Goal: Task Accomplishment & Management: Manage account settings

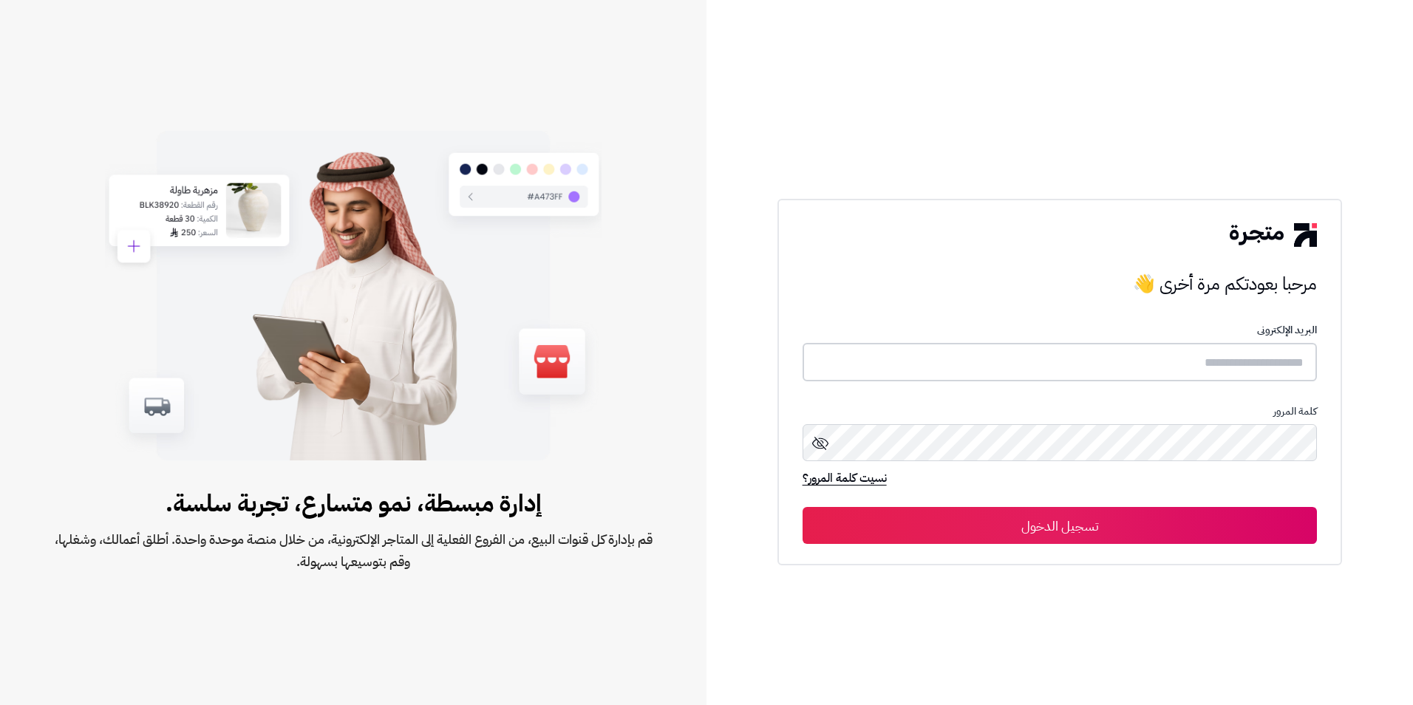
click at [1239, 351] on input "text" at bounding box center [1060, 362] width 515 height 39
type input "*"
paste input "**********"
type input "**********"
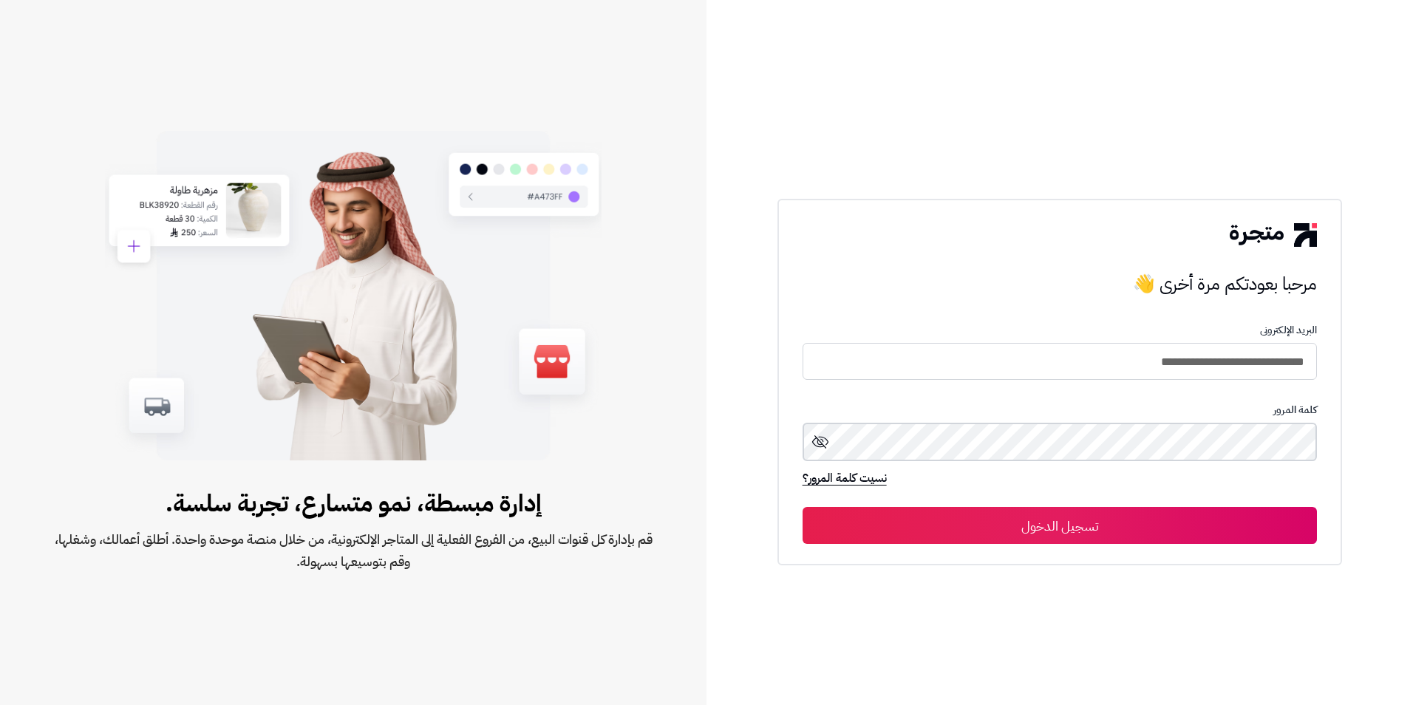
click at [803, 507] on button "تسجيل الدخول" at bounding box center [1060, 525] width 515 height 37
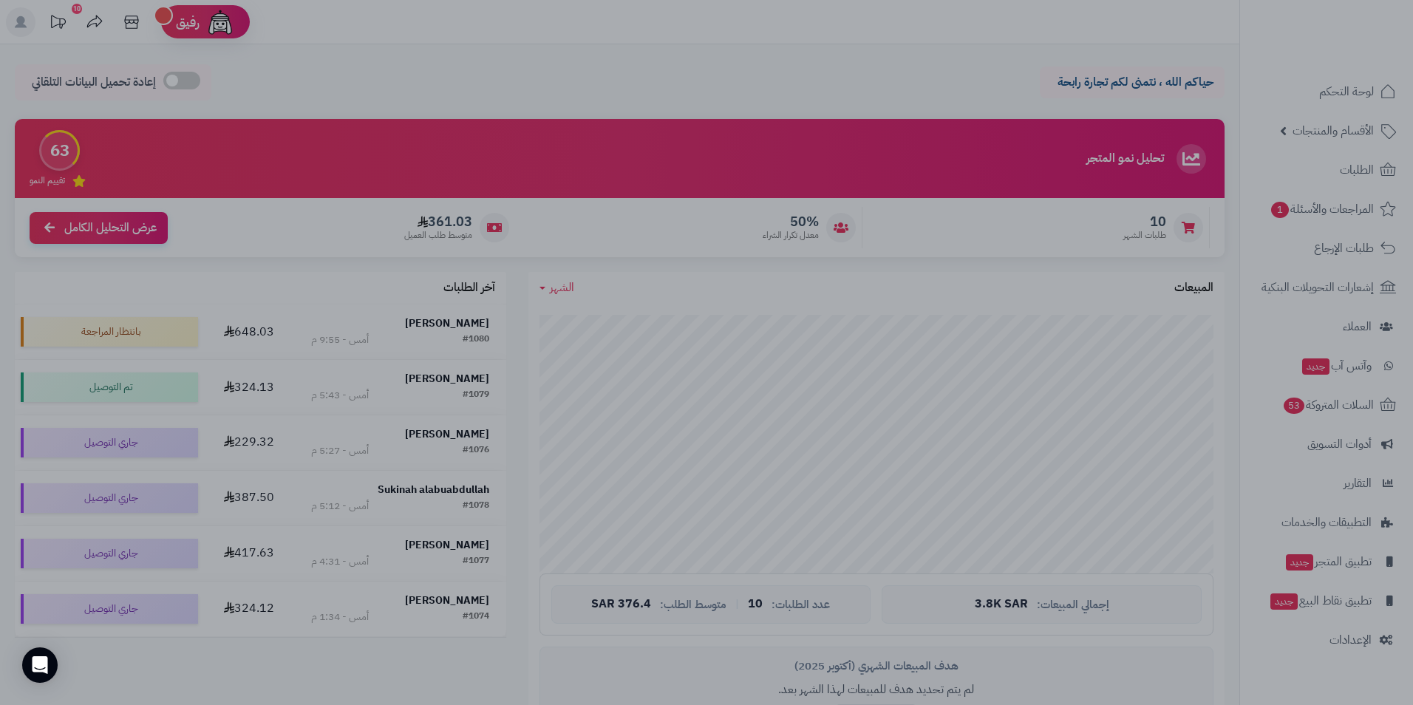
click at [455, 69] on div at bounding box center [706, 352] width 1413 height 705
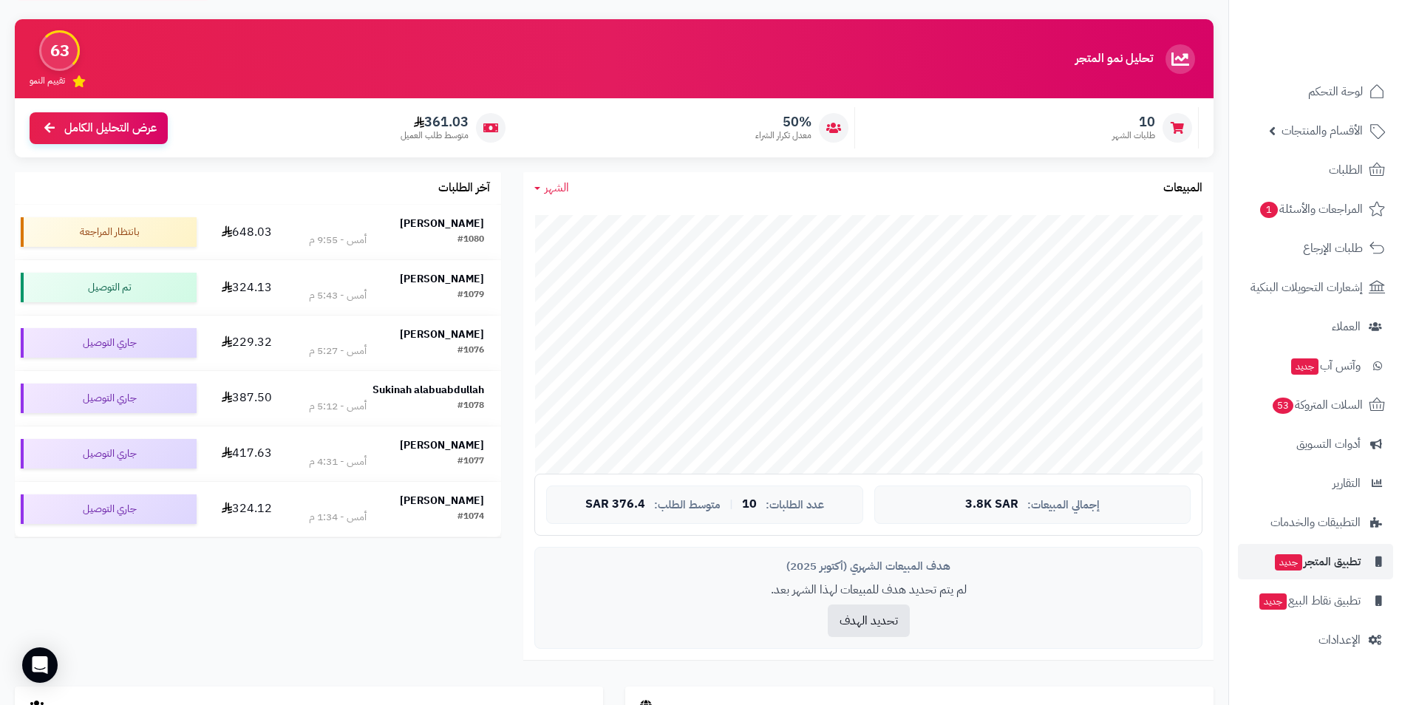
scroll to position [74, 0]
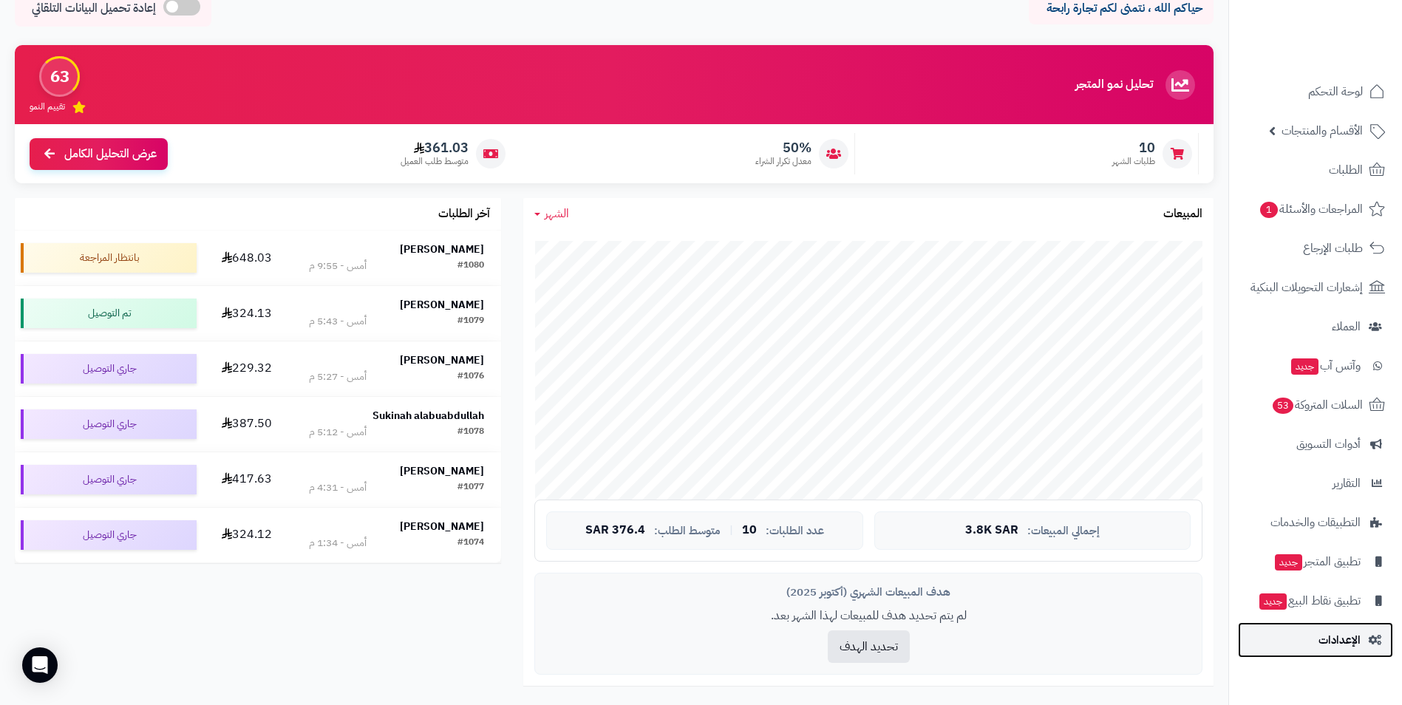
click at [1342, 650] on span "الإعدادات" at bounding box center [1339, 640] width 42 height 21
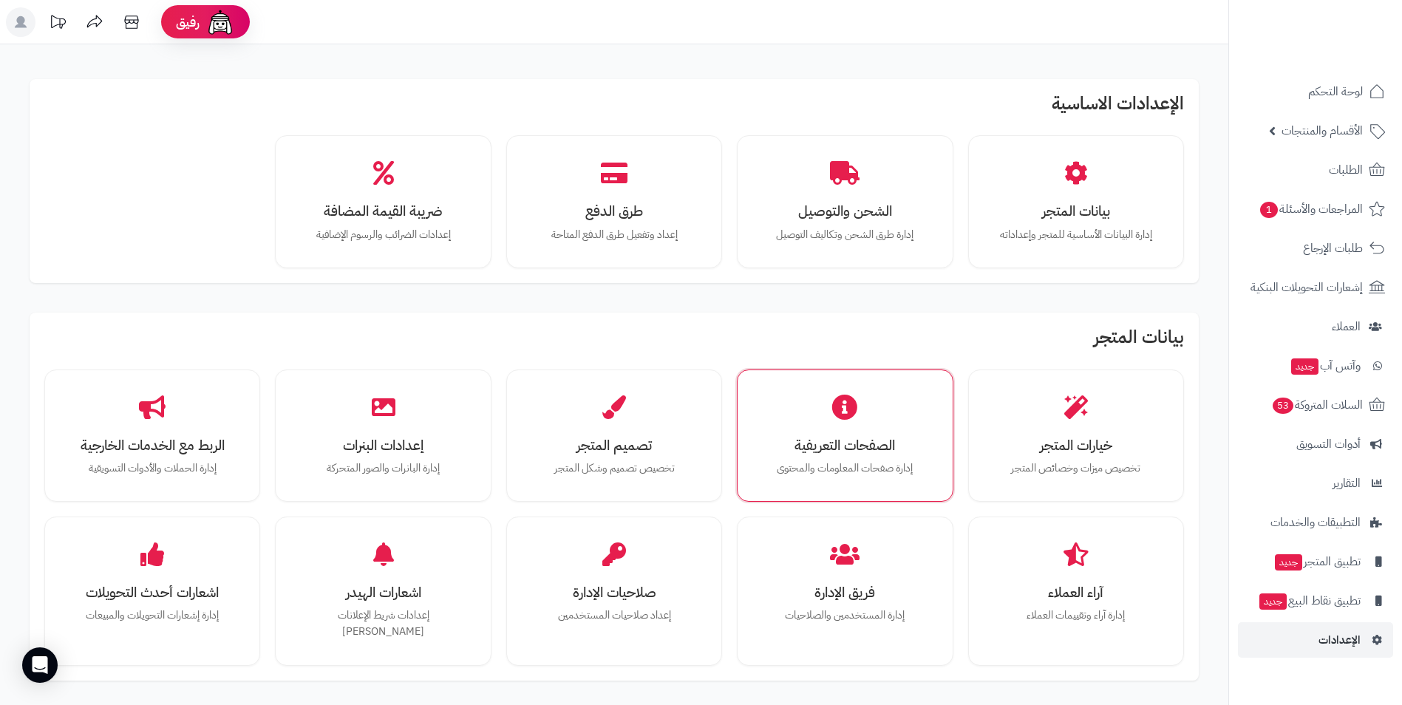
scroll to position [74, 0]
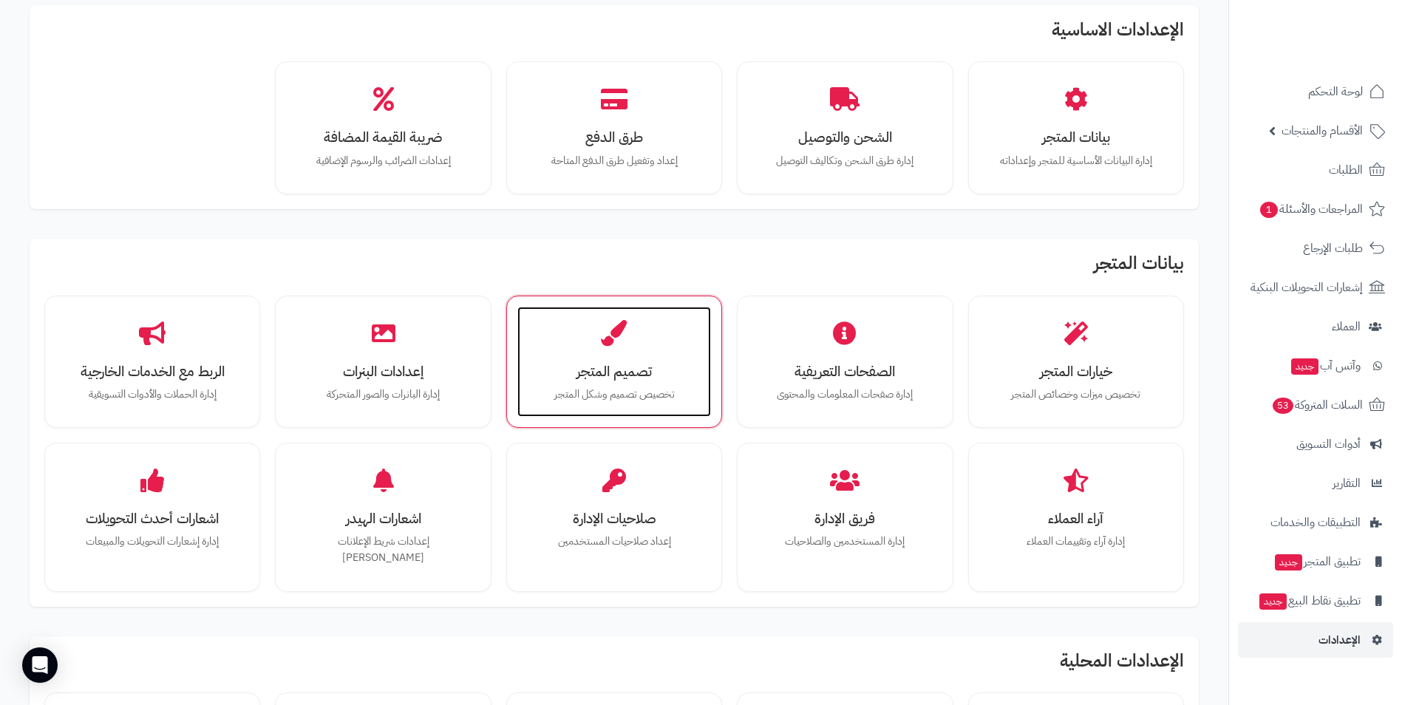
click at [617, 353] on div "تصميم المتجر تخصيص تصميم وشكل المتجر" at bounding box center [614, 362] width 194 height 111
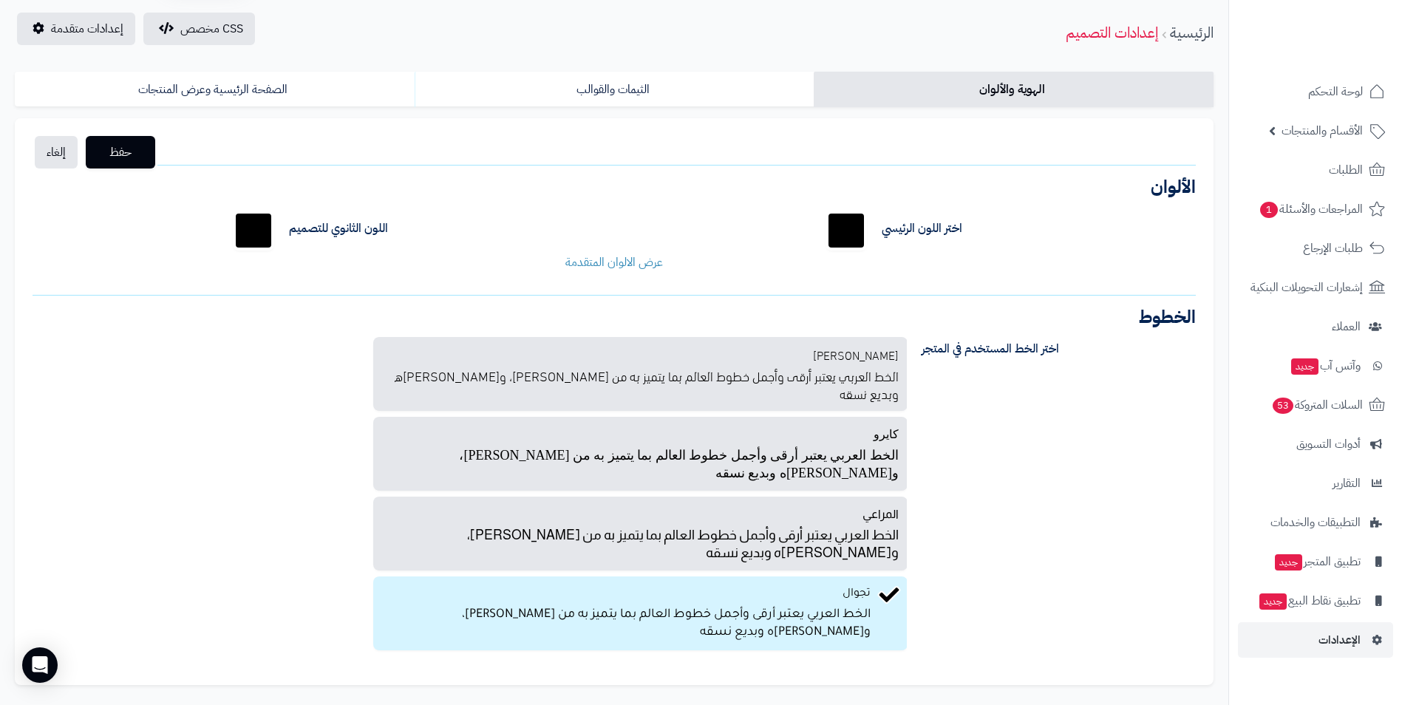
scroll to position [48, 0]
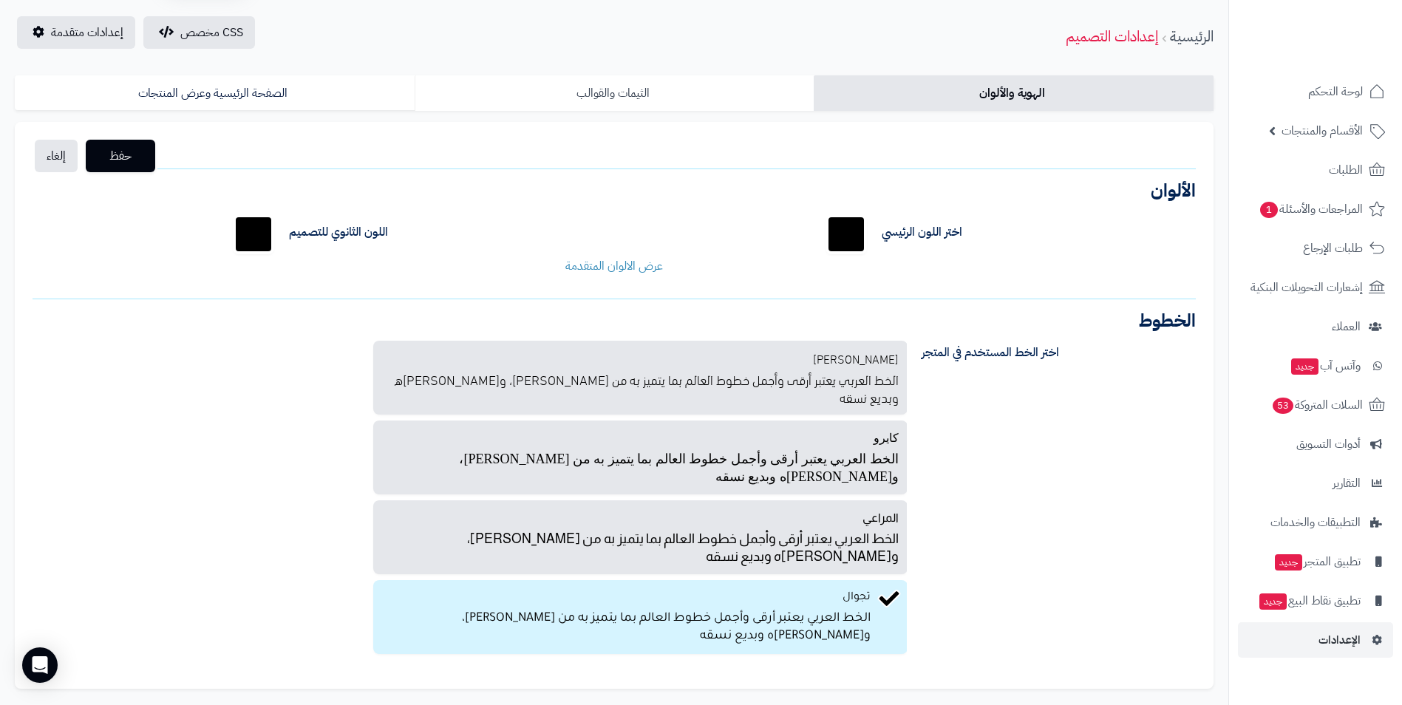
click at [650, 101] on link "الثيمات والقوالب" at bounding box center [615, 92] width 400 height 35
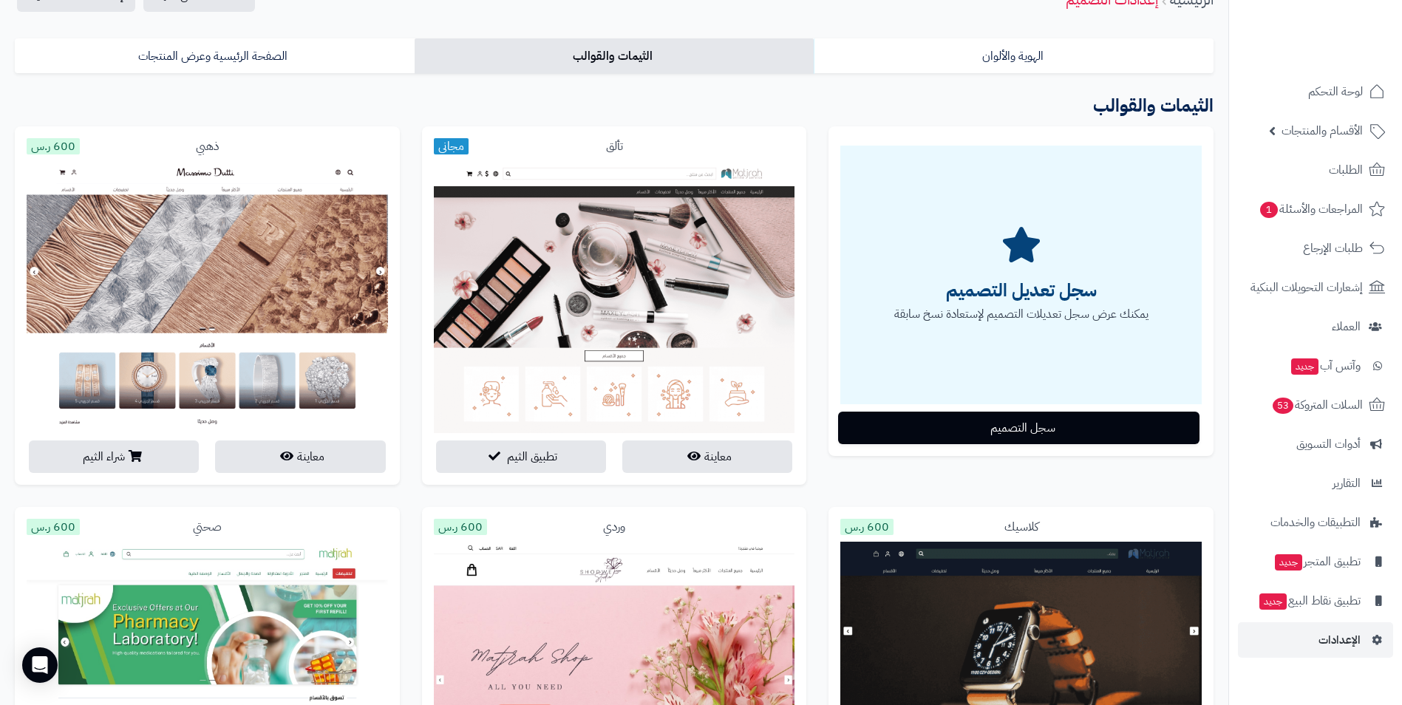
scroll to position [0, 0]
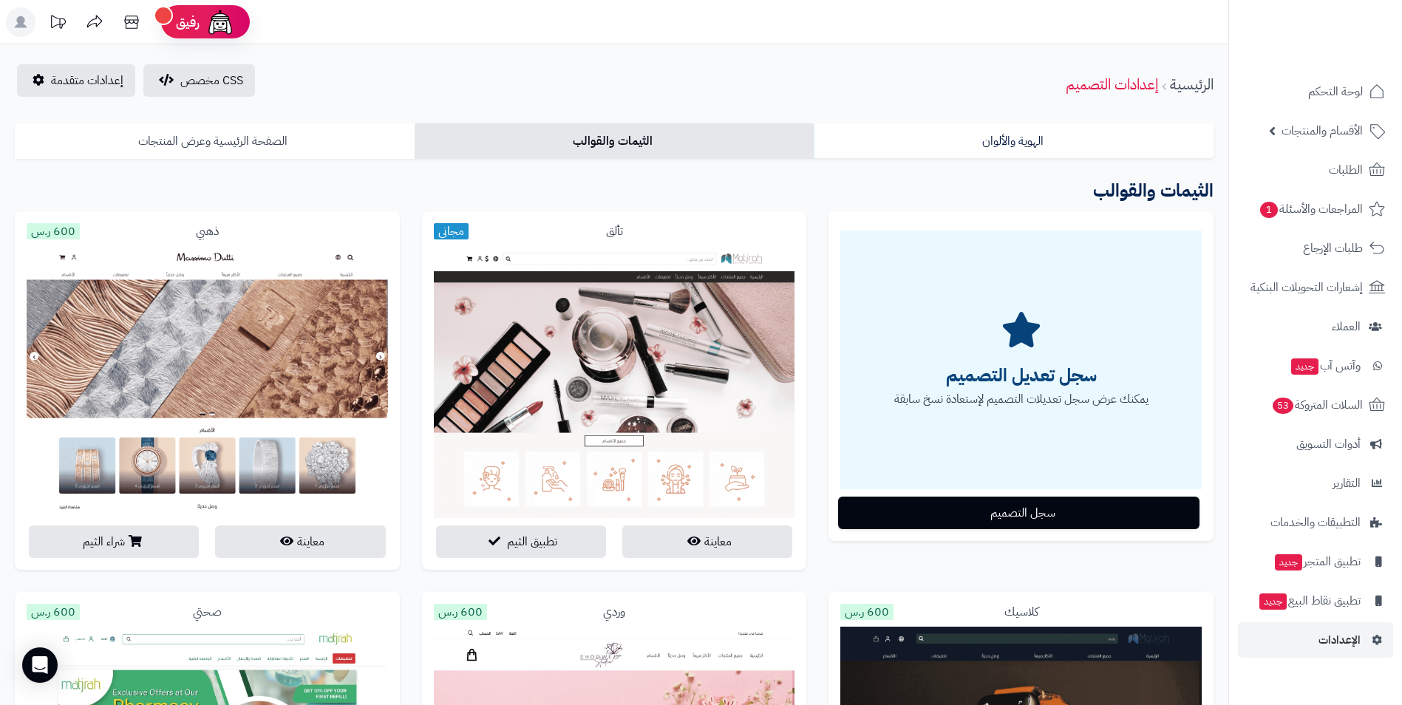
click at [309, 147] on link "الصفحة الرئيسية وعرض المنتجات" at bounding box center [215, 140] width 400 height 35
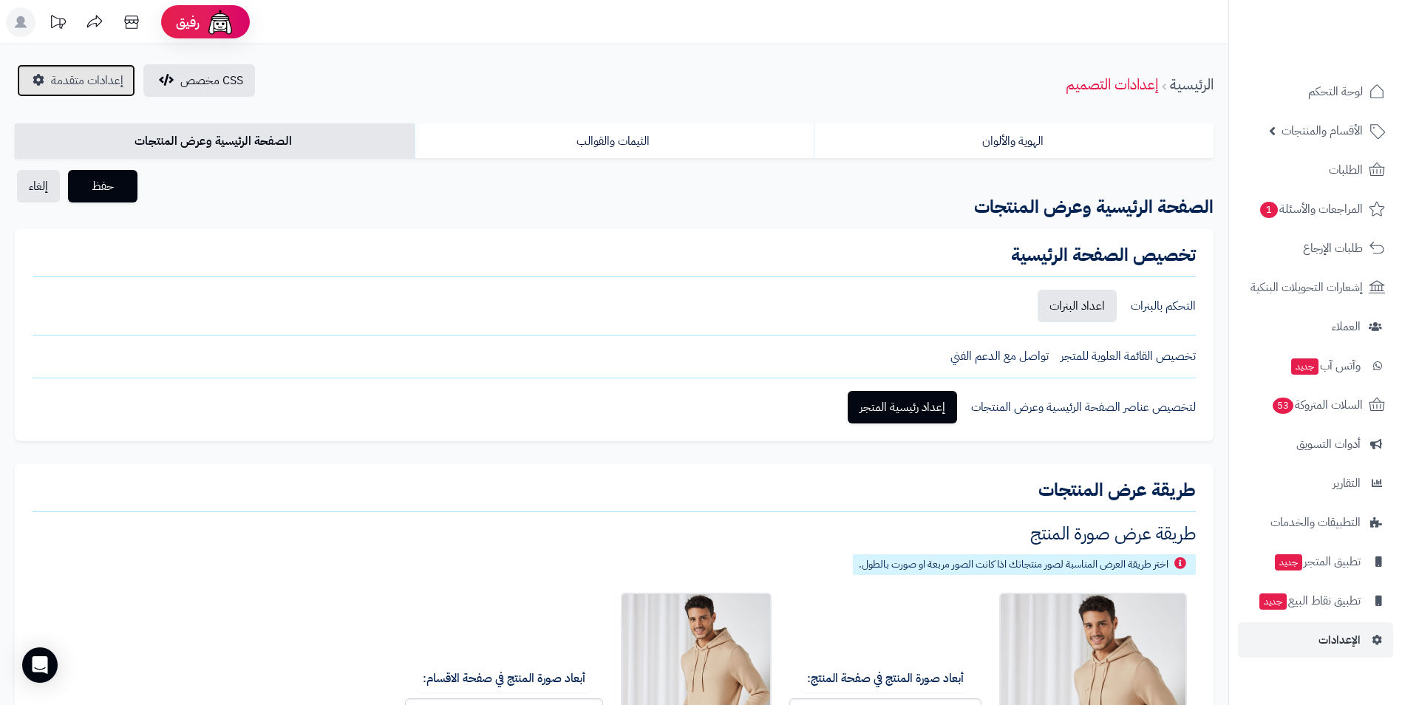
click at [60, 77] on span "إعدادات متقدمة" at bounding box center [87, 81] width 72 height 18
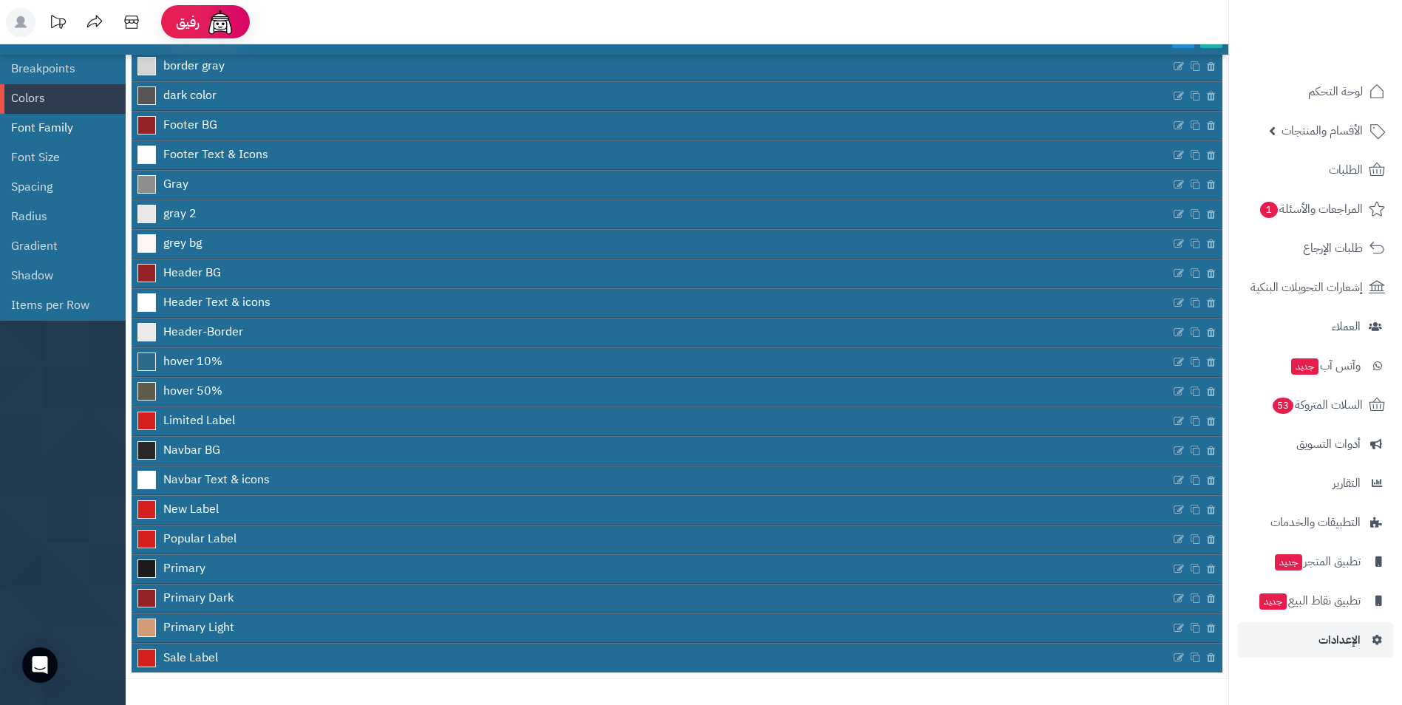
scroll to position [57, 0]
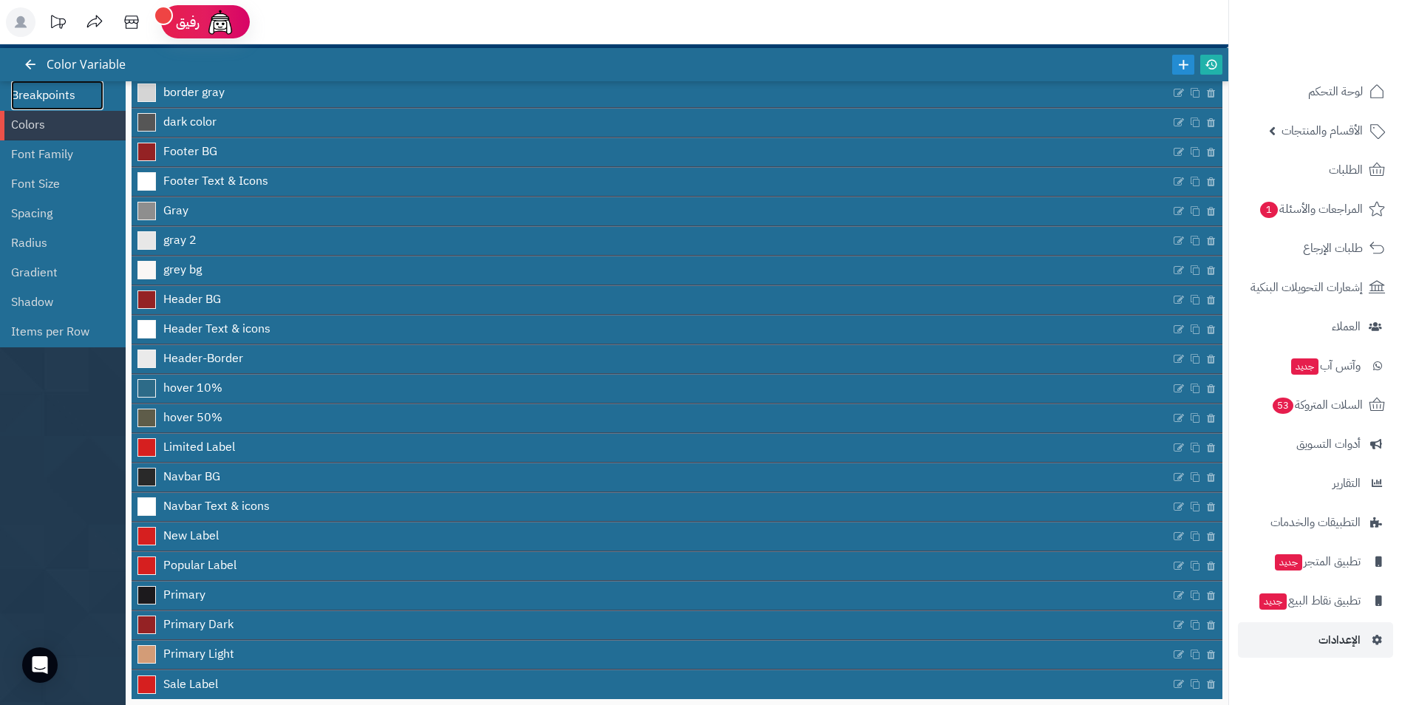
click at [38, 92] on link "Breakpoints" at bounding box center [57, 96] width 92 height 30
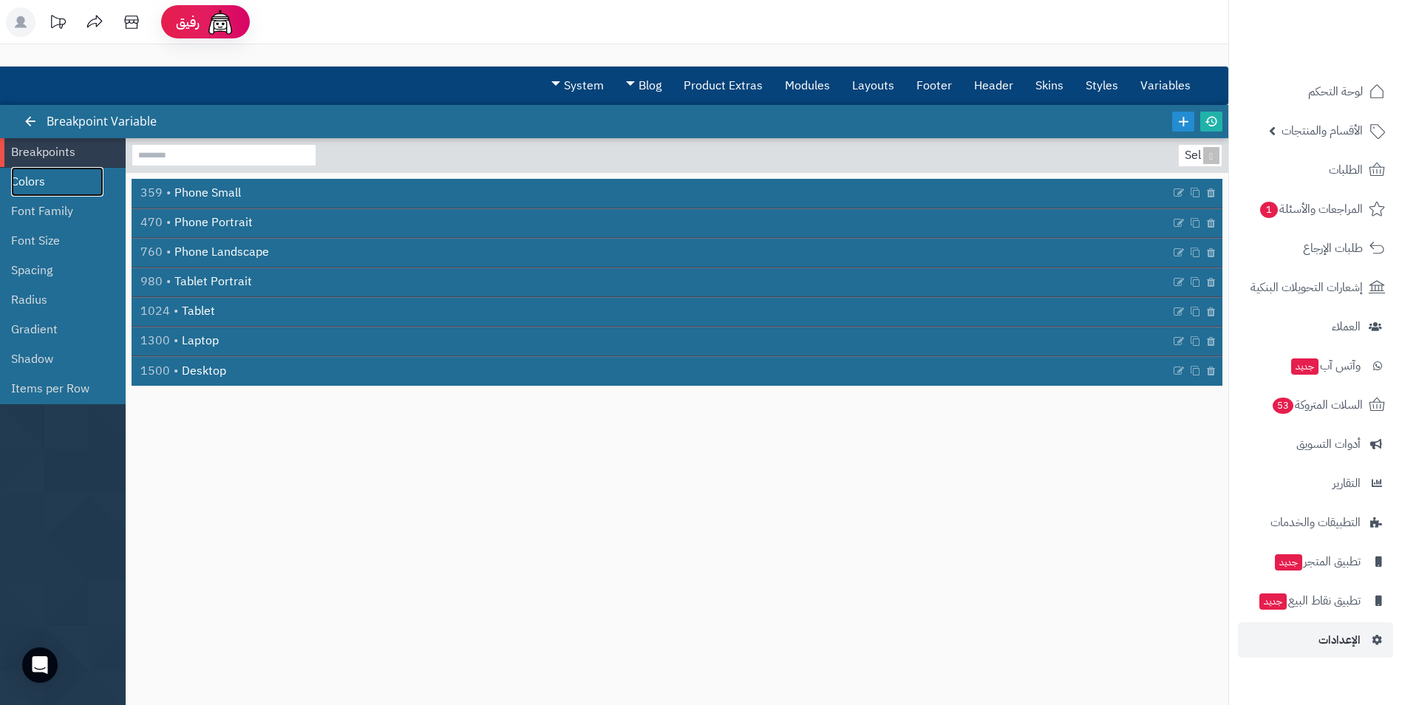
click at [62, 183] on link "Colors" at bounding box center [57, 182] width 92 height 30
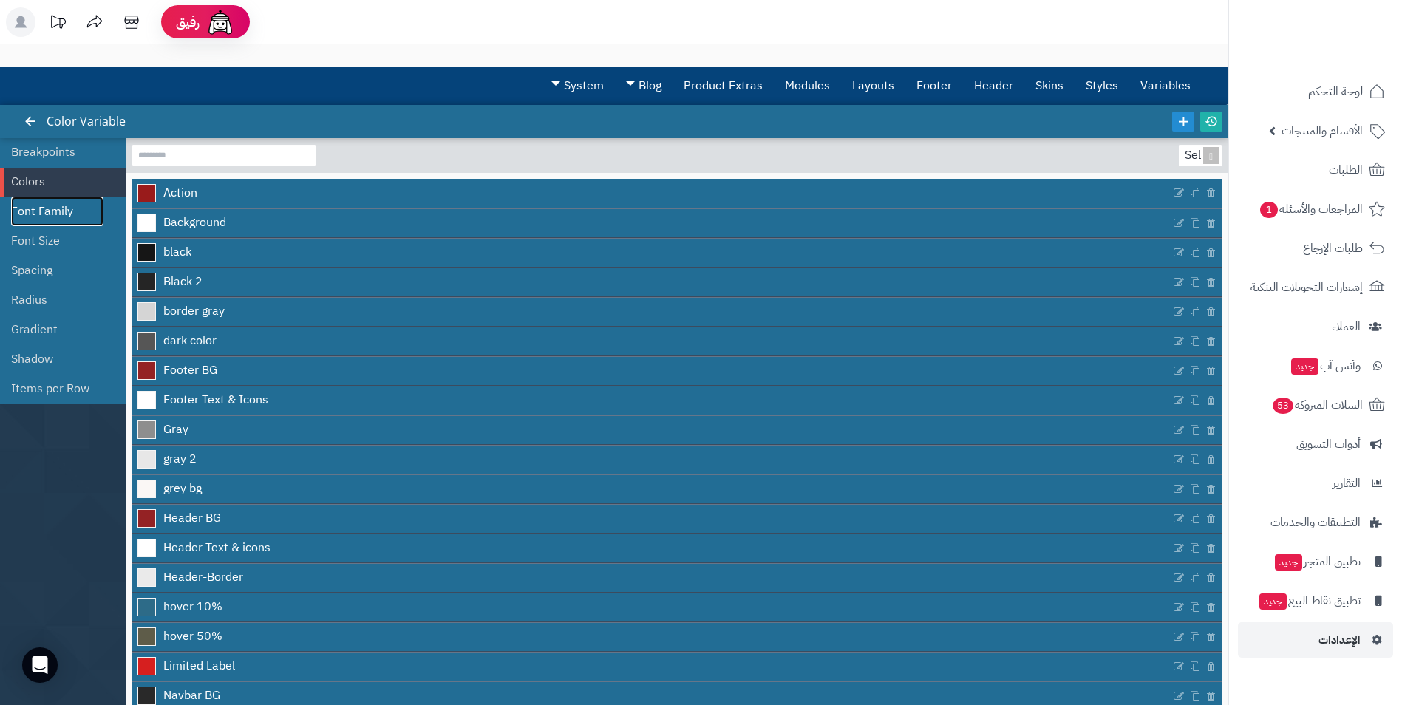
click at [61, 209] on link "Font Family" at bounding box center [57, 212] width 92 height 30
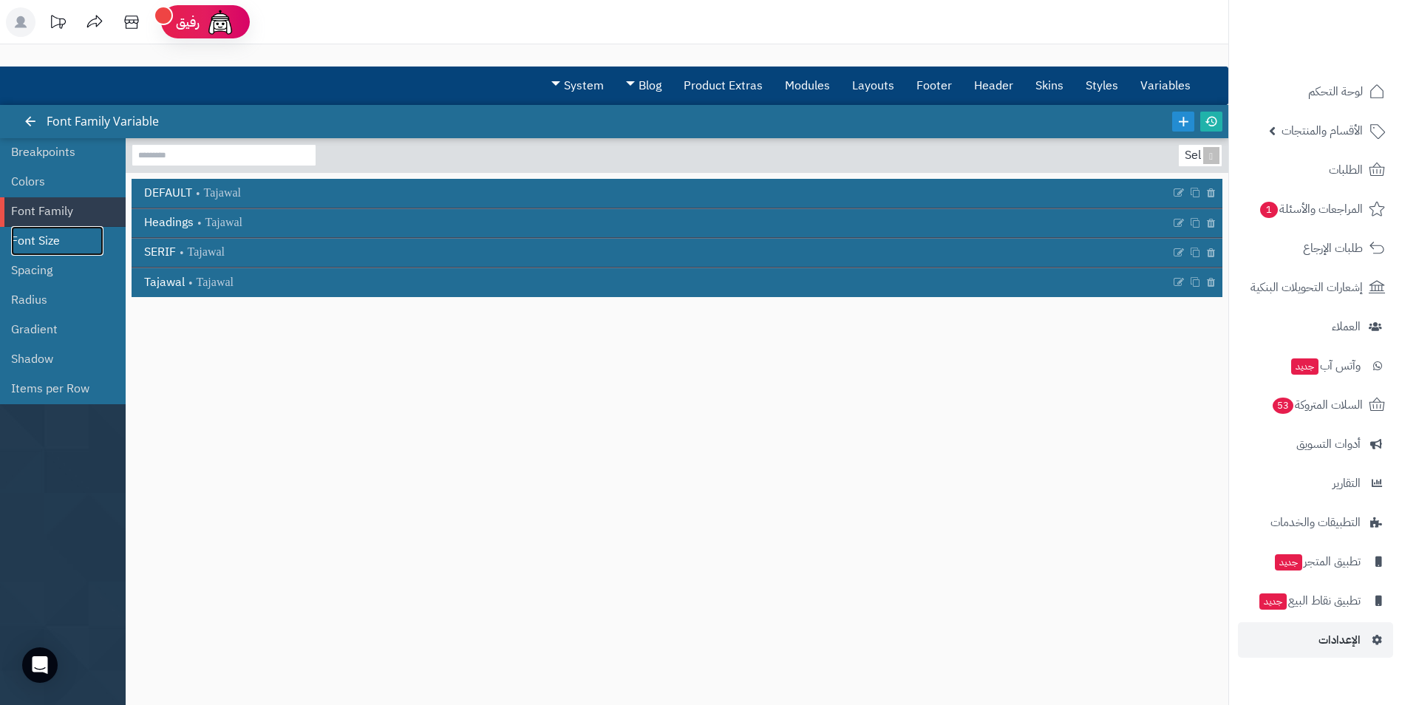
click at [67, 255] on link "Font Size" at bounding box center [57, 241] width 92 height 30
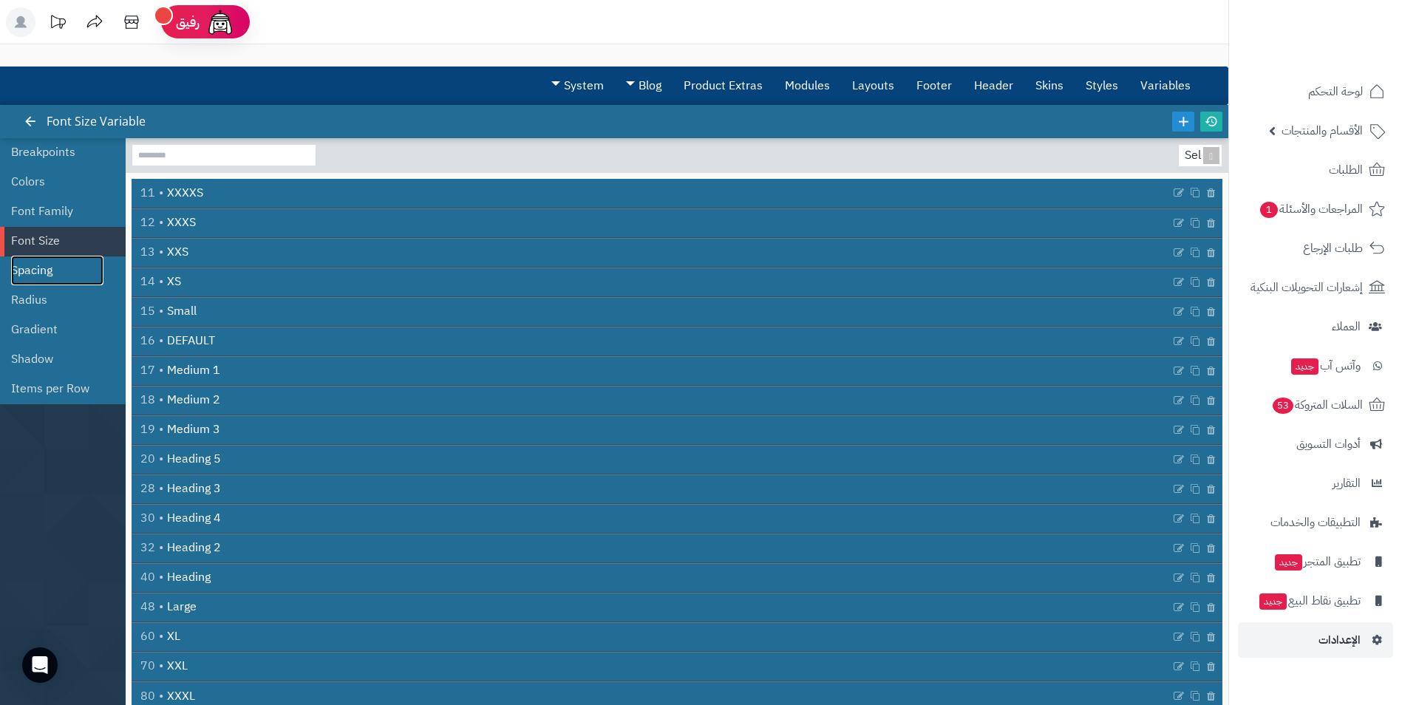
click at [64, 277] on link "Spacing" at bounding box center [57, 271] width 92 height 30
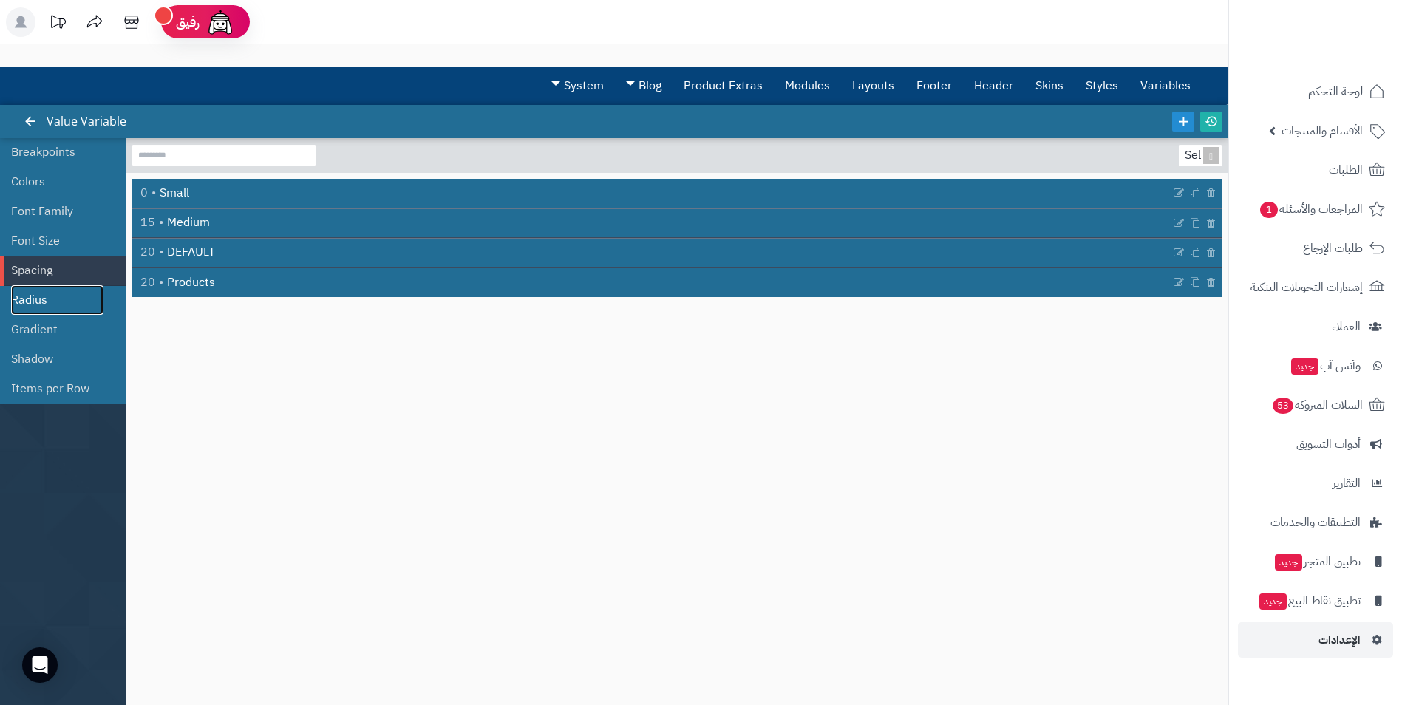
click at [44, 302] on link "Radius" at bounding box center [57, 300] width 92 height 30
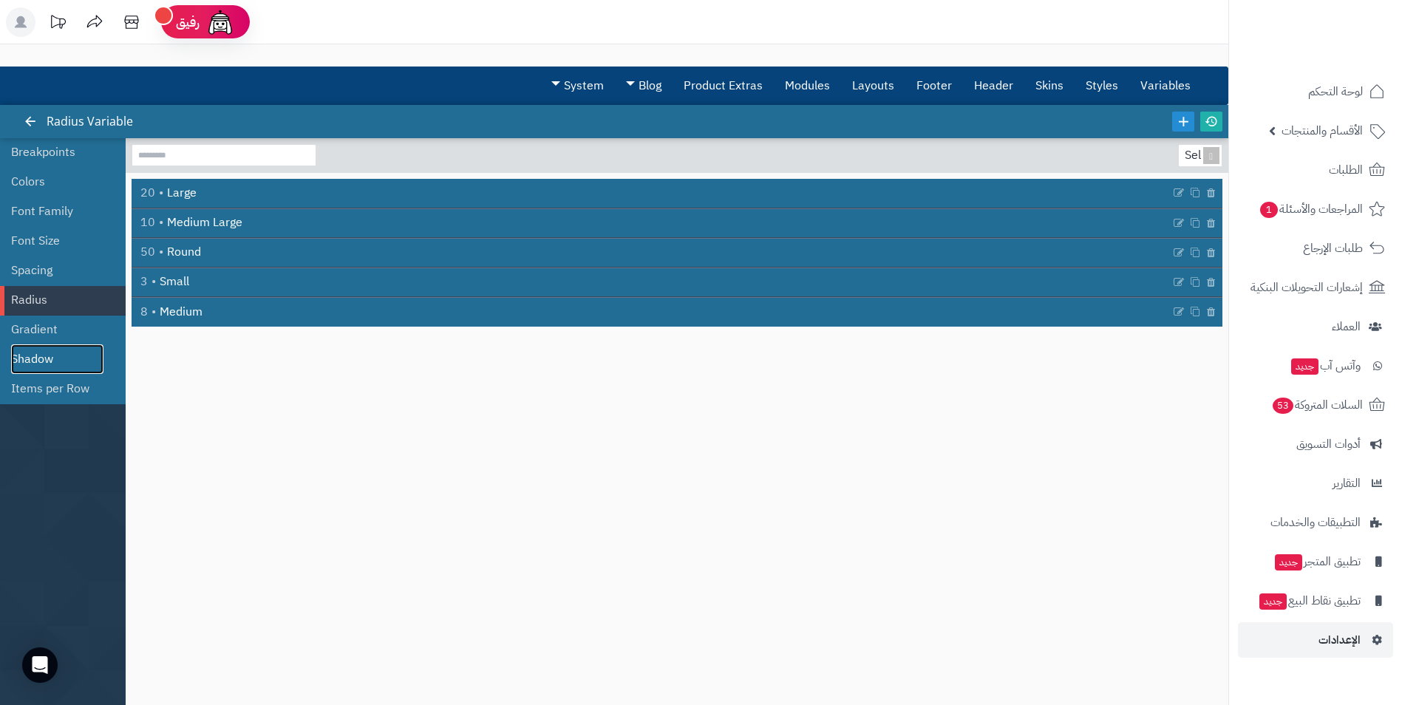
click at [56, 350] on link "Shadow" at bounding box center [57, 359] width 92 height 30
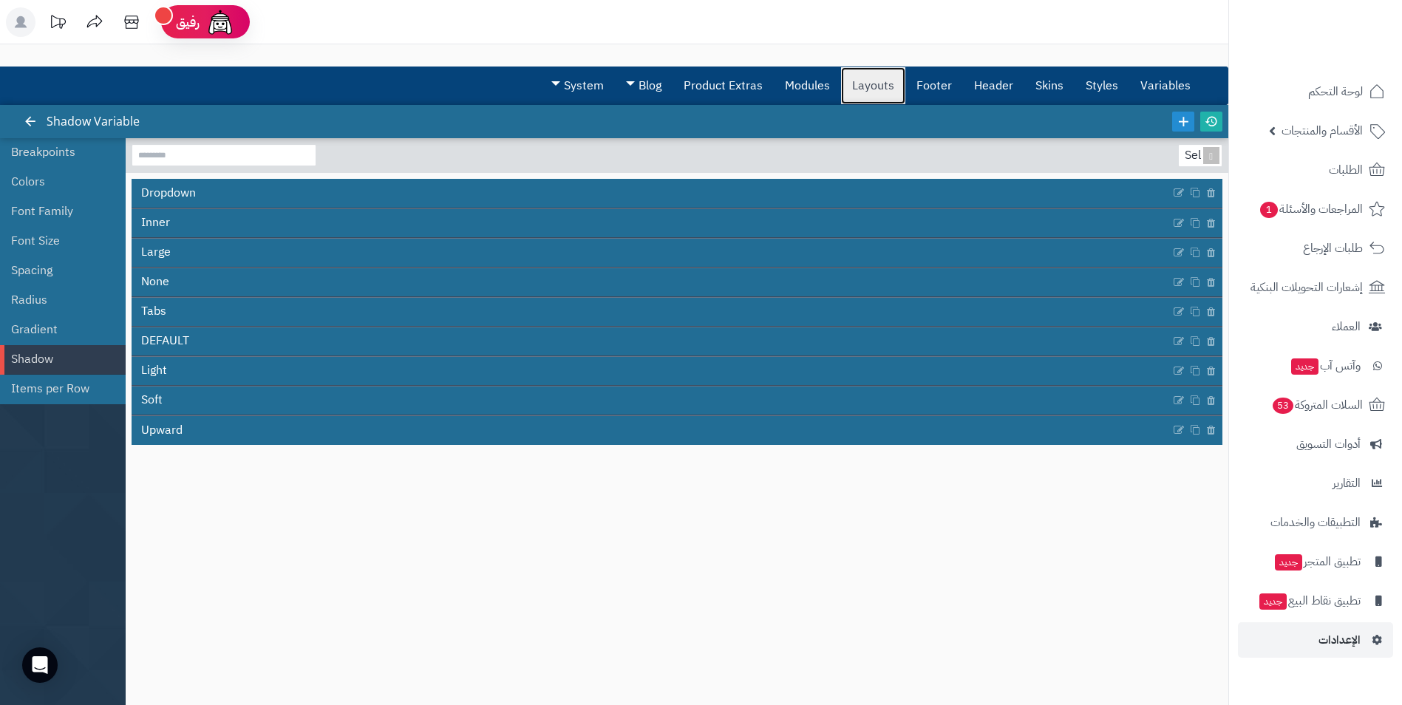
click at [864, 90] on link "Layouts" at bounding box center [873, 85] width 64 height 37
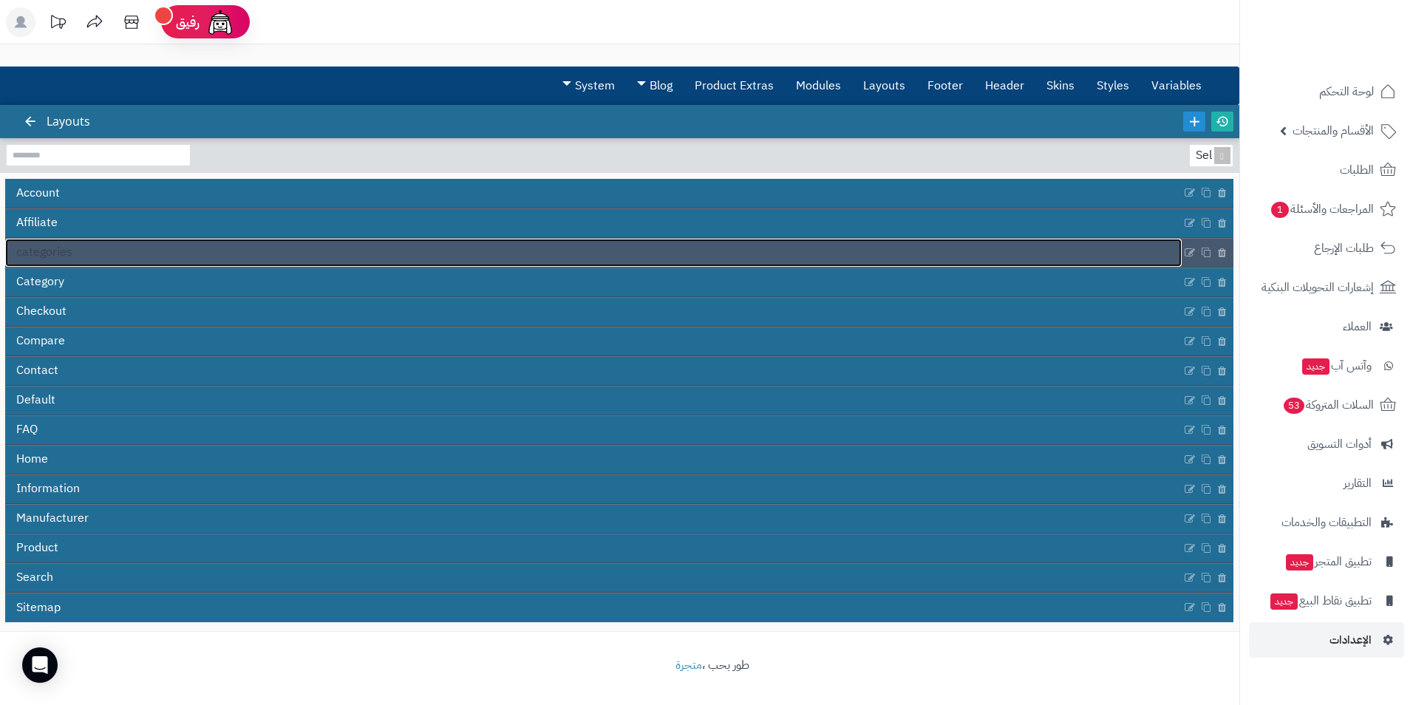
click at [70, 255] on span "categories" at bounding box center [44, 252] width 56 height 17
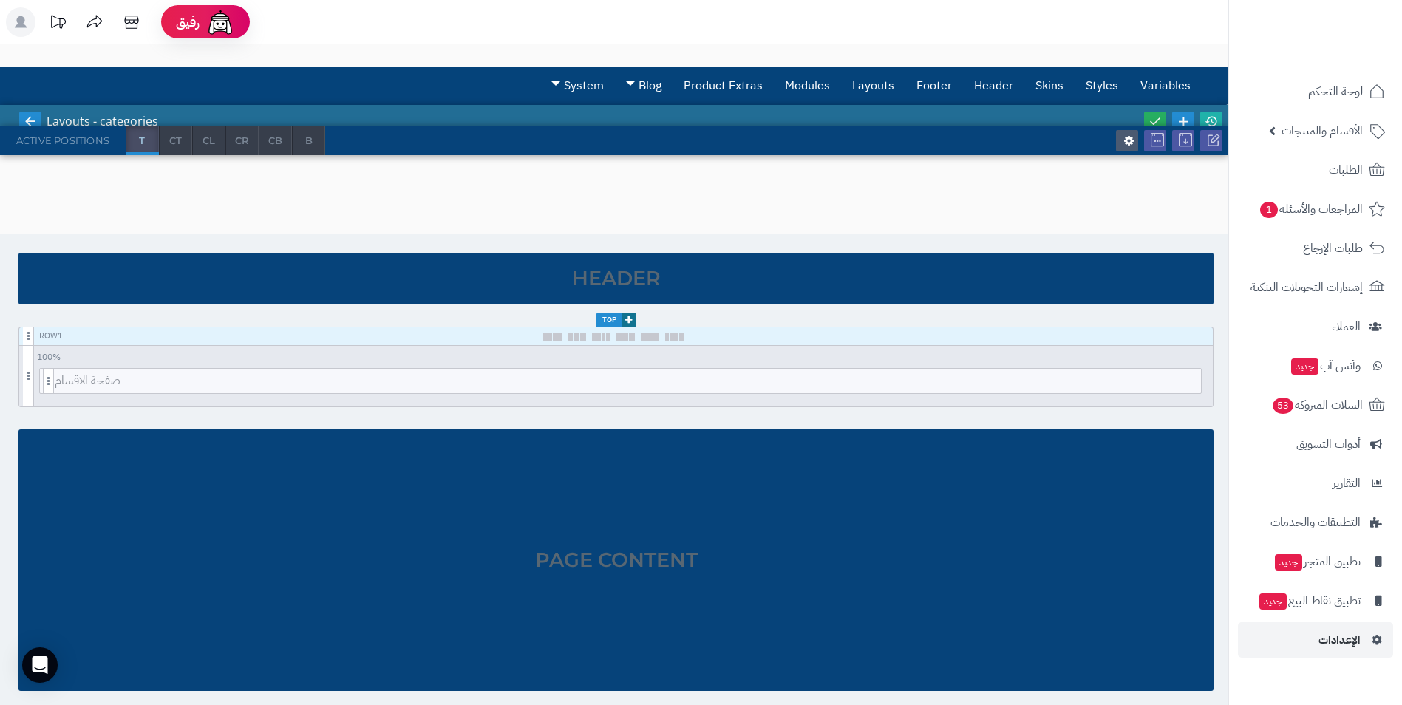
click at [30, 121] on icon at bounding box center [30, 121] width 13 height 13
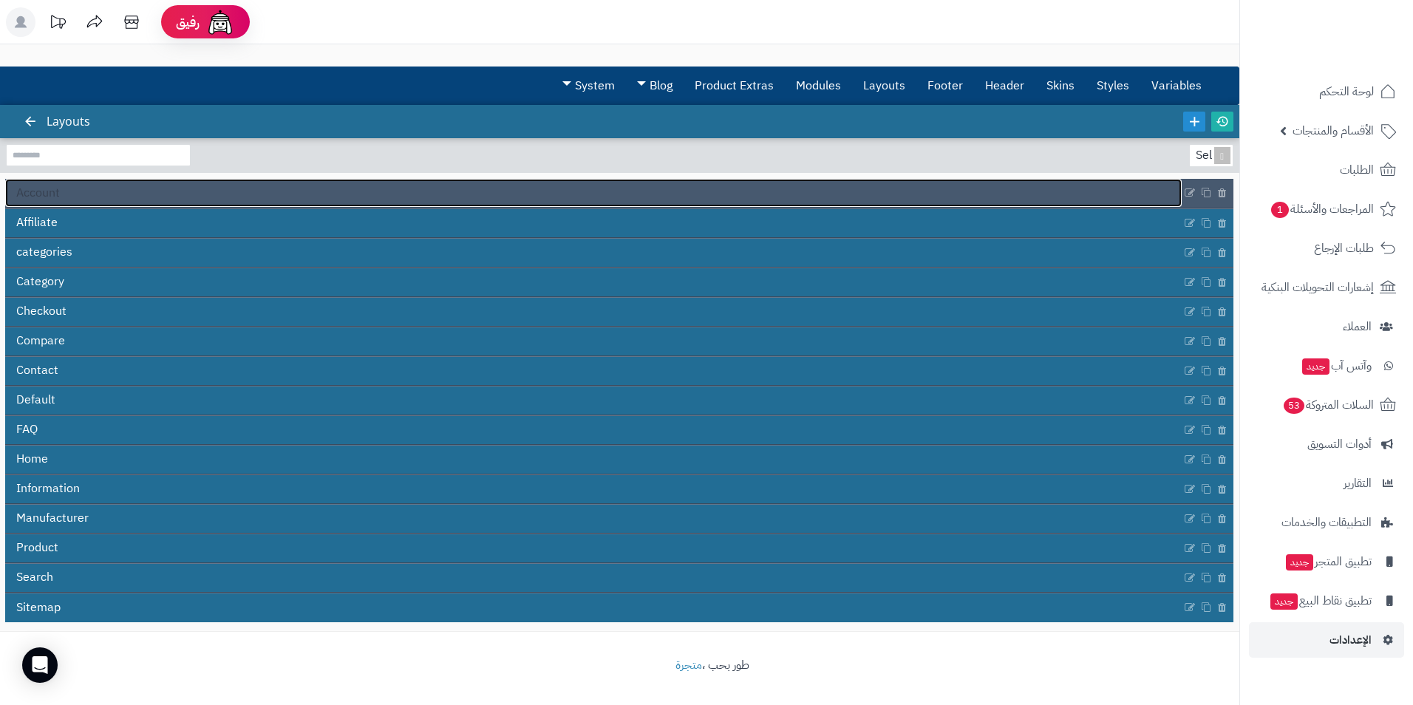
click at [63, 189] on link "Account" at bounding box center [593, 193] width 1177 height 28
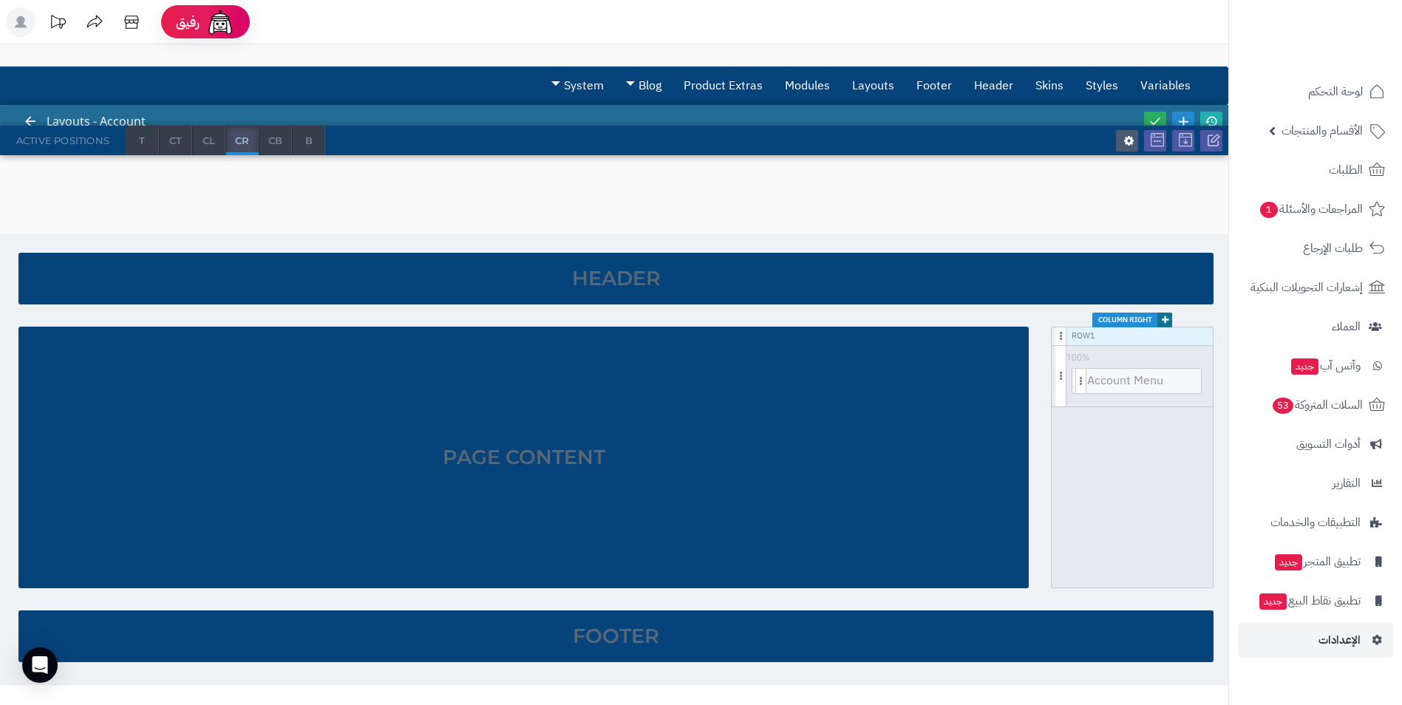
click at [29, 126] on div "Active Positions" at bounding box center [63, 141] width 126 height 30
click at [29, 124] on icon at bounding box center [30, 121] width 13 height 13
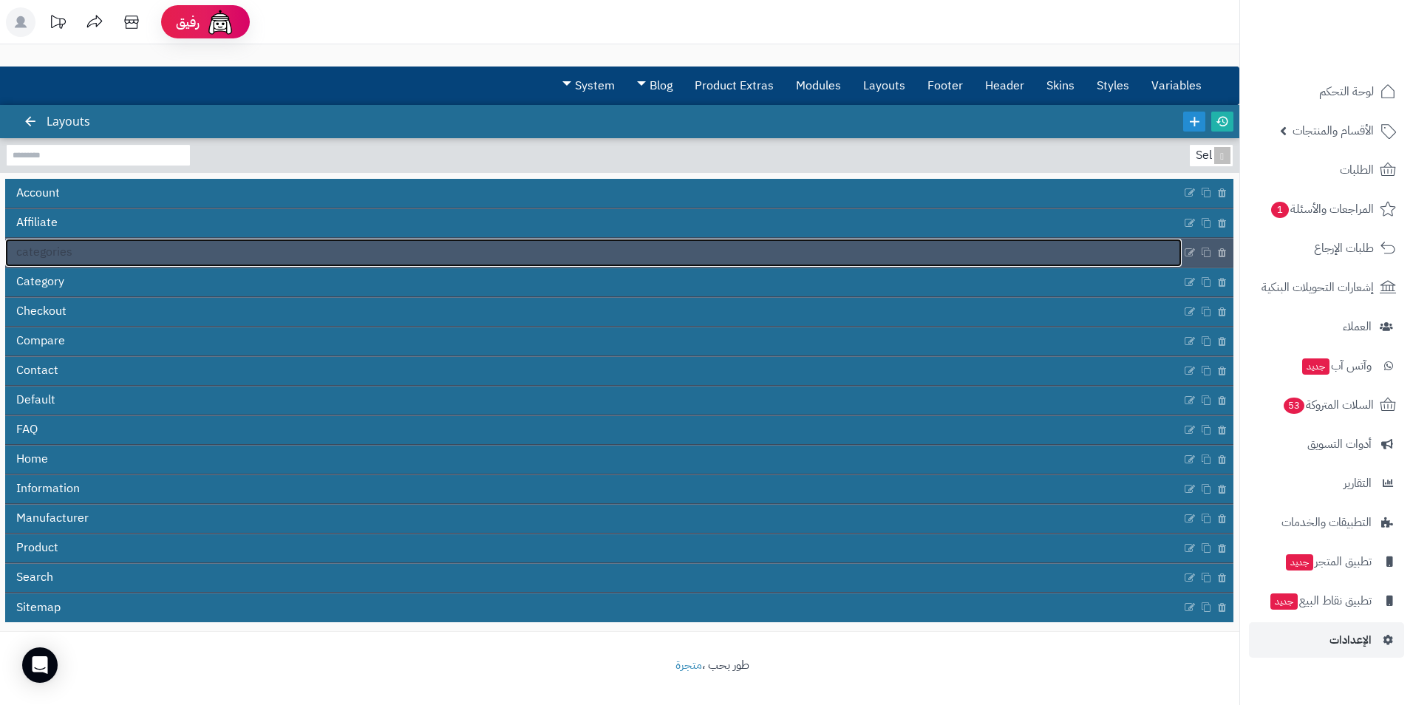
click at [80, 247] on link "categories" at bounding box center [593, 253] width 1177 height 28
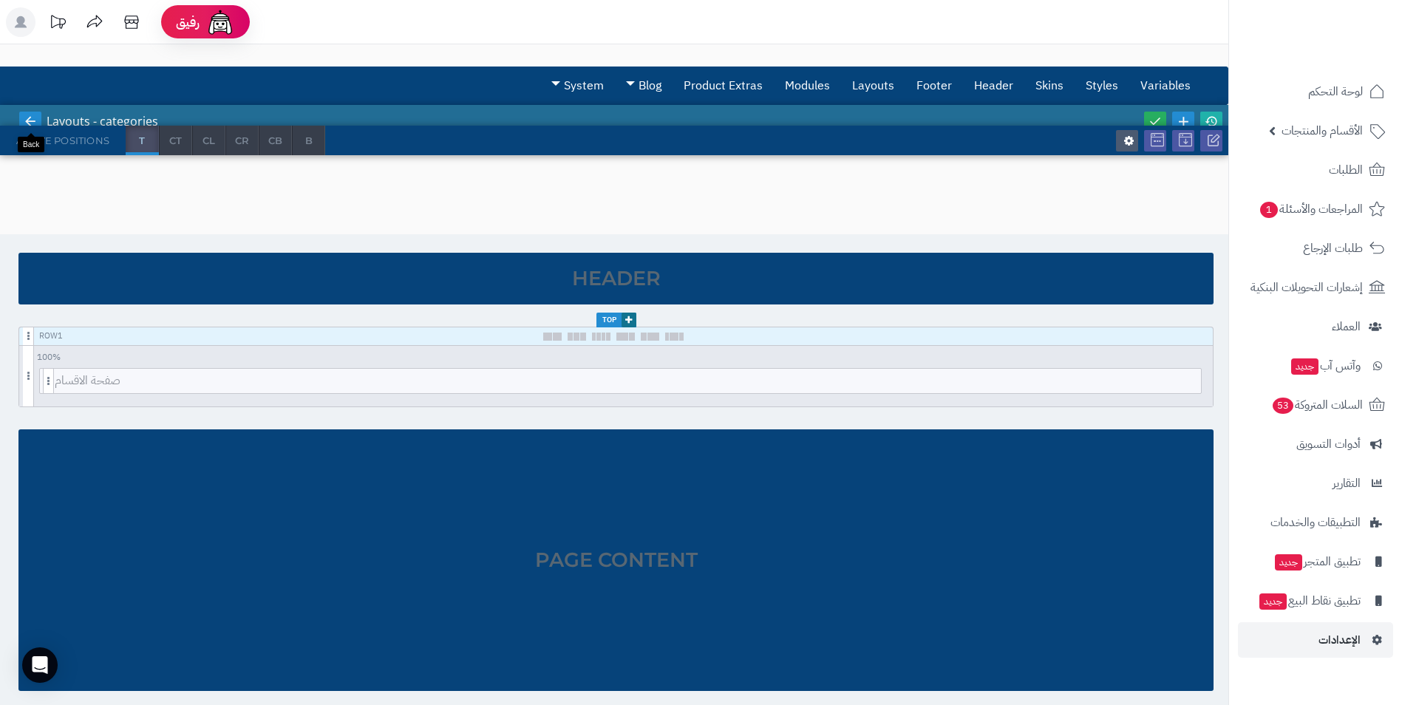
click at [27, 122] on icon at bounding box center [30, 121] width 13 height 13
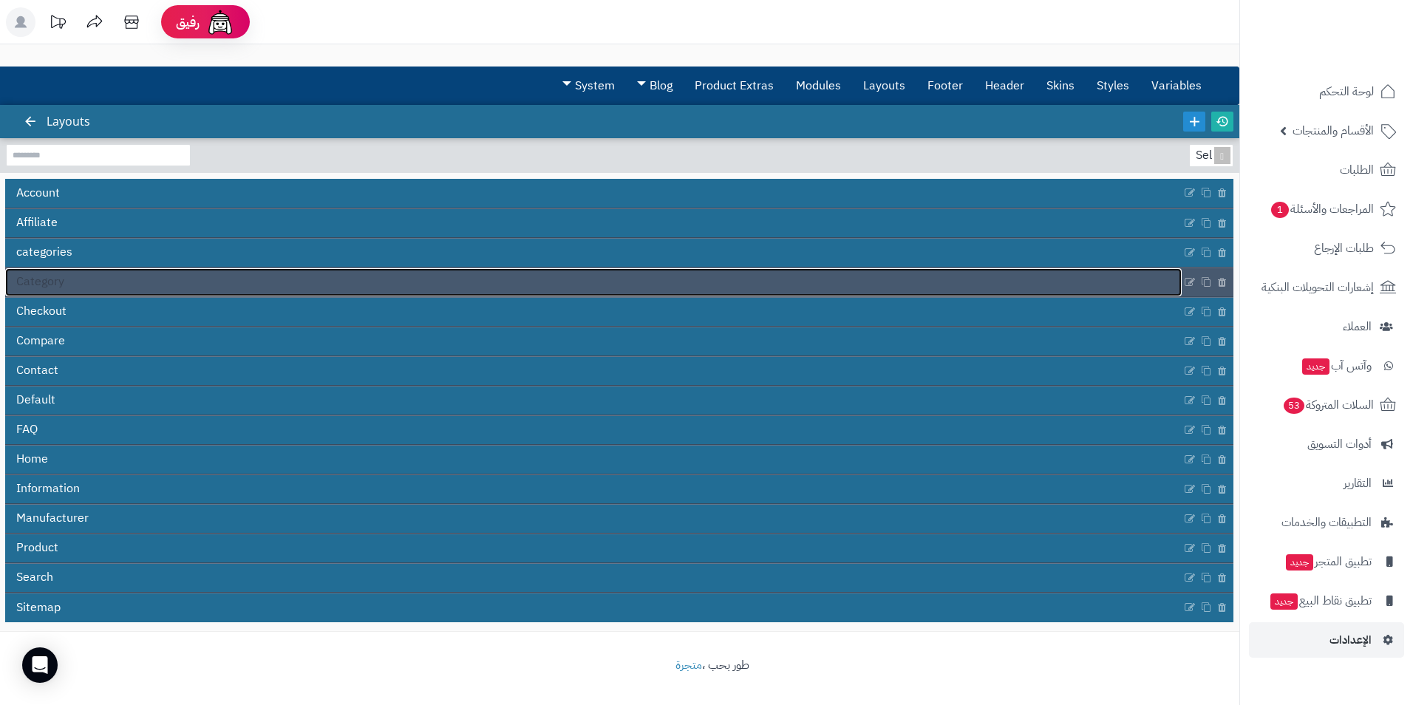
click at [78, 289] on link "Category" at bounding box center [593, 282] width 1177 height 28
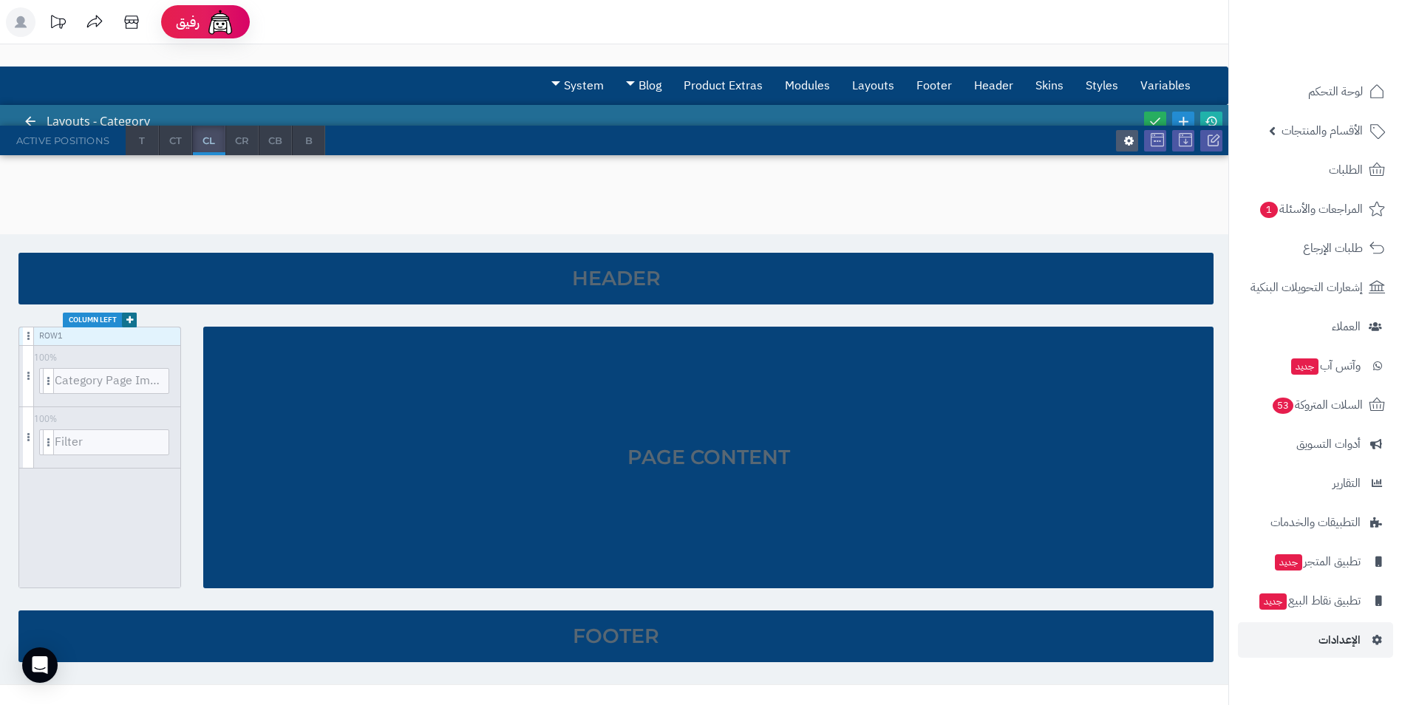
click at [30, 126] on div "Active Positions" at bounding box center [63, 141] width 126 height 30
click at [29, 123] on icon at bounding box center [30, 121] width 13 height 13
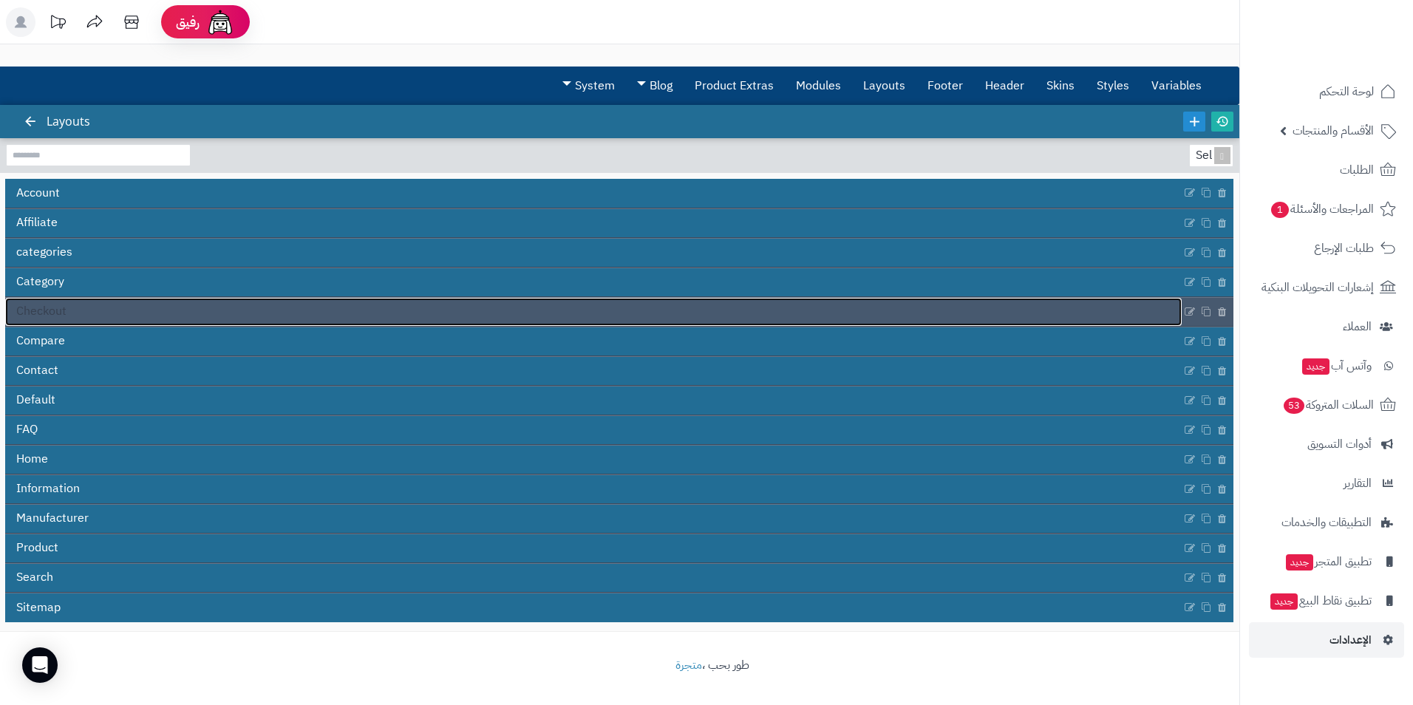
click at [65, 312] on span "Checkout" at bounding box center [41, 311] width 50 height 17
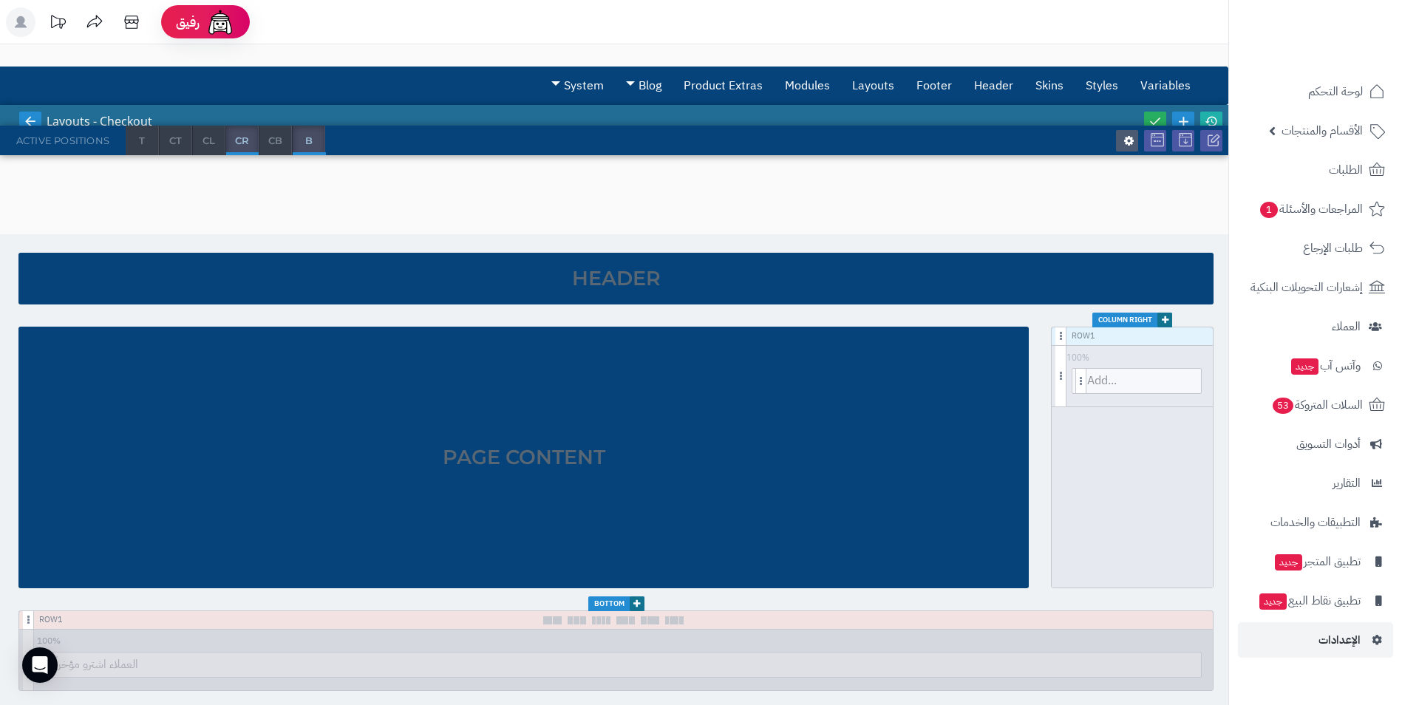
click at [28, 118] on icon at bounding box center [30, 121] width 13 height 13
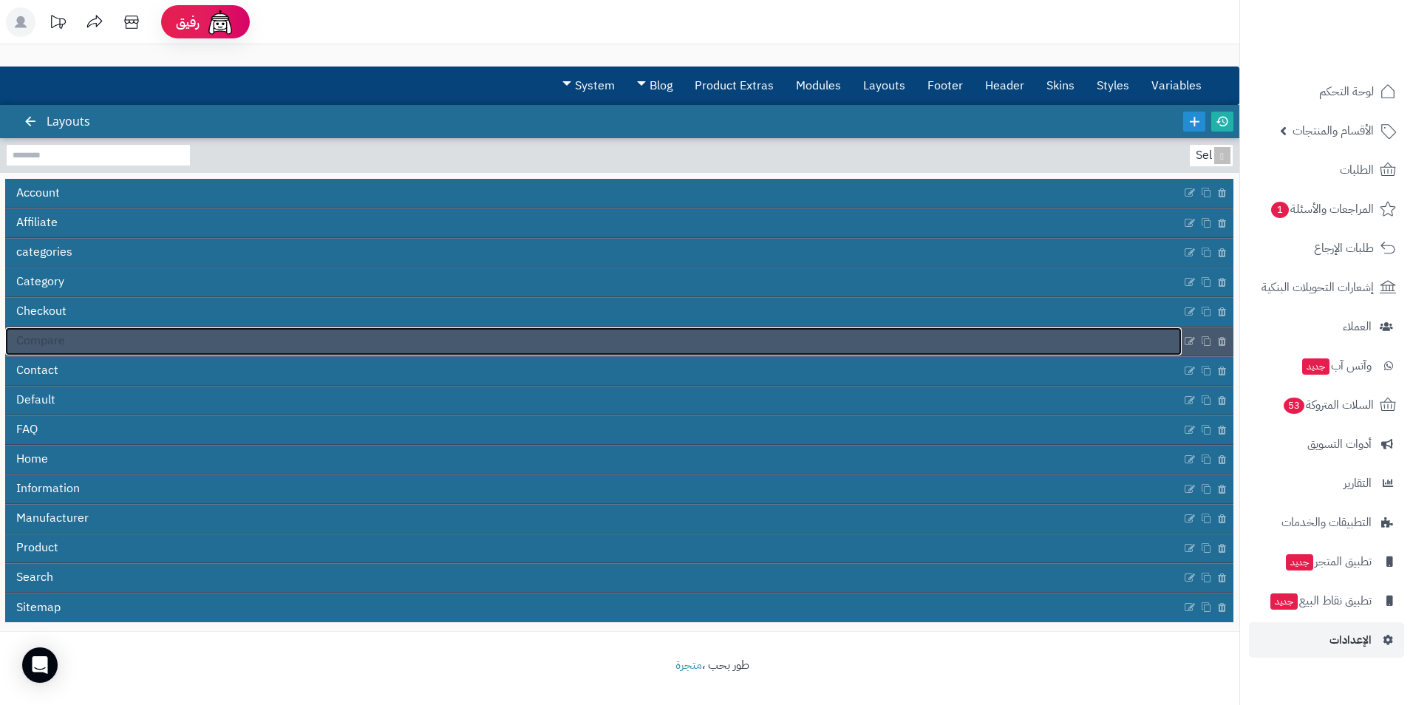
click at [55, 345] on span "Compare" at bounding box center [40, 341] width 49 height 17
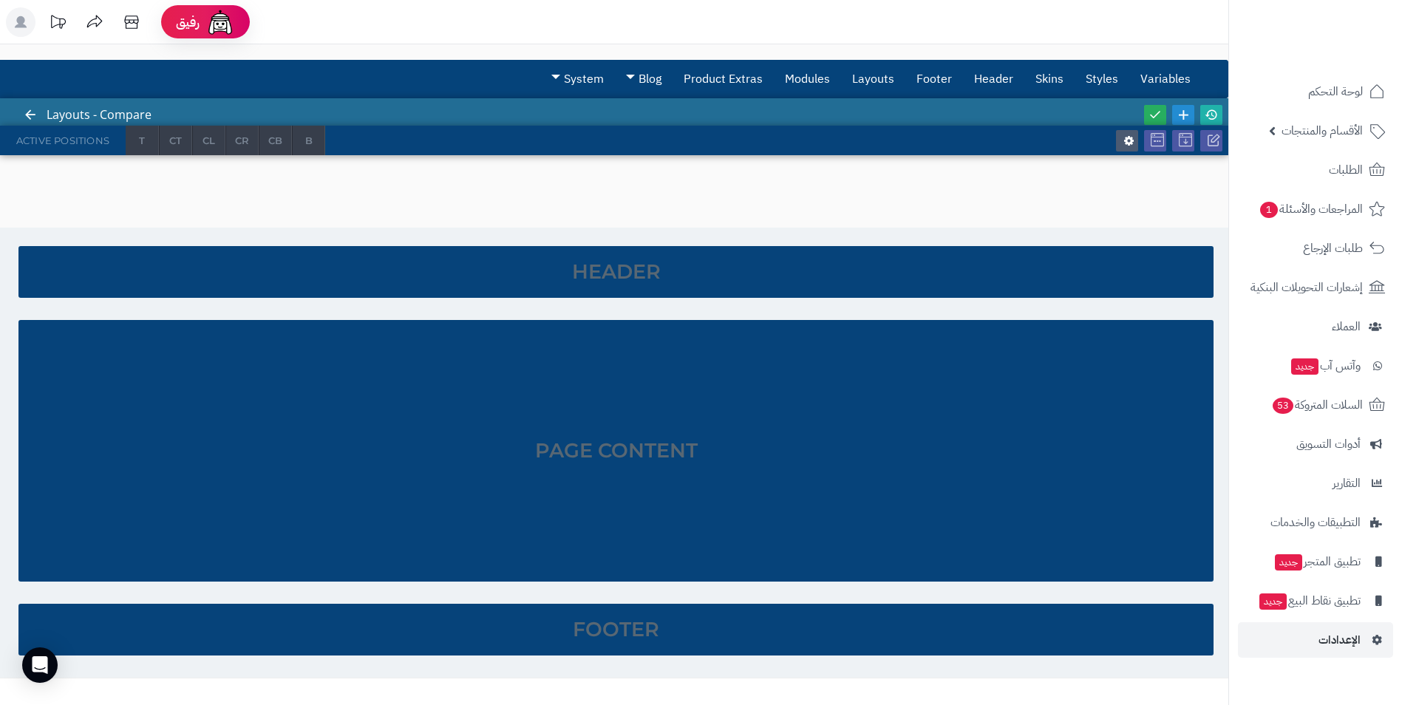
scroll to position [53, 0]
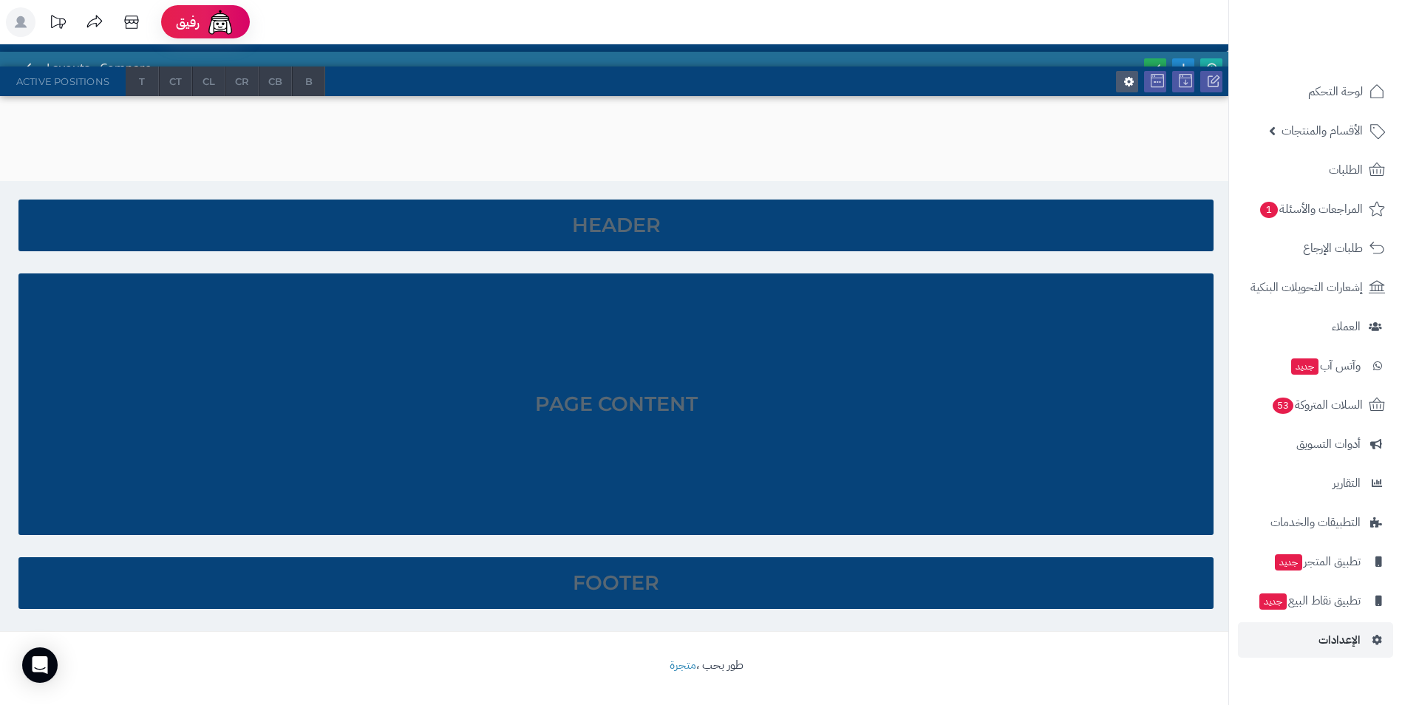
click at [33, 58] on div at bounding box center [30, 68] width 27 height 33
click at [29, 62] on icon at bounding box center [30, 67] width 13 height 13
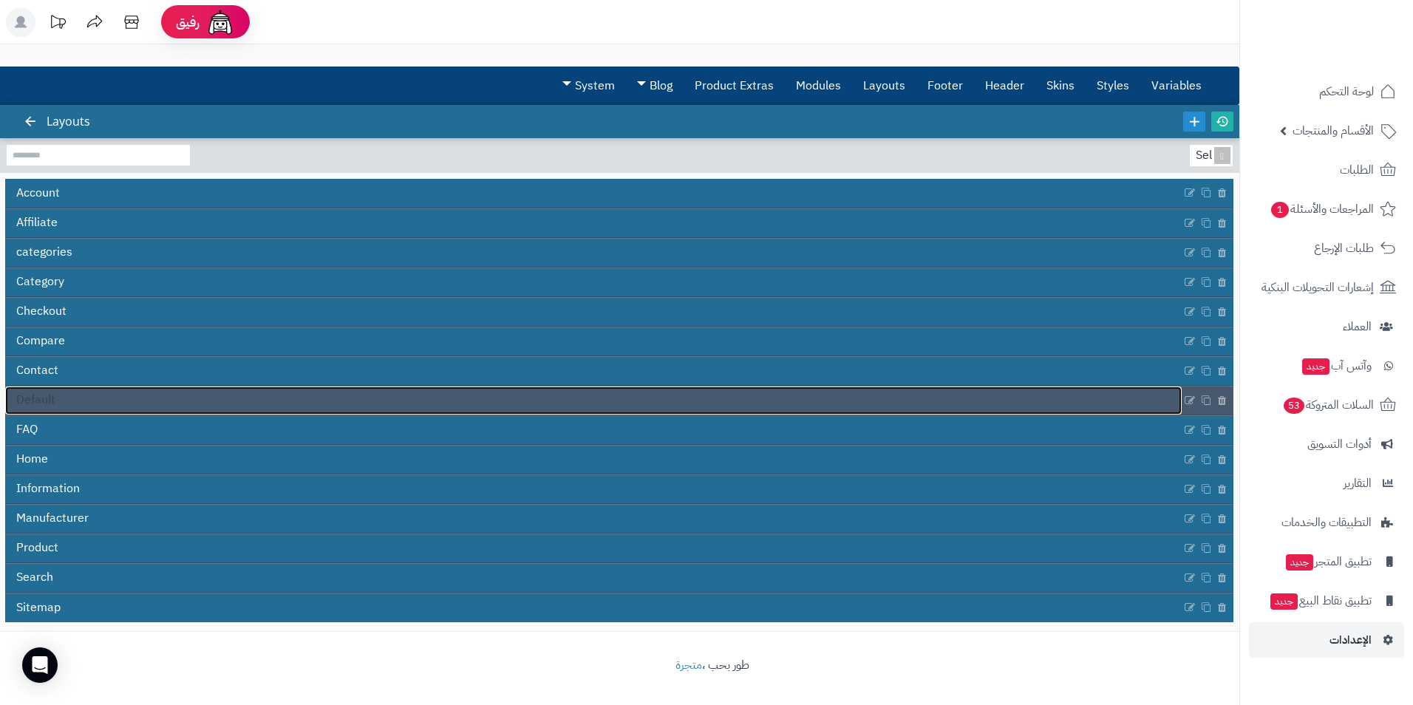
click at [73, 395] on link "Default" at bounding box center [593, 401] width 1177 height 28
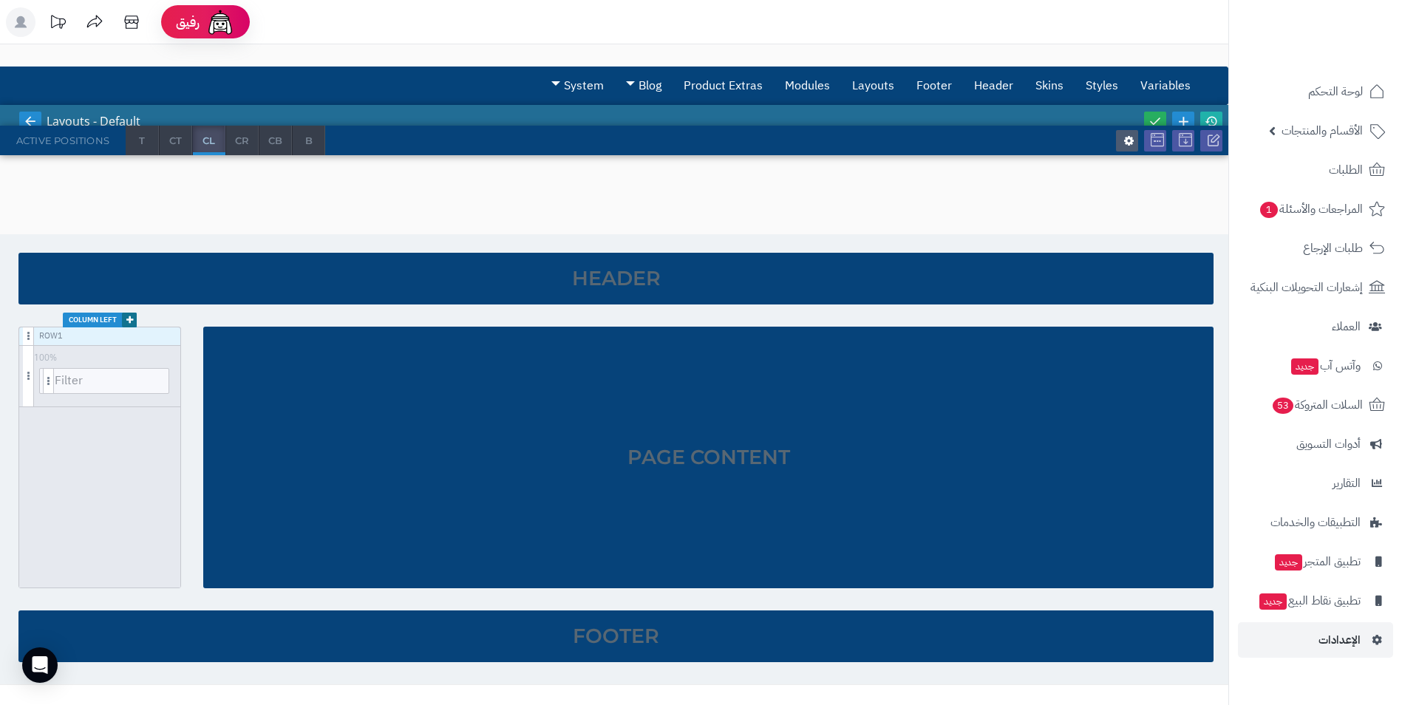
click at [28, 115] on icon at bounding box center [30, 121] width 13 height 13
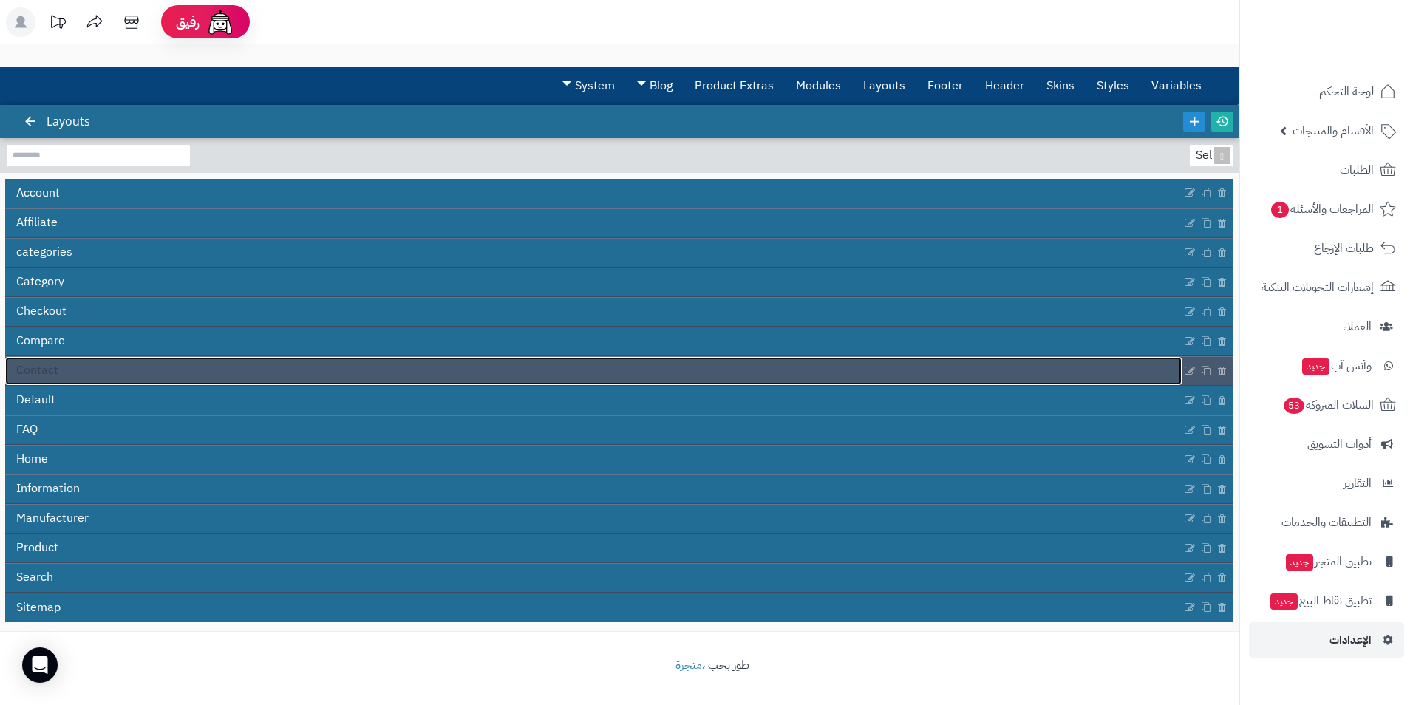
click at [81, 378] on link "Contact" at bounding box center [593, 371] width 1177 height 28
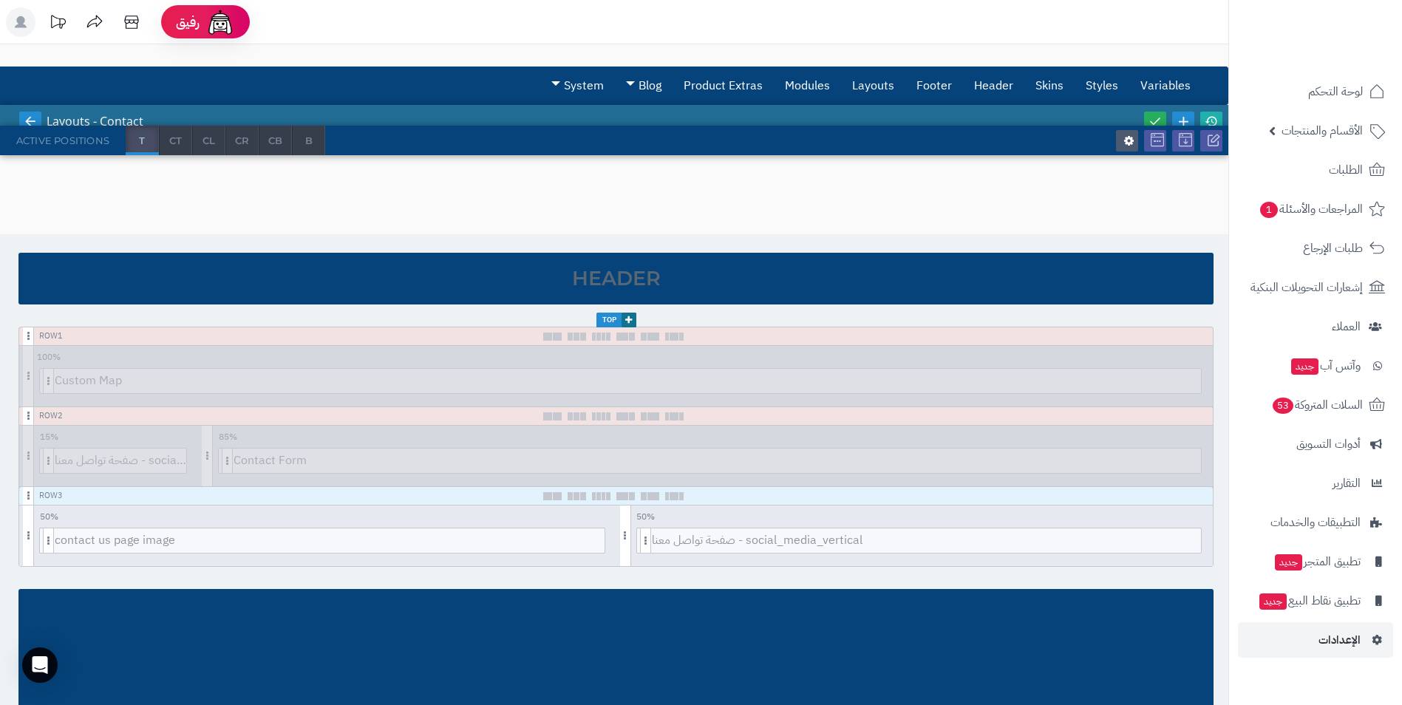
click at [27, 124] on icon at bounding box center [30, 121] width 13 height 13
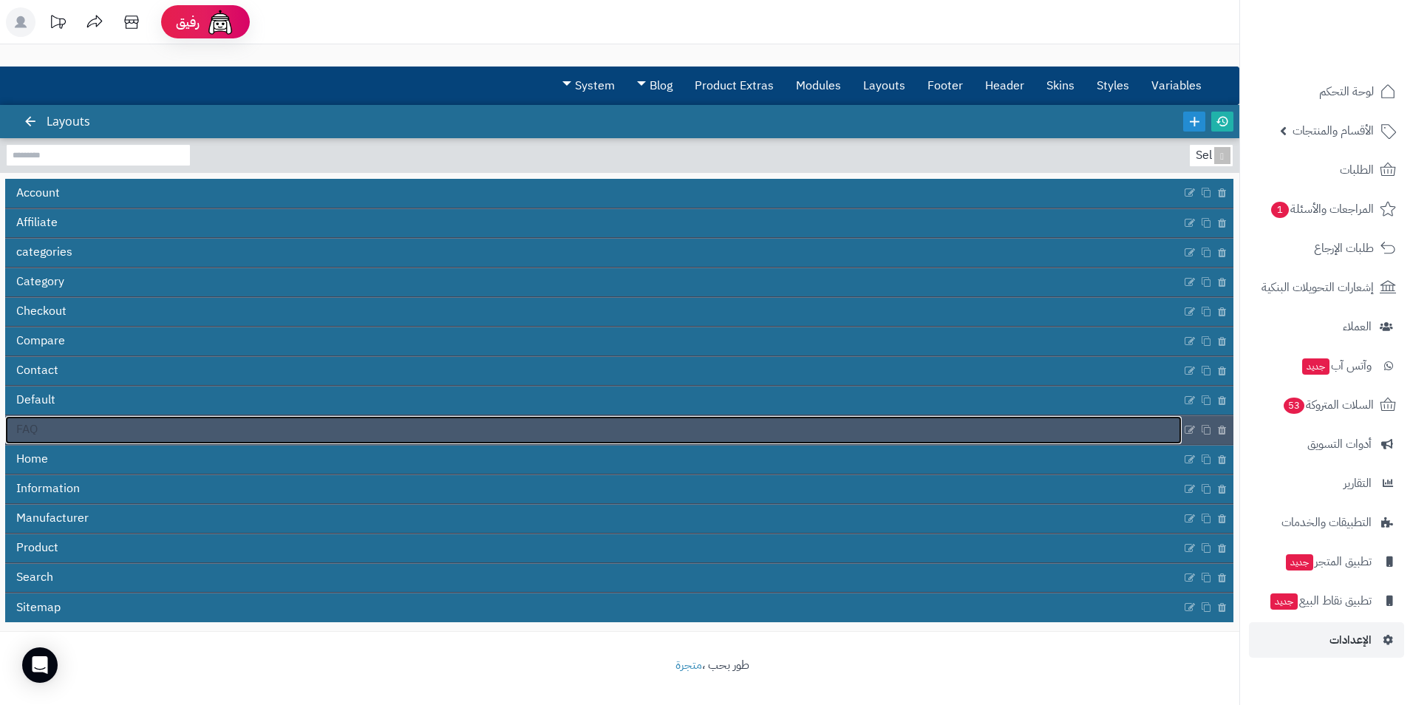
click at [76, 436] on link "FAQ" at bounding box center [593, 430] width 1177 height 28
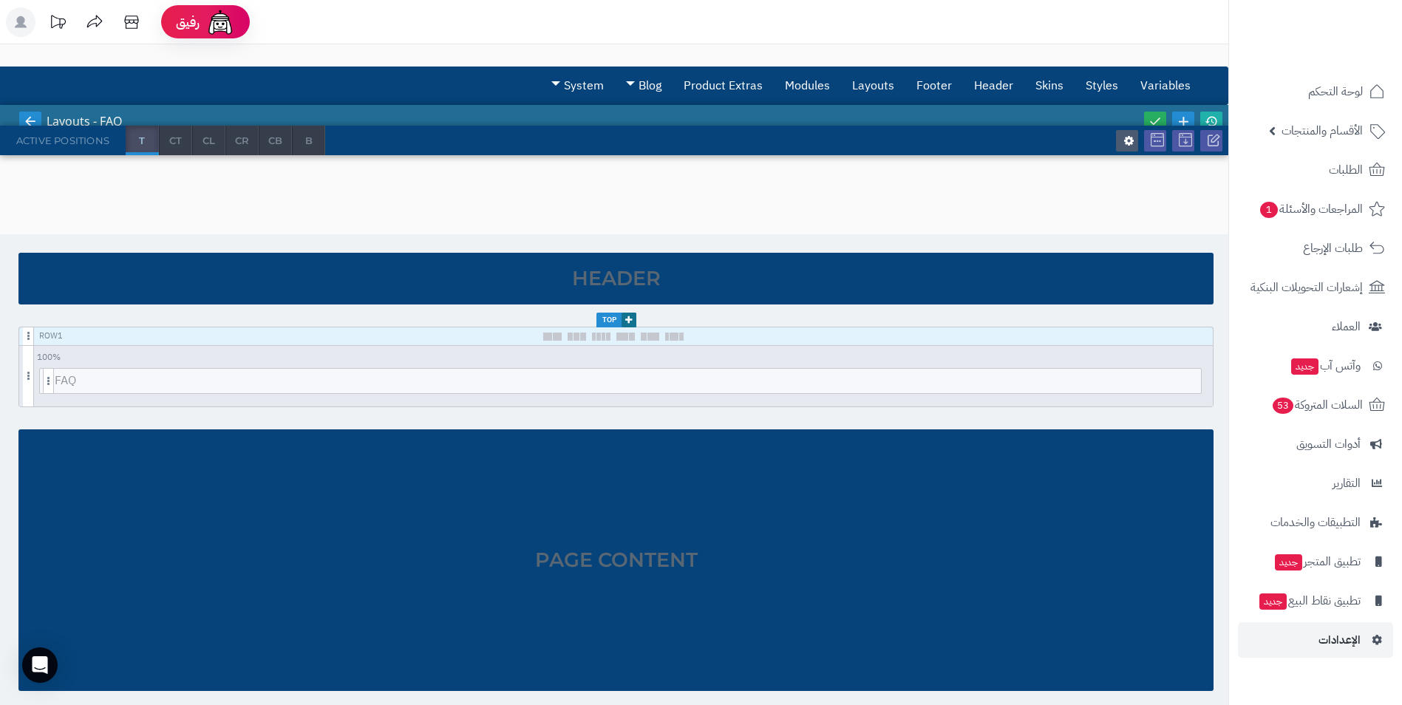
click at [30, 118] on icon at bounding box center [30, 121] width 13 height 13
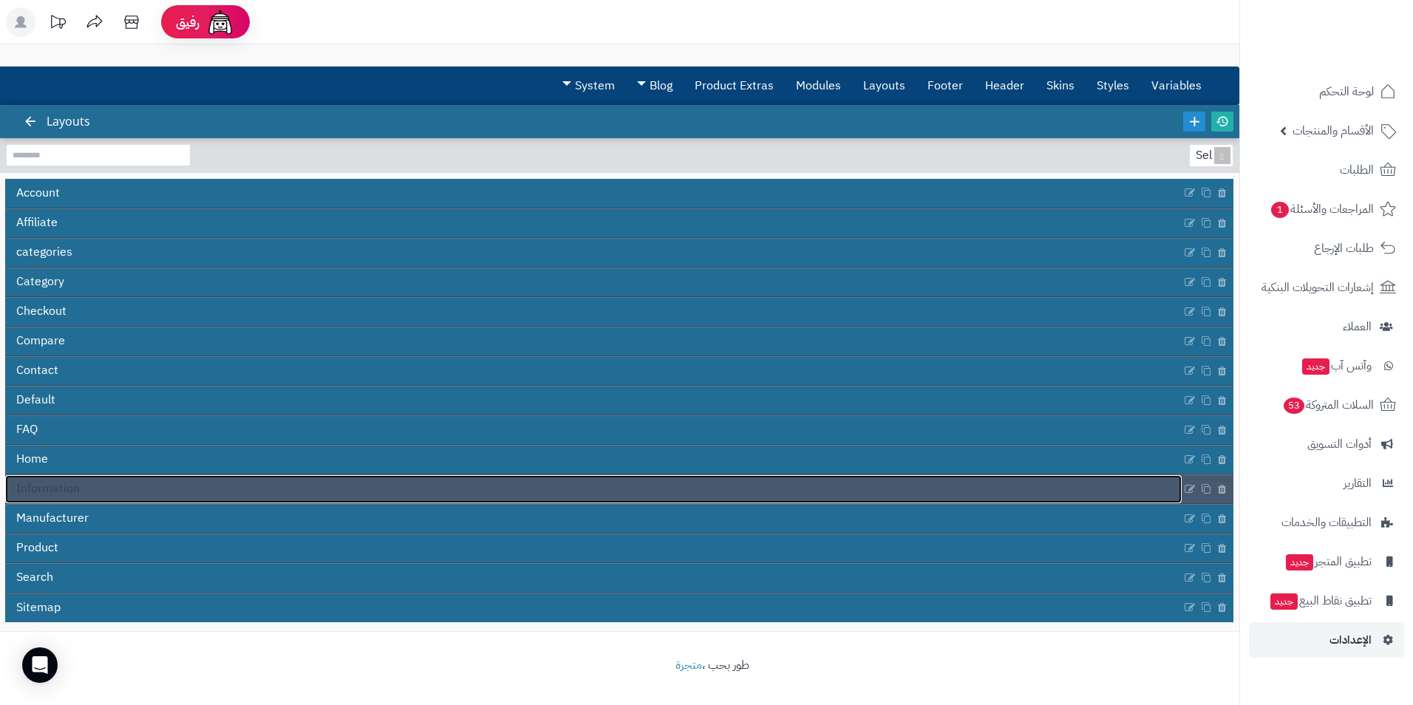
click at [70, 498] on link "Information" at bounding box center [593, 489] width 1177 height 28
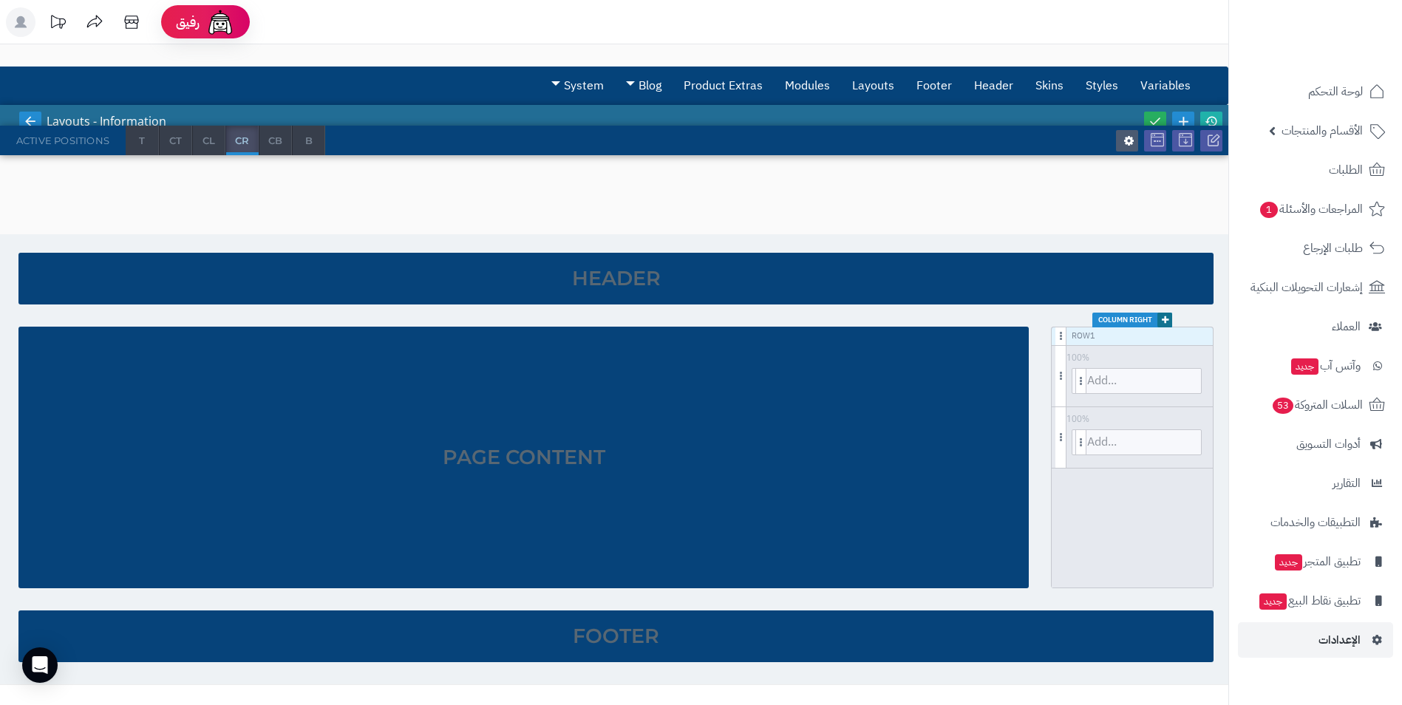
click at [27, 123] on icon at bounding box center [30, 121] width 13 height 13
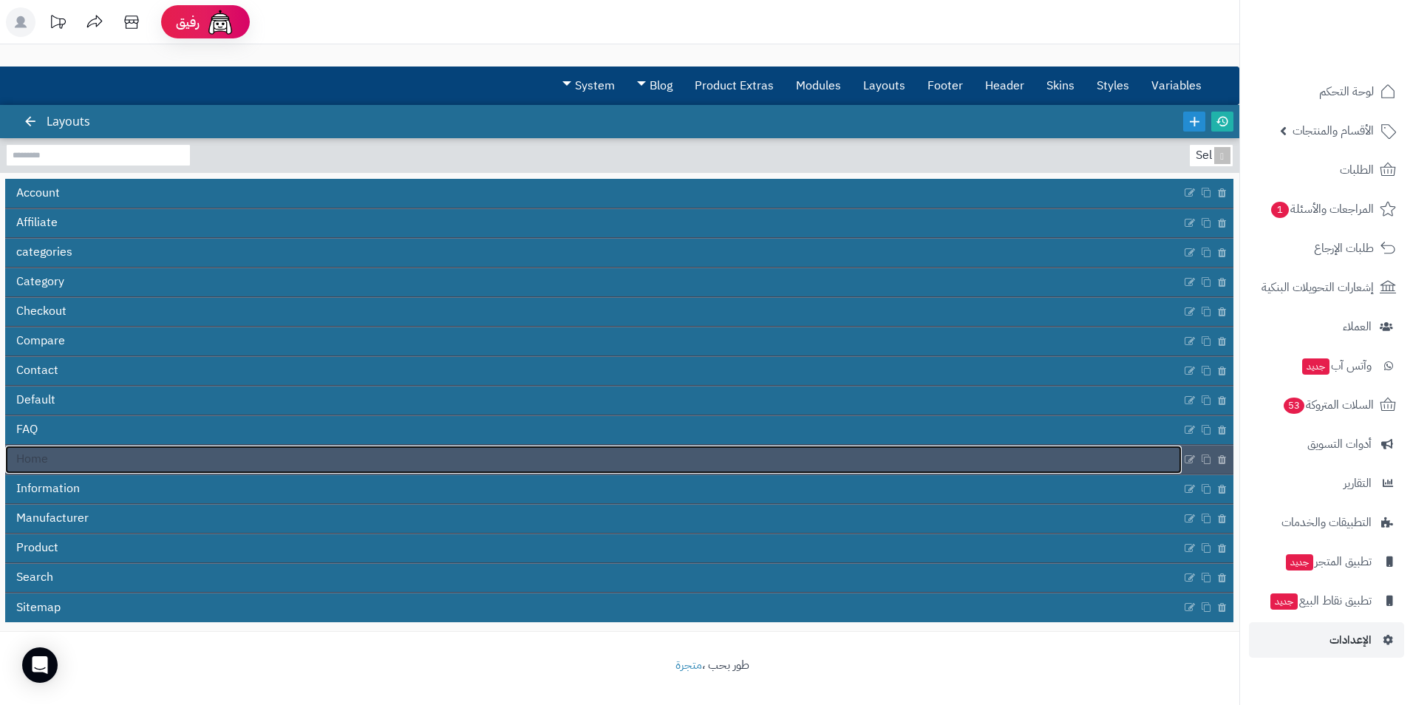
click at [90, 469] on link "Home" at bounding box center [593, 460] width 1177 height 28
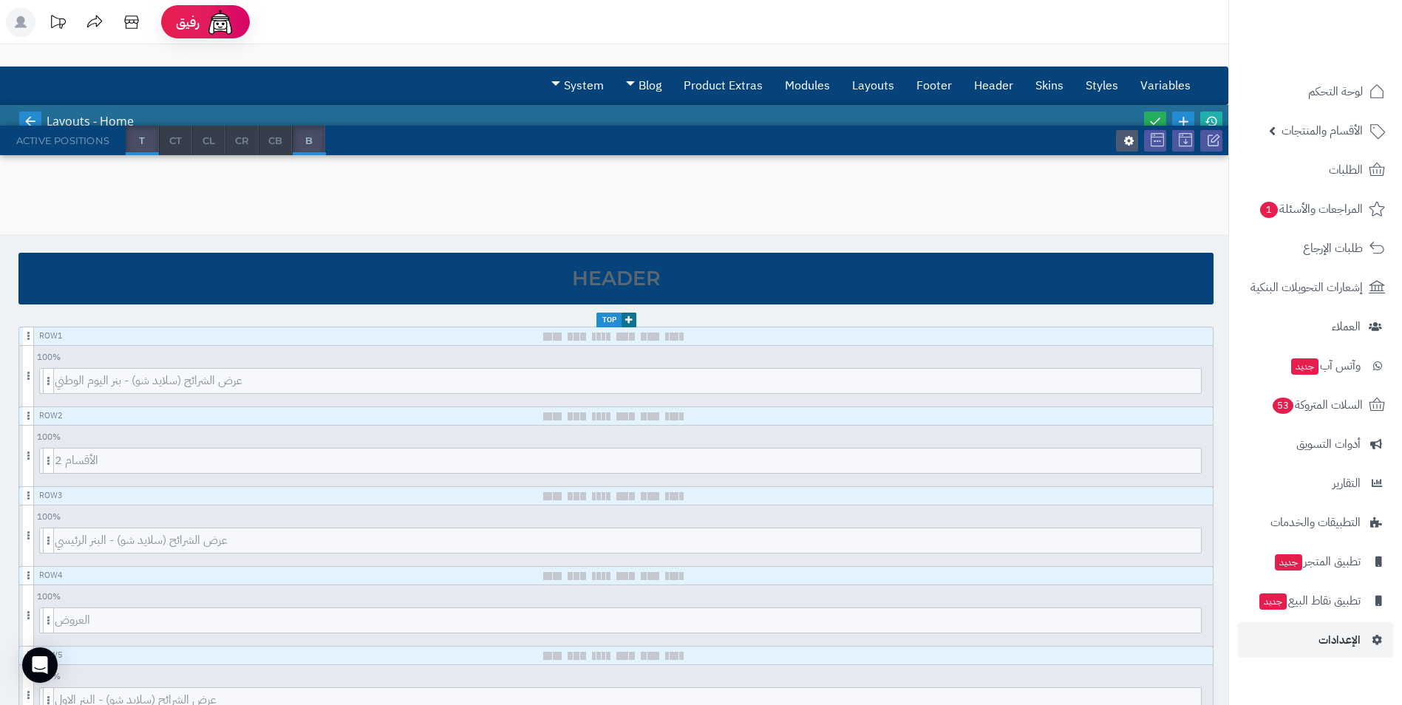
click at [36, 118] on icon at bounding box center [30, 121] width 13 height 13
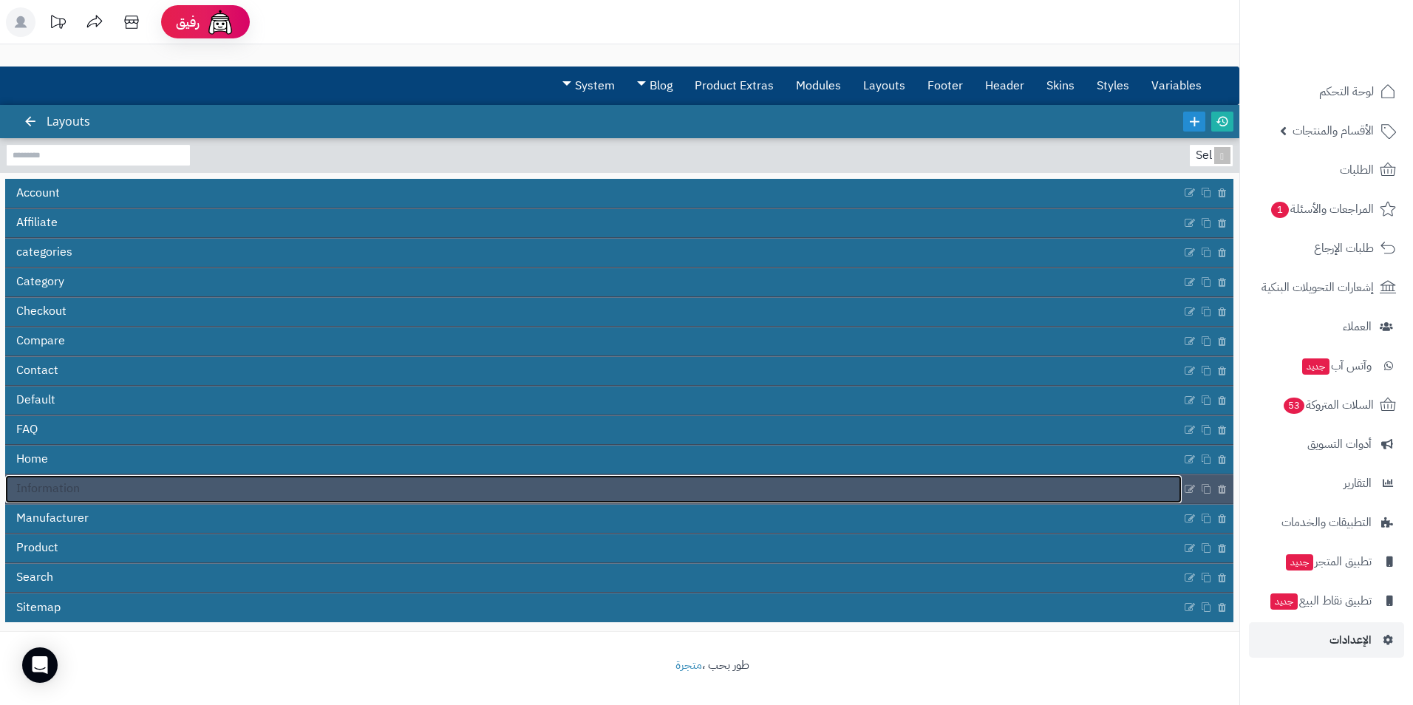
click at [101, 489] on link "Information" at bounding box center [593, 489] width 1177 height 28
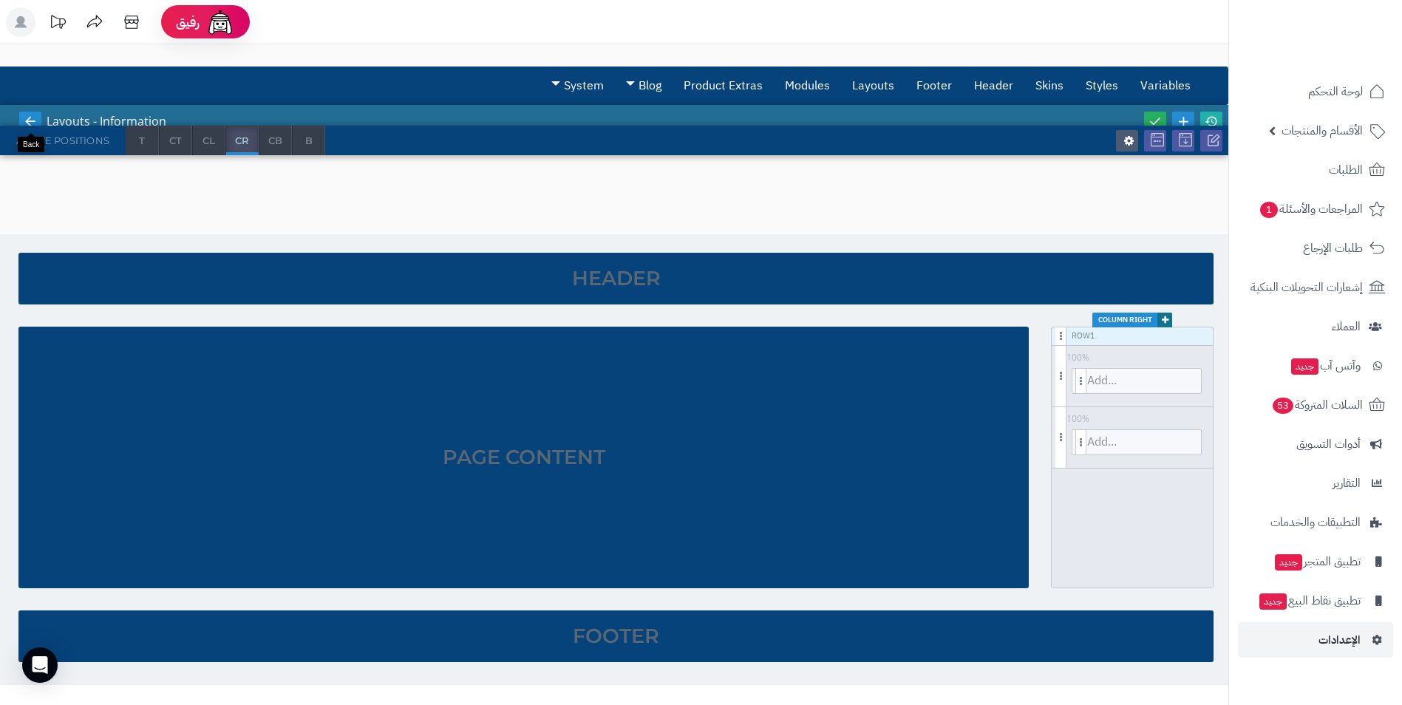
click at [36, 116] on icon at bounding box center [30, 121] width 13 height 13
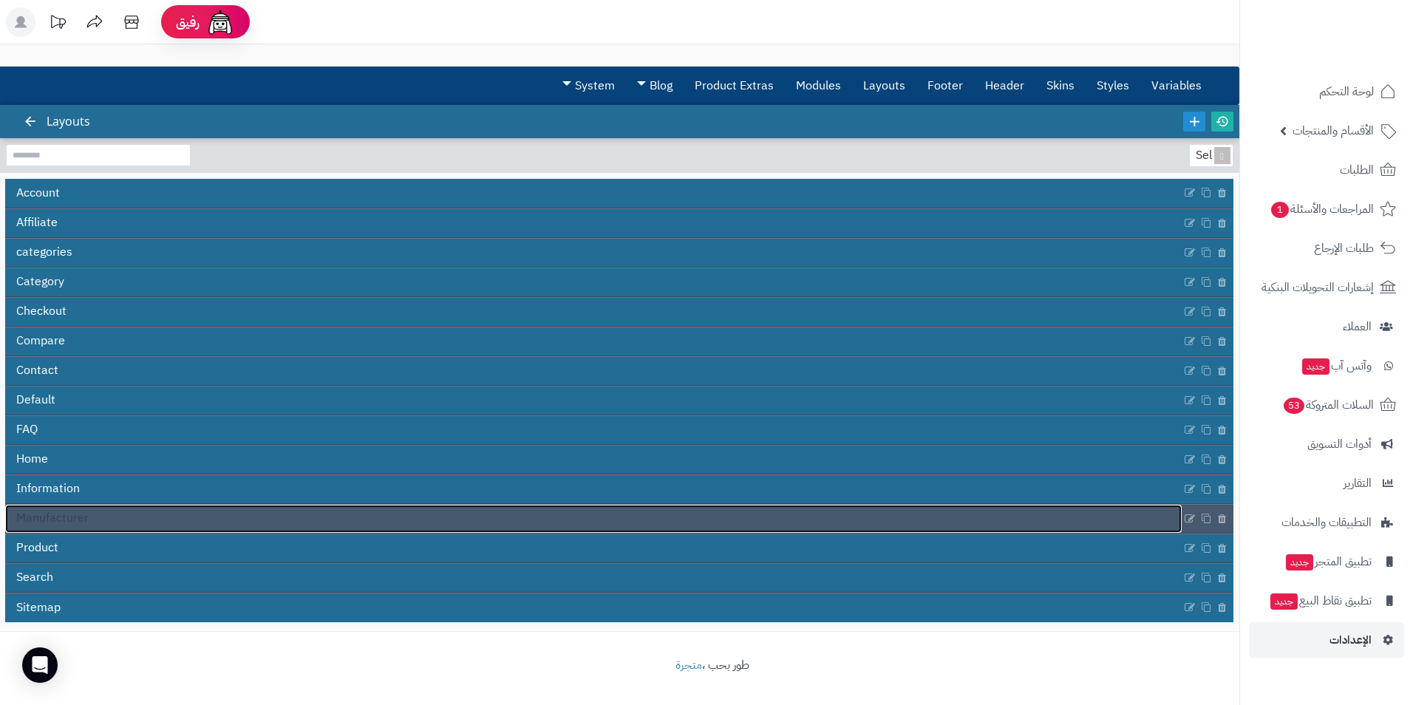
click at [94, 521] on link "Manufacturer" at bounding box center [593, 519] width 1177 height 28
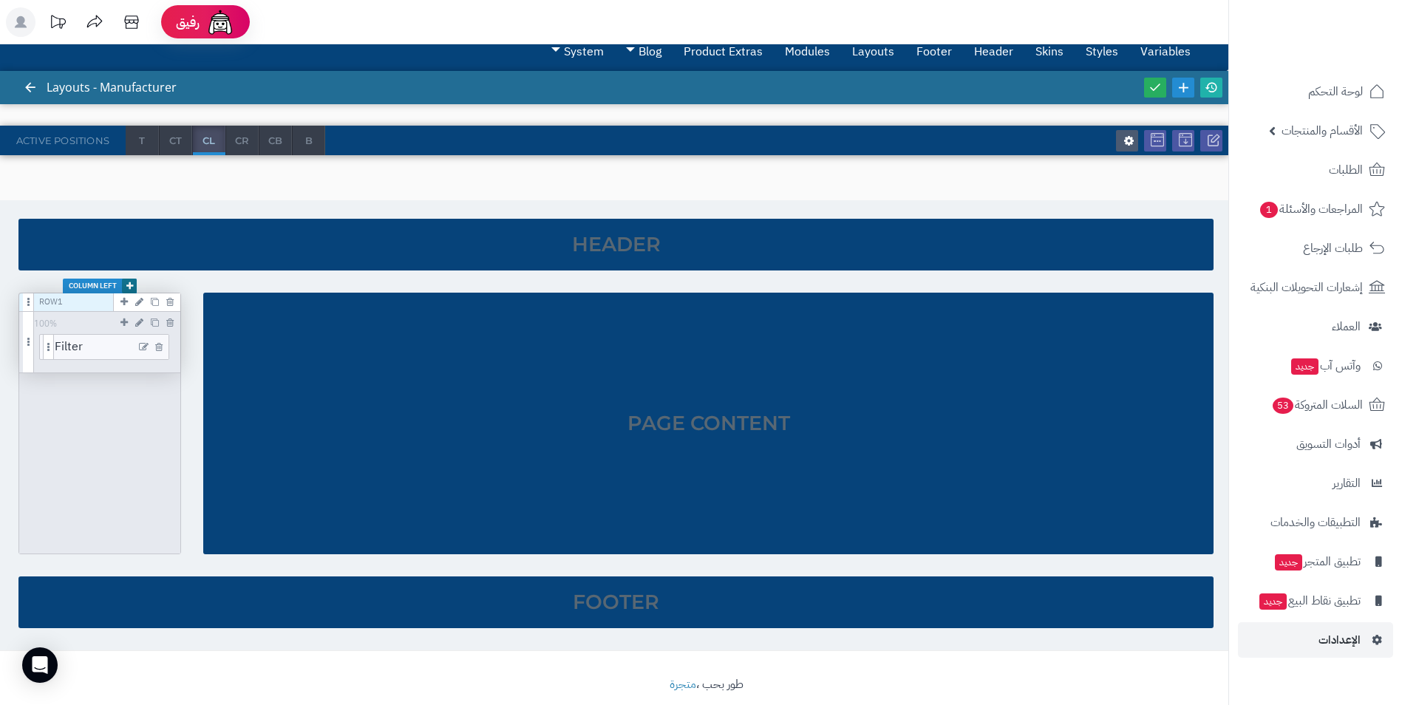
scroll to position [53, 0]
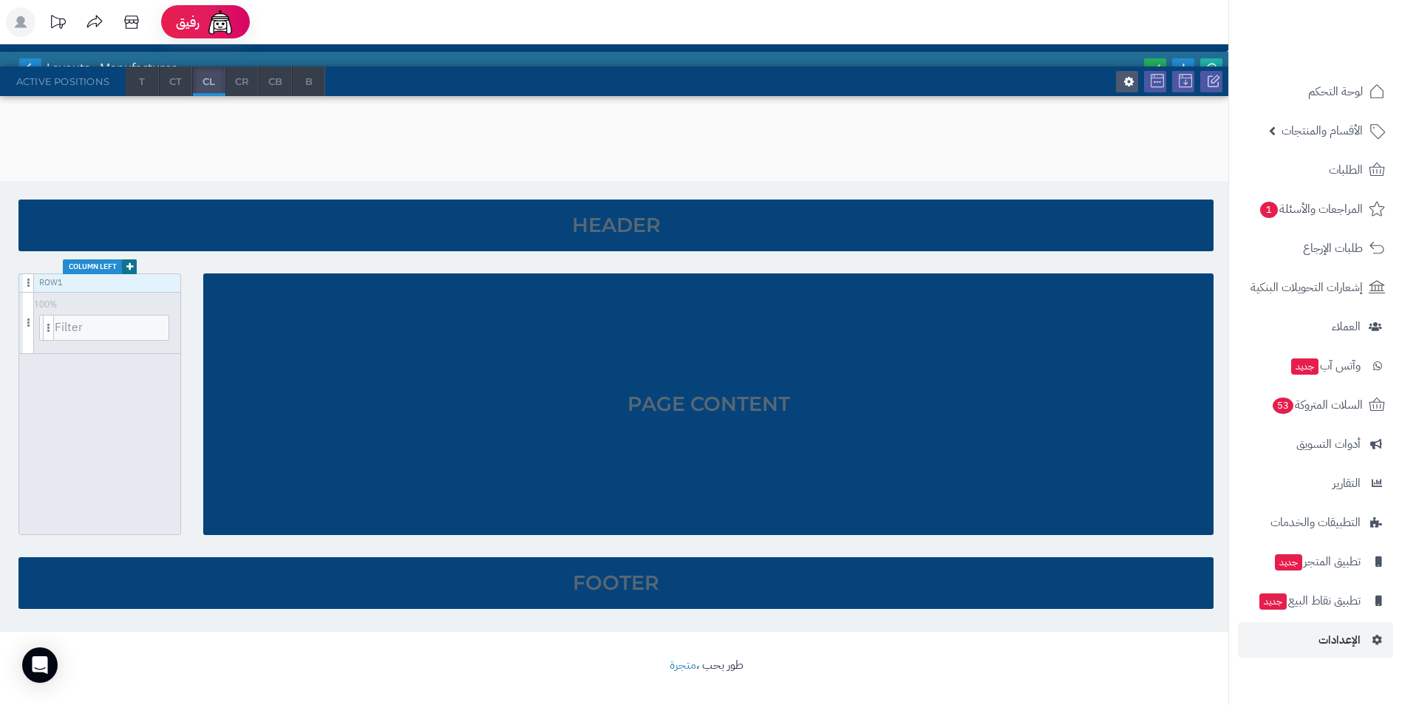
click at [34, 60] on link at bounding box center [30, 68] width 22 height 20
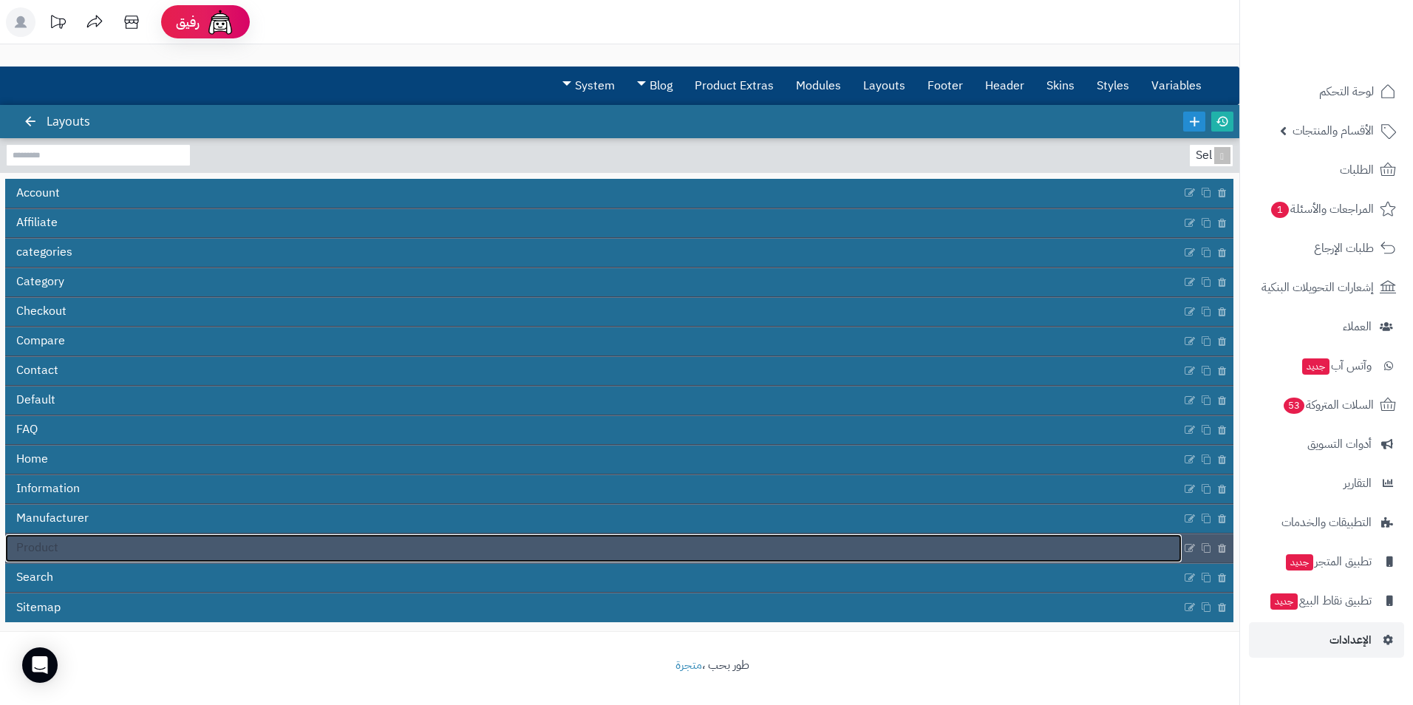
click at [135, 544] on link "Product" at bounding box center [593, 548] width 1177 height 28
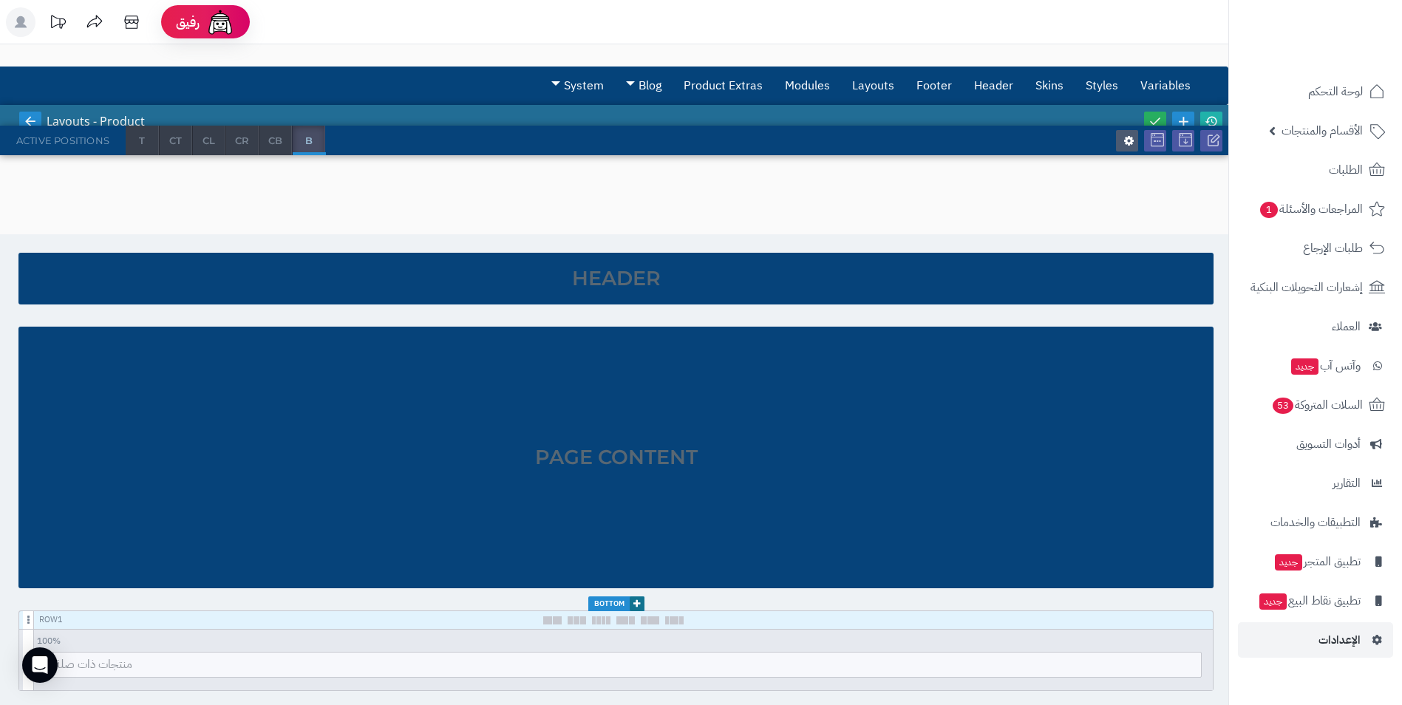
click at [25, 115] on icon at bounding box center [30, 121] width 13 height 13
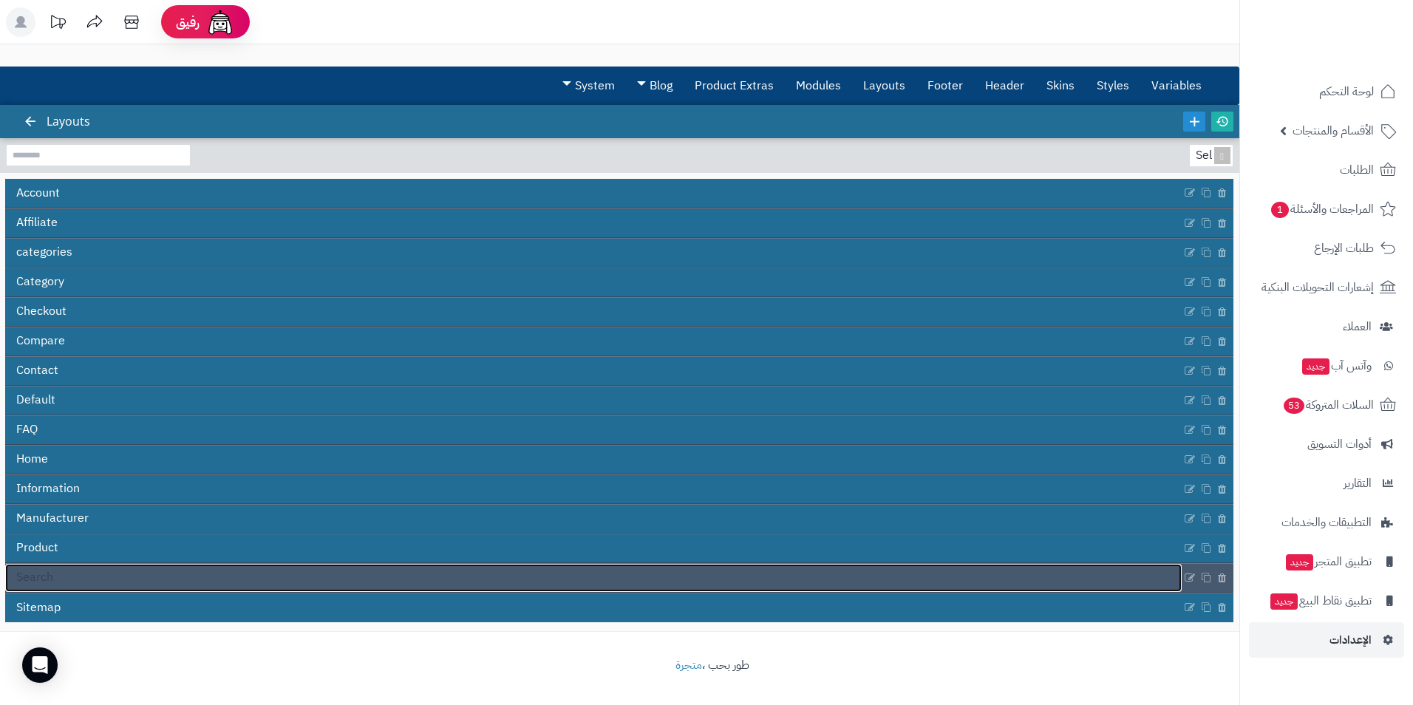
click at [124, 579] on link "Search" at bounding box center [593, 578] width 1177 height 28
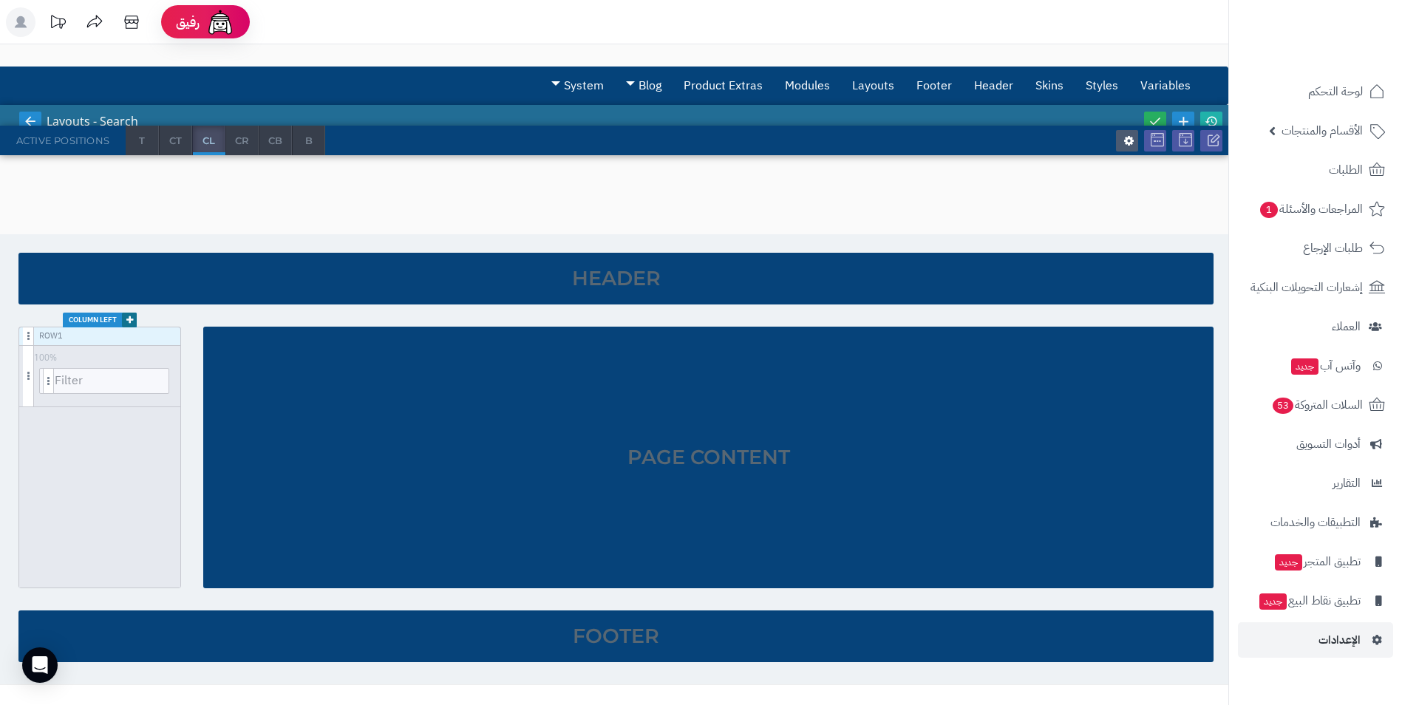
click at [32, 113] on link at bounding box center [30, 122] width 22 height 20
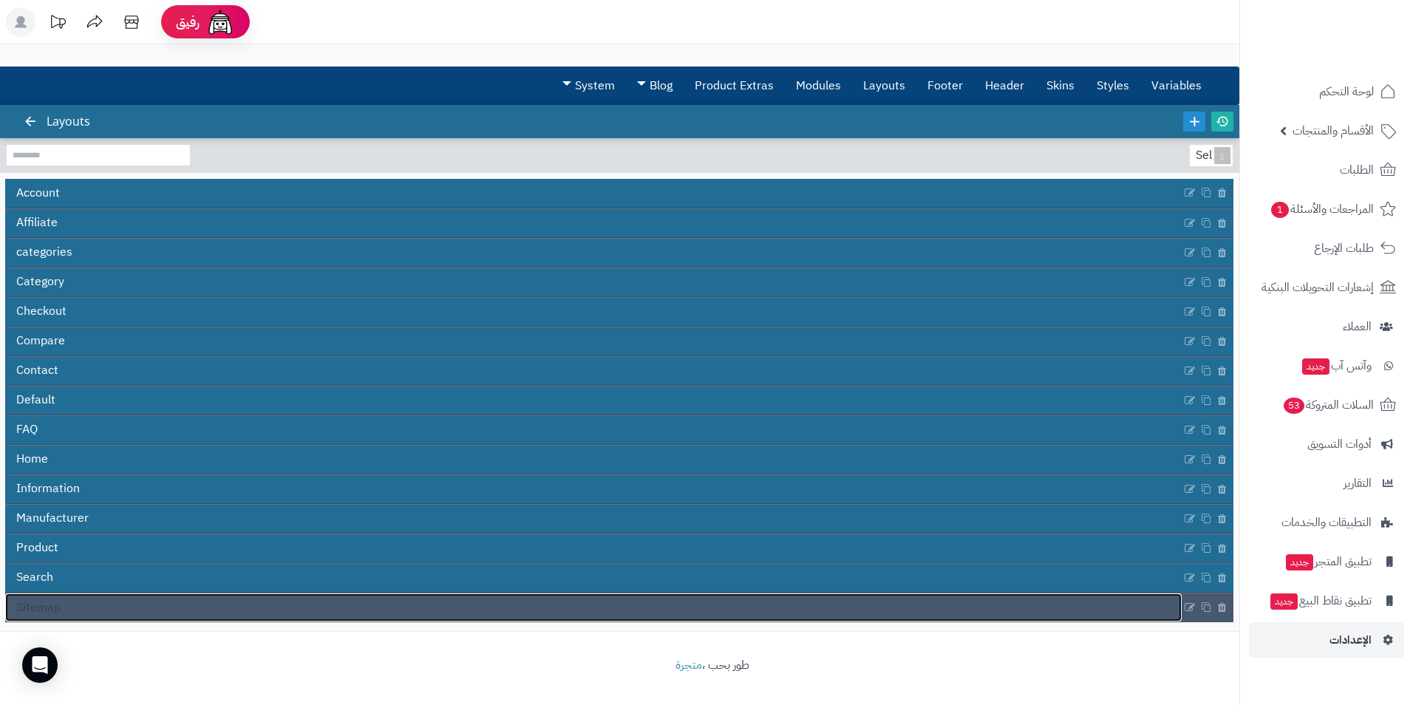
click at [71, 605] on link "Sitemap" at bounding box center [593, 607] width 1177 height 28
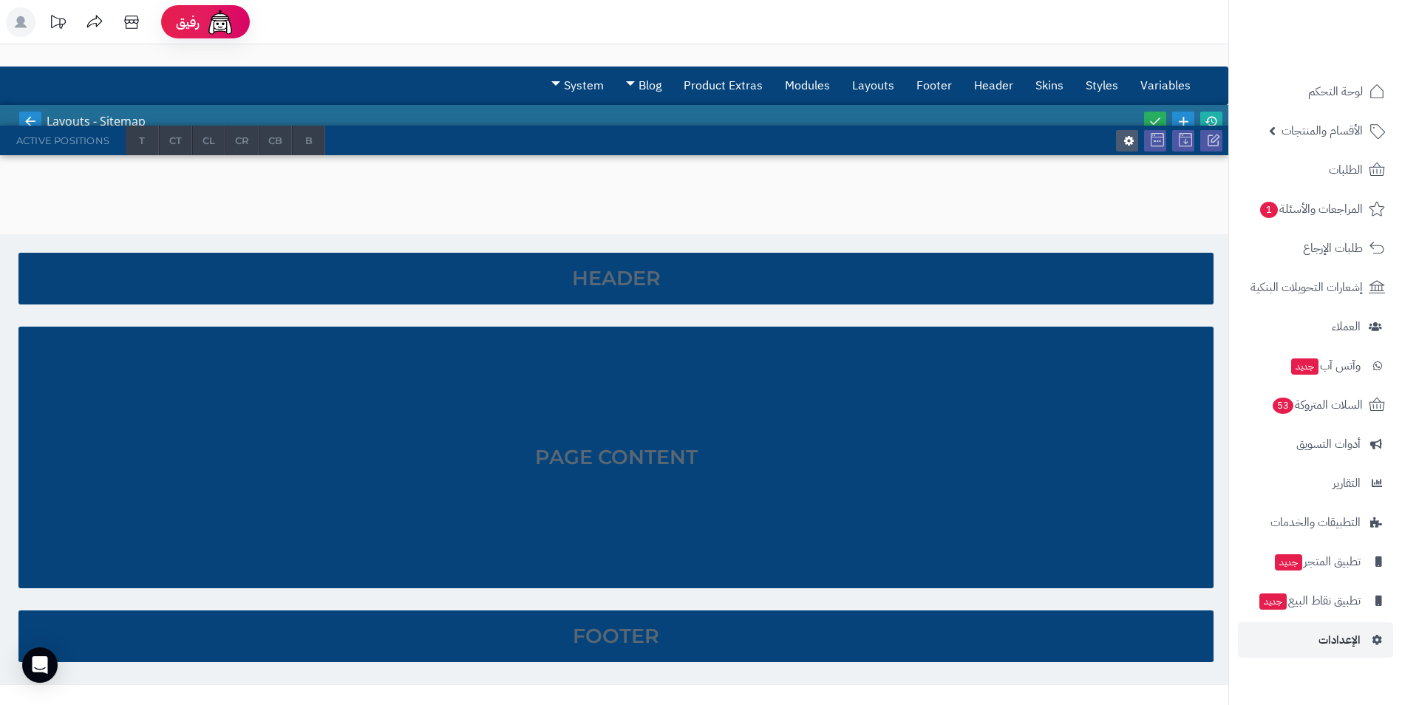
click at [33, 122] on icon at bounding box center [30, 121] width 13 height 13
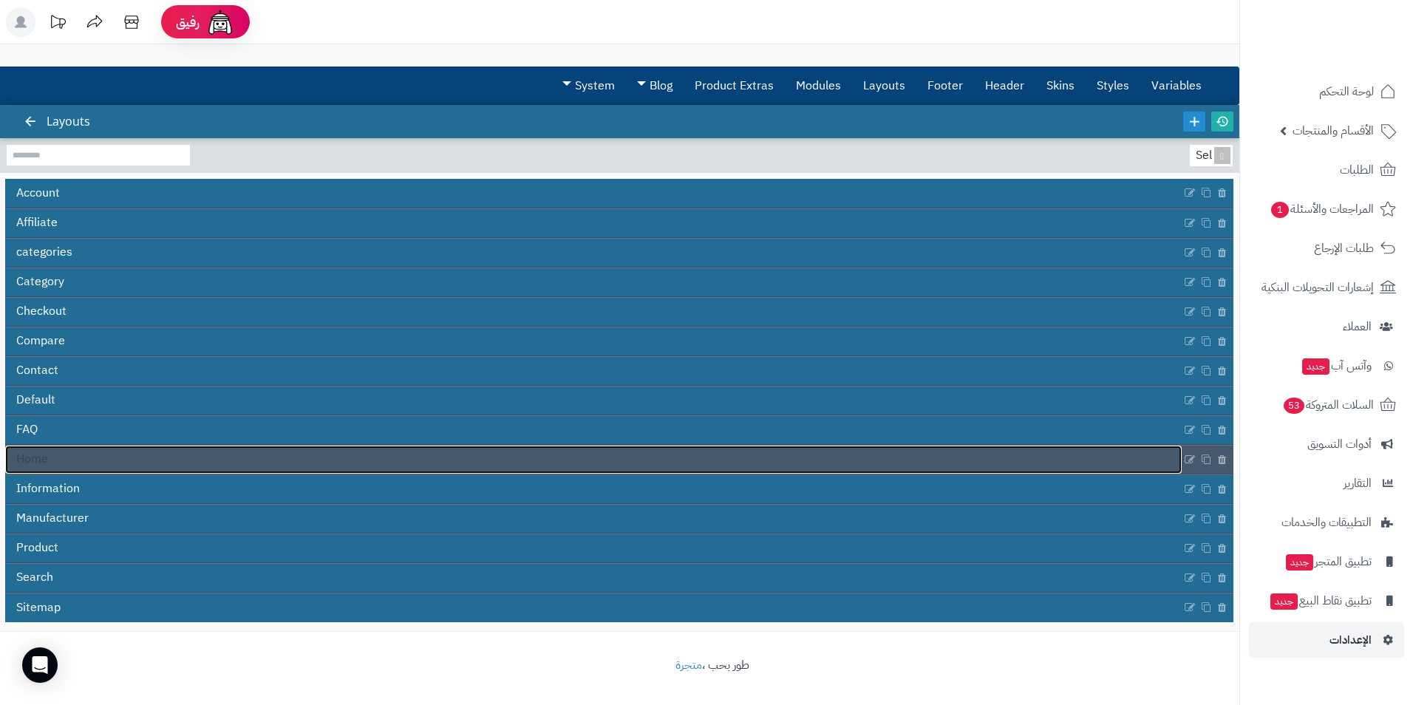
click at [98, 459] on link "Home" at bounding box center [593, 460] width 1177 height 28
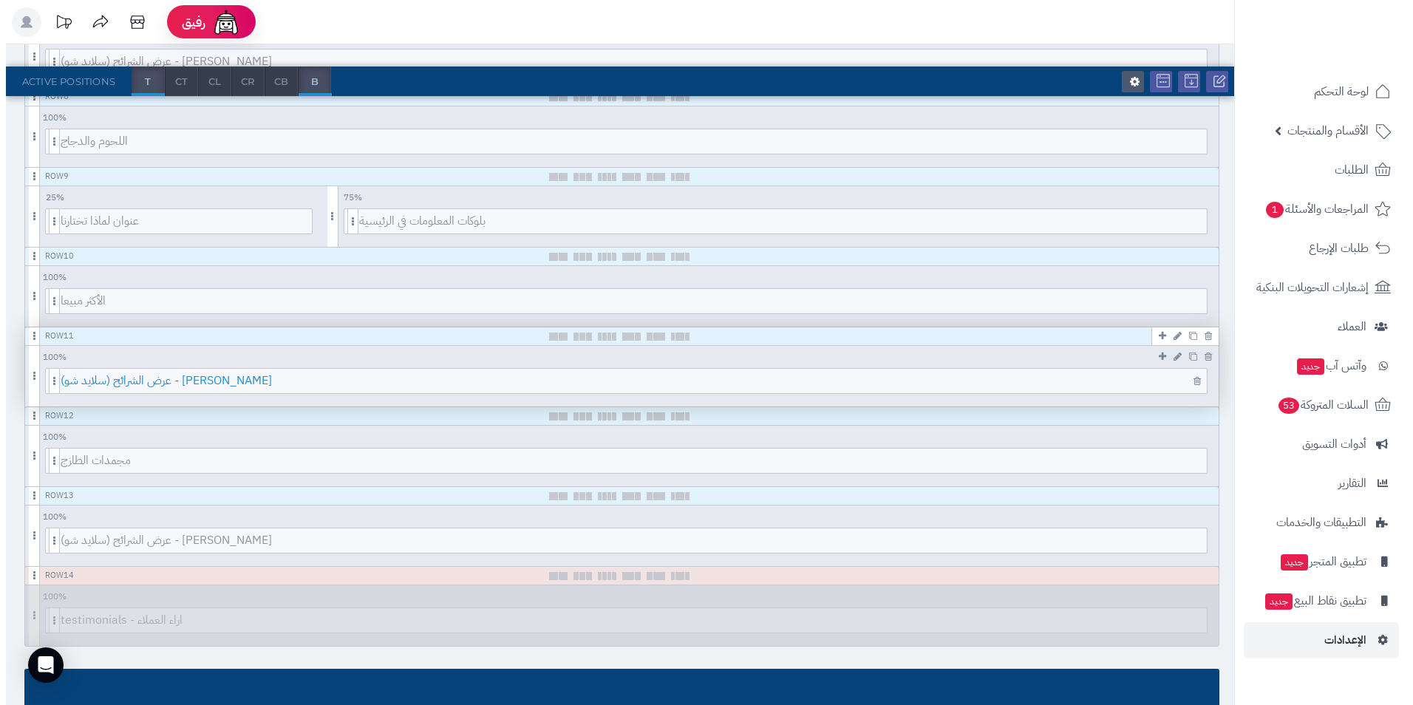
scroll to position [887, 0]
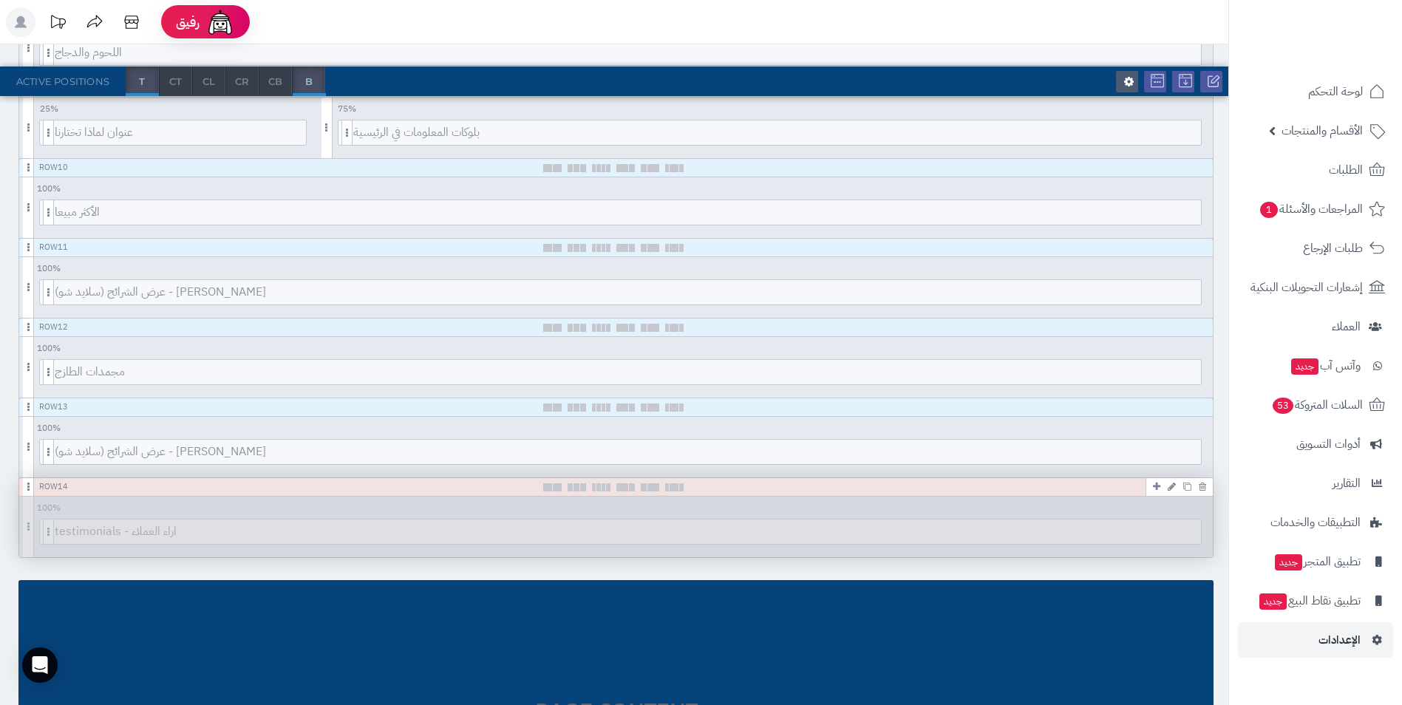
click at [197, 503] on div "Row 14 100 % 100 95 90 85 80 75 70 66 60 55 50 45 40 33 30 25 20 15 10 5 testim…" at bounding box center [616, 517] width 1194 height 79
click at [1173, 483] on icon at bounding box center [1172, 487] width 8 height 10
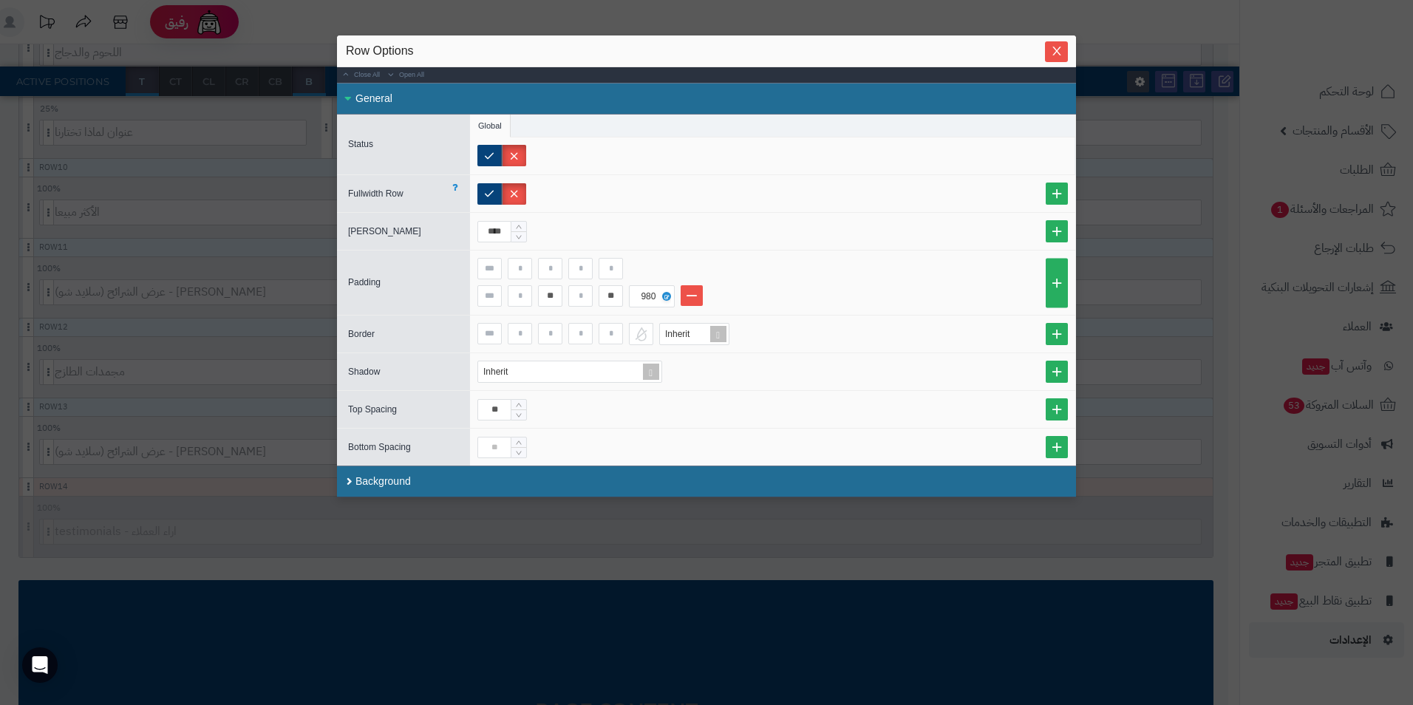
click at [370, 197] on span "Fullwidth Row" at bounding box center [375, 193] width 55 height 10
click at [371, 233] on span "Max Width" at bounding box center [384, 231] width 73 height 10
click at [356, 95] on div "General" at bounding box center [706, 99] width 739 height 32
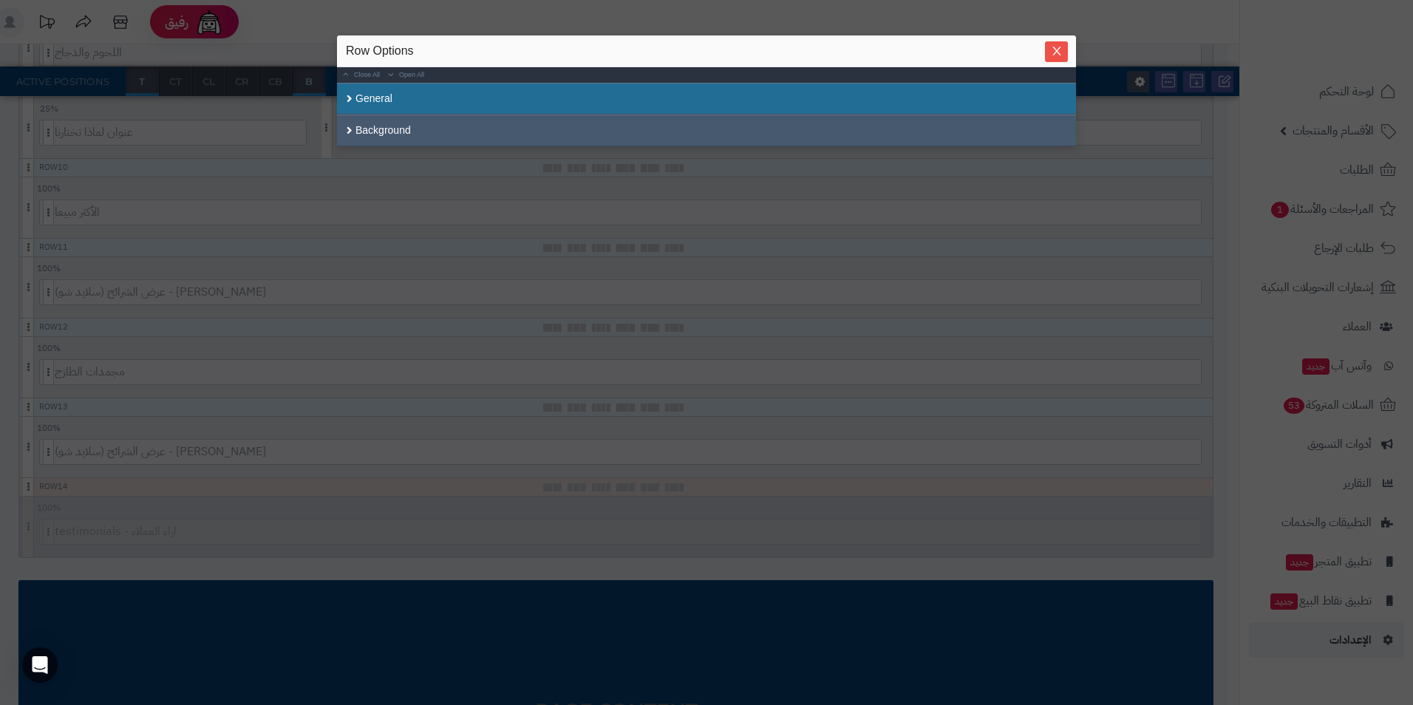
click at [368, 140] on div "Background" at bounding box center [706, 131] width 739 height 32
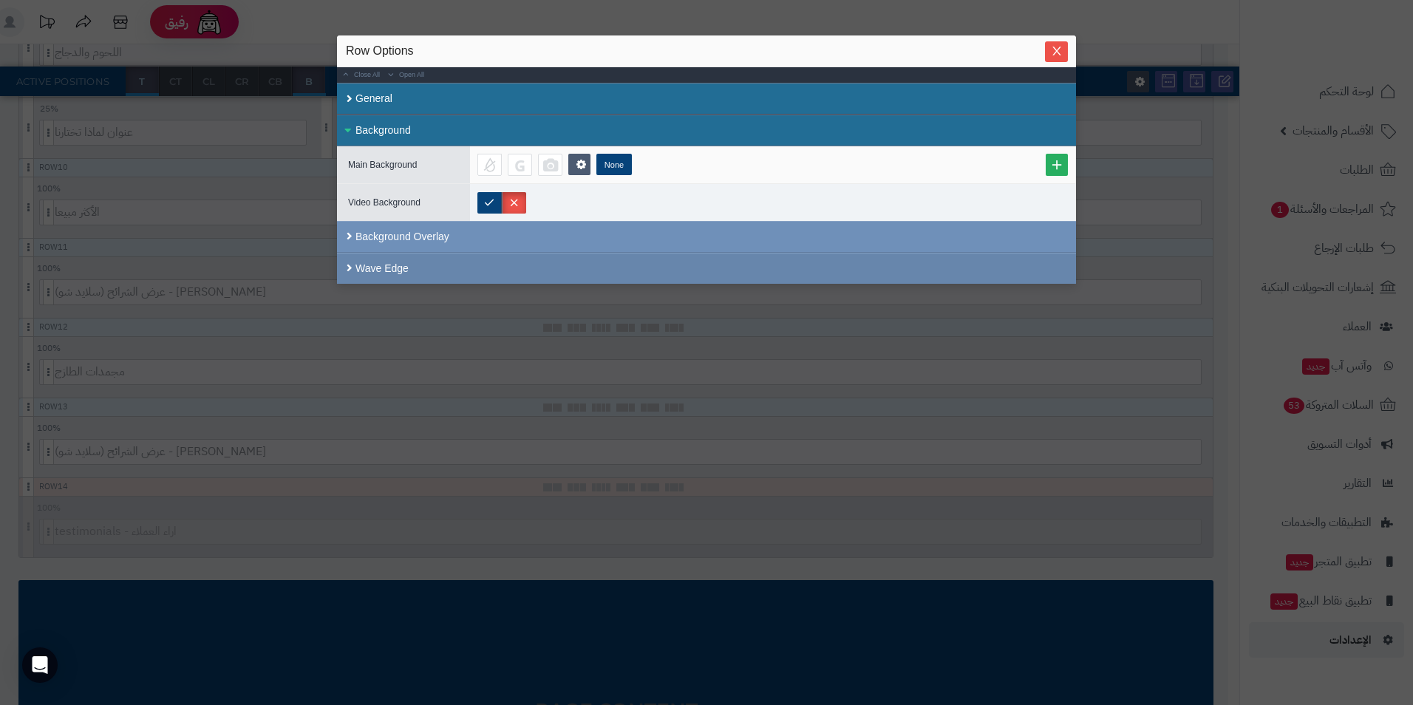
click at [409, 272] on div "Wave Edge" at bounding box center [706, 268] width 739 height 31
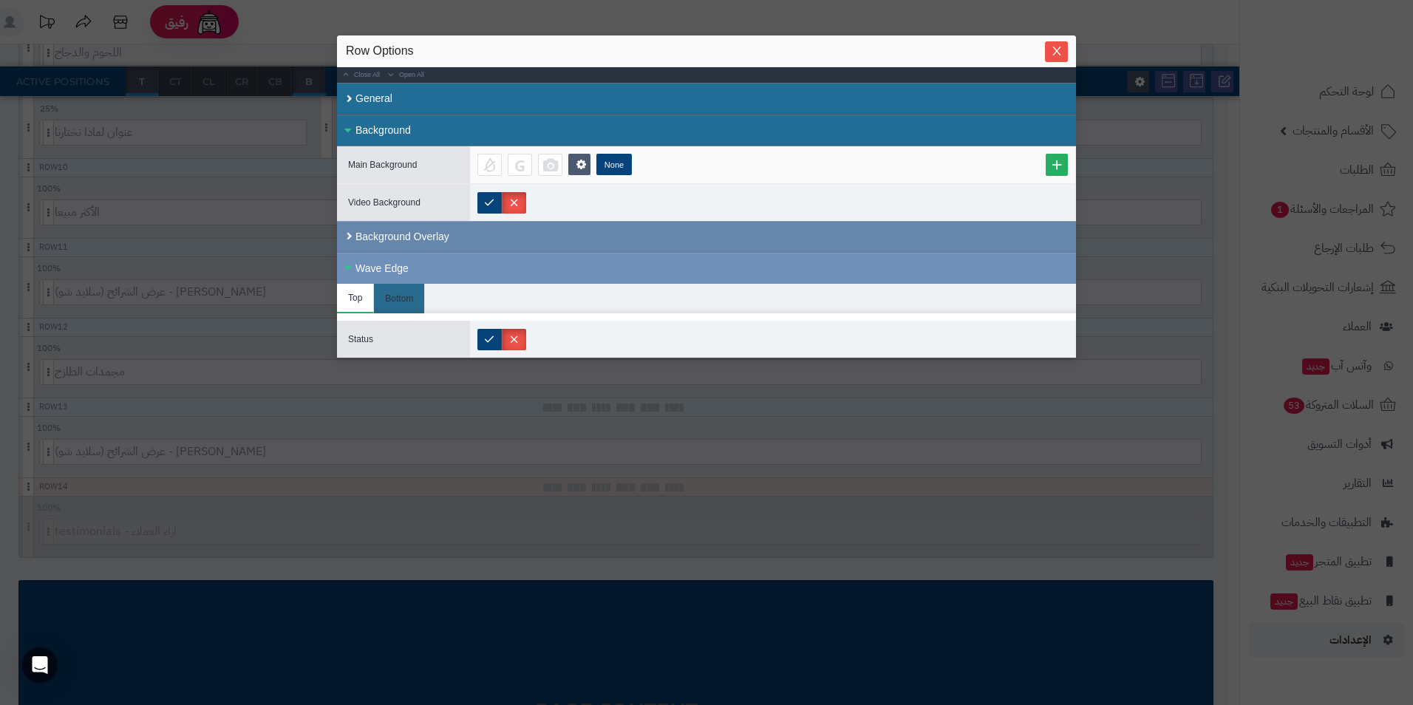
click at [420, 244] on div "Background Overlay" at bounding box center [706, 237] width 739 height 32
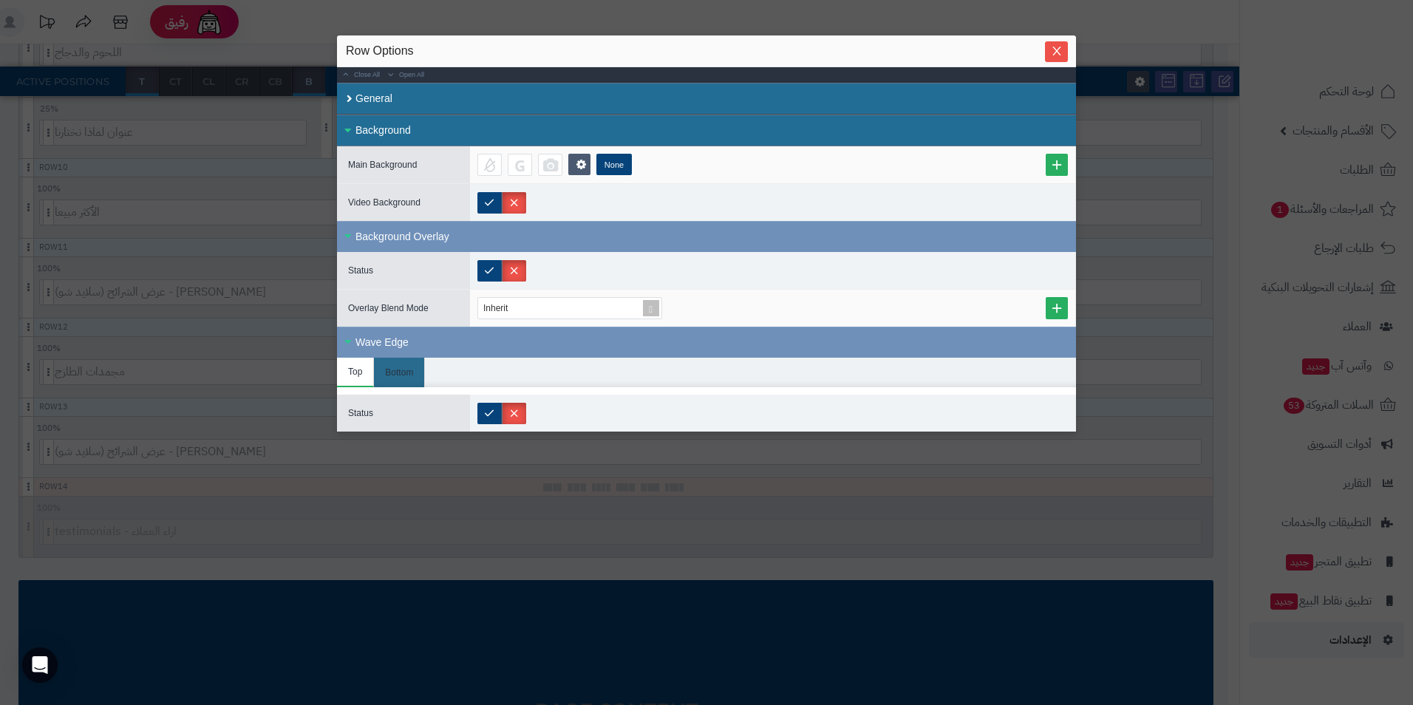
click at [351, 384] on li "Top" at bounding box center [355, 373] width 37 height 30
click at [353, 375] on li "Top" at bounding box center [355, 373] width 37 height 30
click at [404, 376] on li "Bottom" at bounding box center [399, 373] width 51 height 30
click at [551, 164] on div at bounding box center [550, 165] width 24 height 22
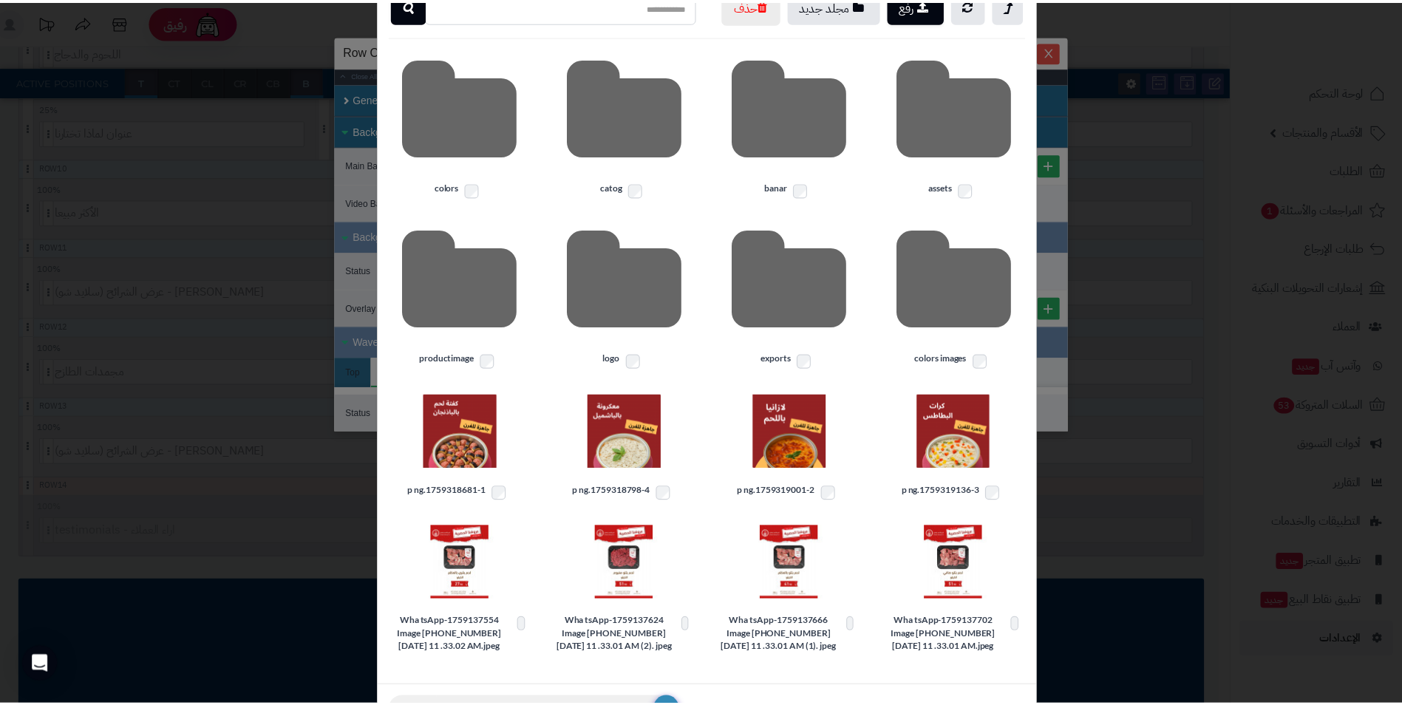
scroll to position [0, 0]
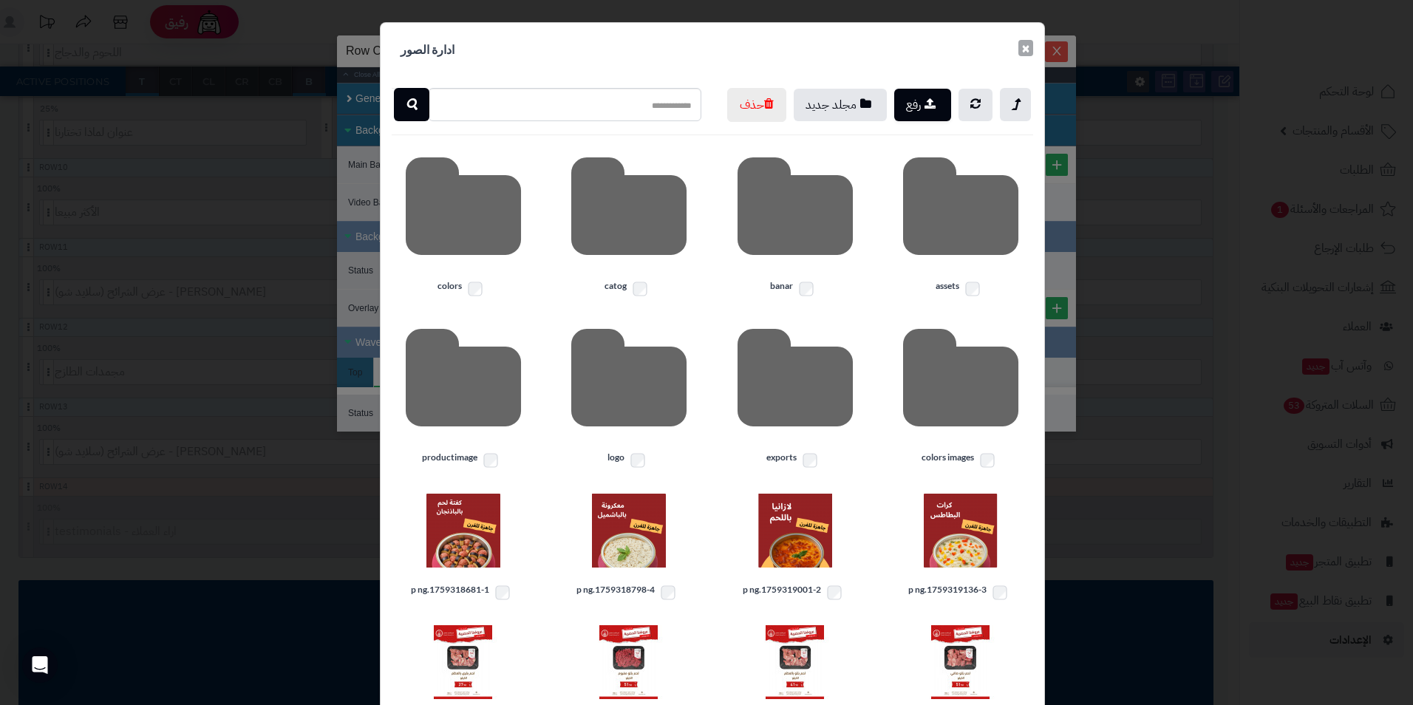
click at [1027, 48] on button "×" at bounding box center [1025, 48] width 15 height 16
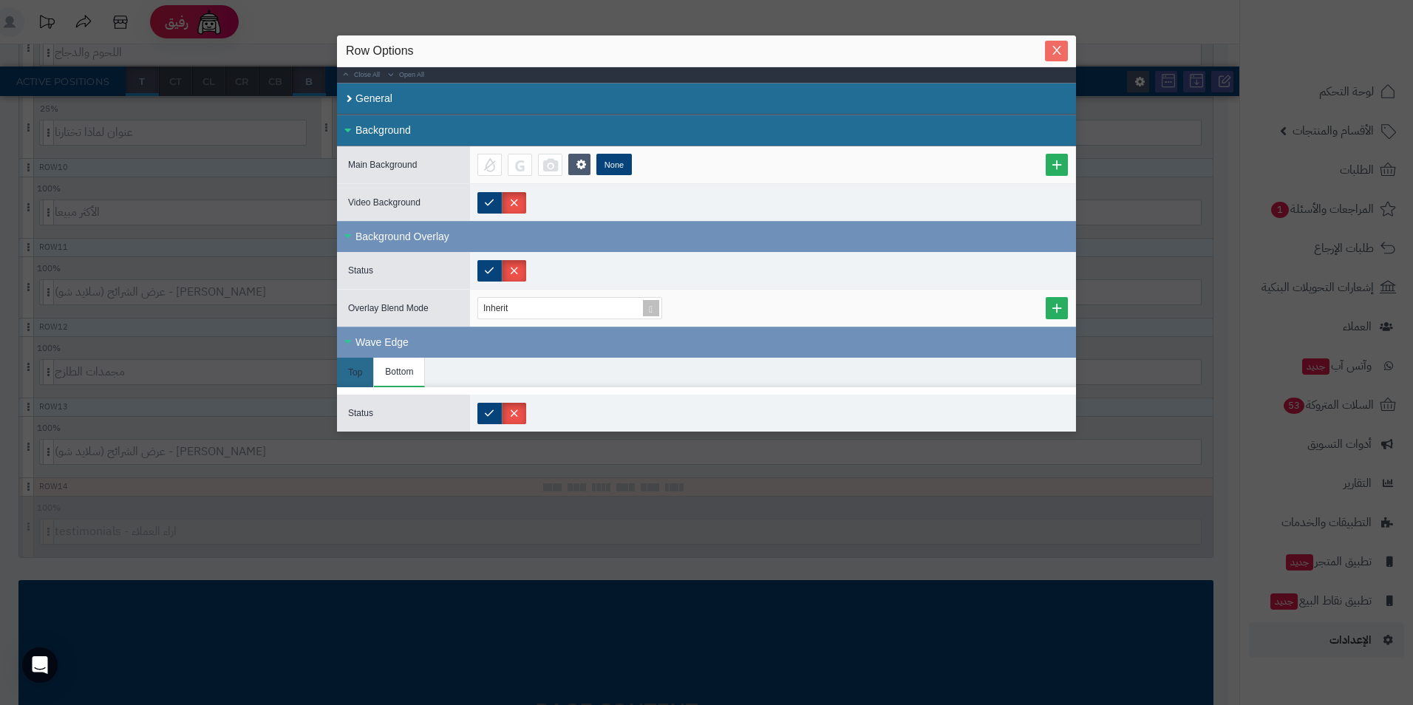
click at [1060, 46] on icon "Close" at bounding box center [1057, 50] width 12 height 12
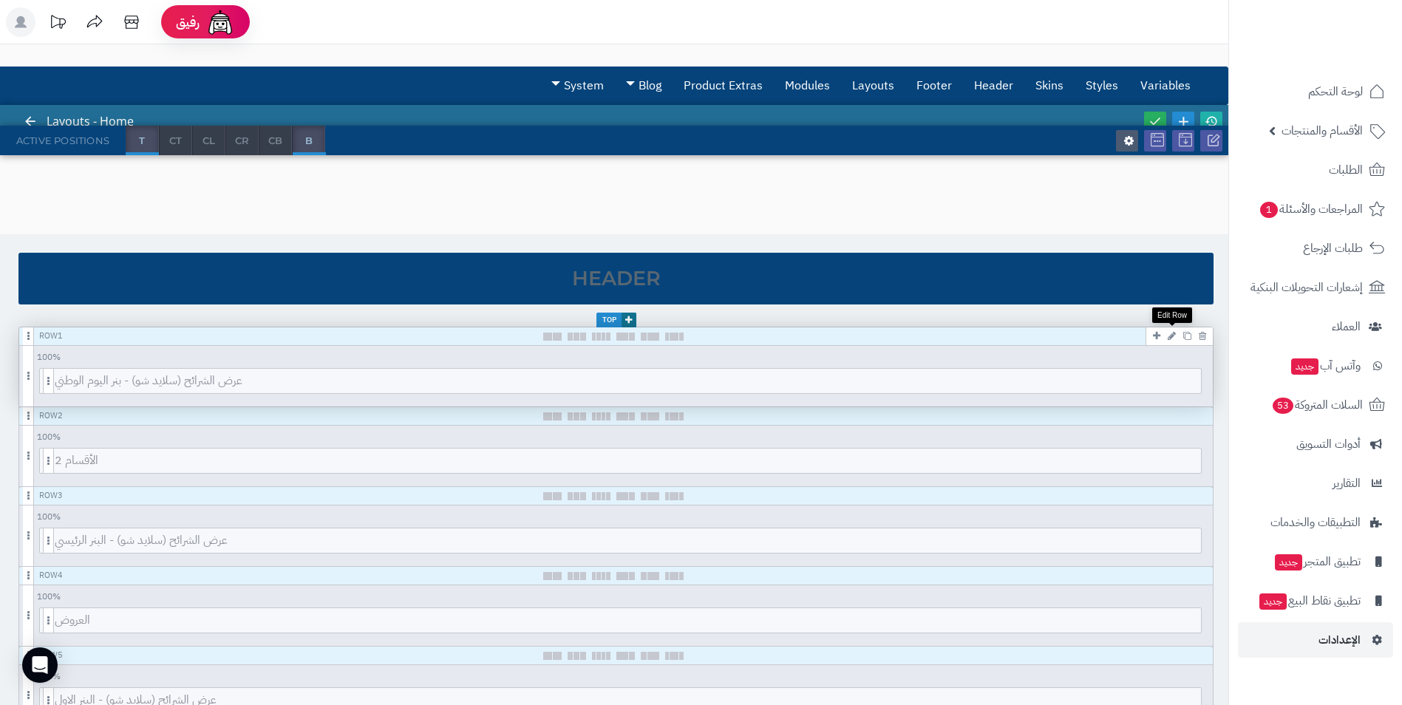
click at [1173, 338] on icon at bounding box center [1172, 336] width 8 height 10
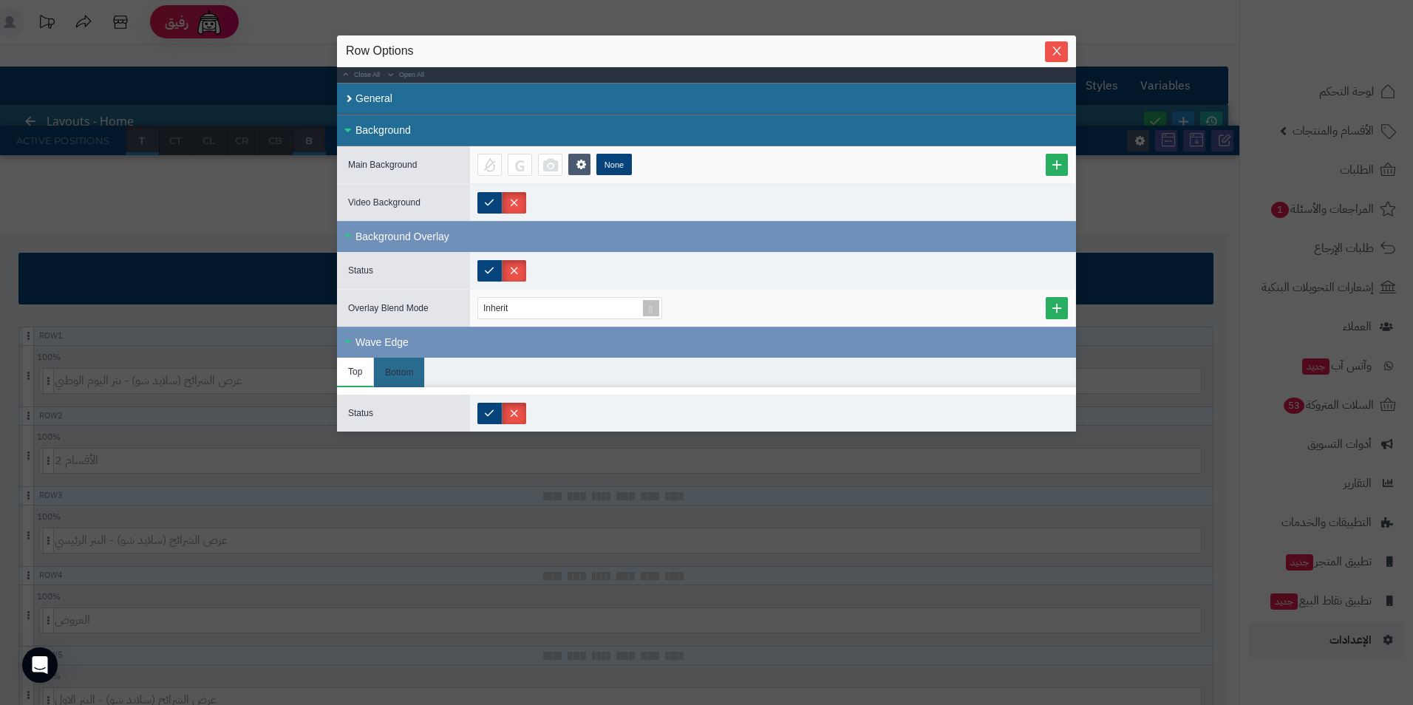
click at [375, 124] on div "Background" at bounding box center [706, 131] width 739 height 32
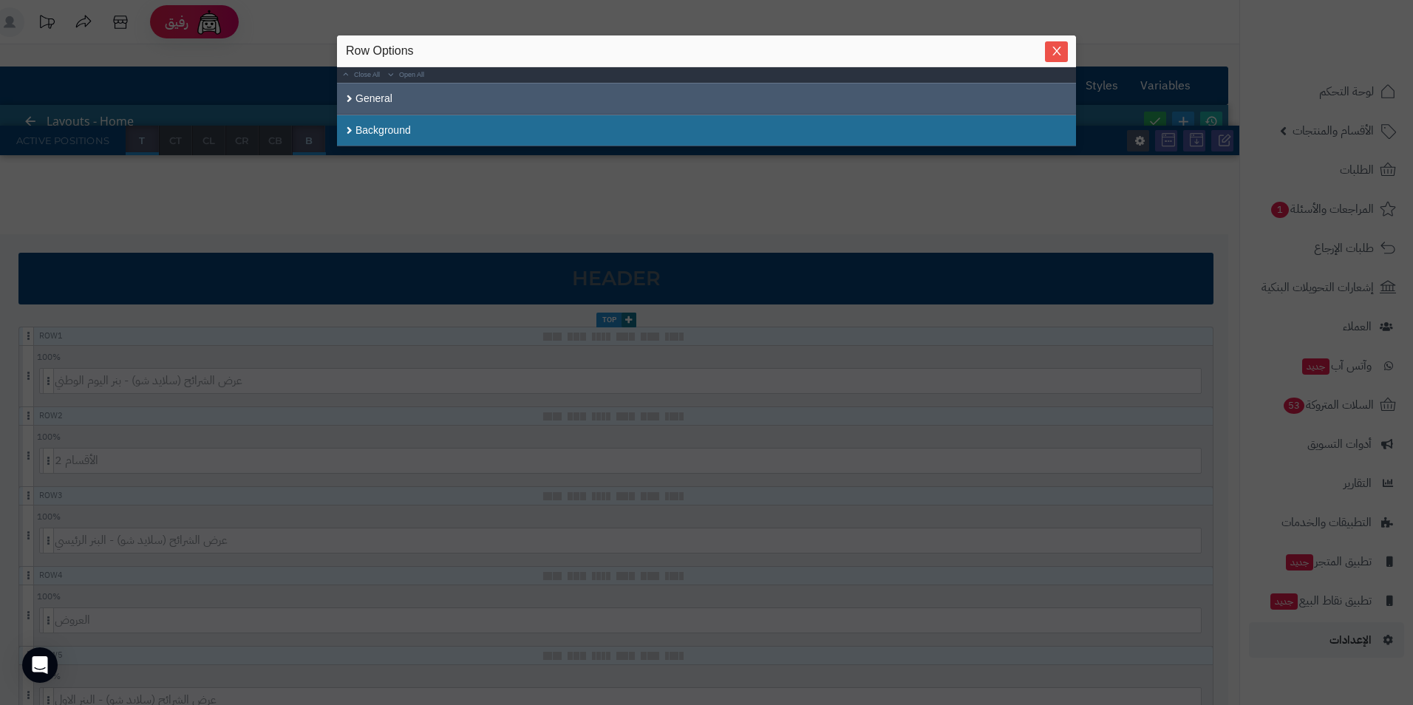
click at [392, 111] on div "General" at bounding box center [706, 99] width 739 height 32
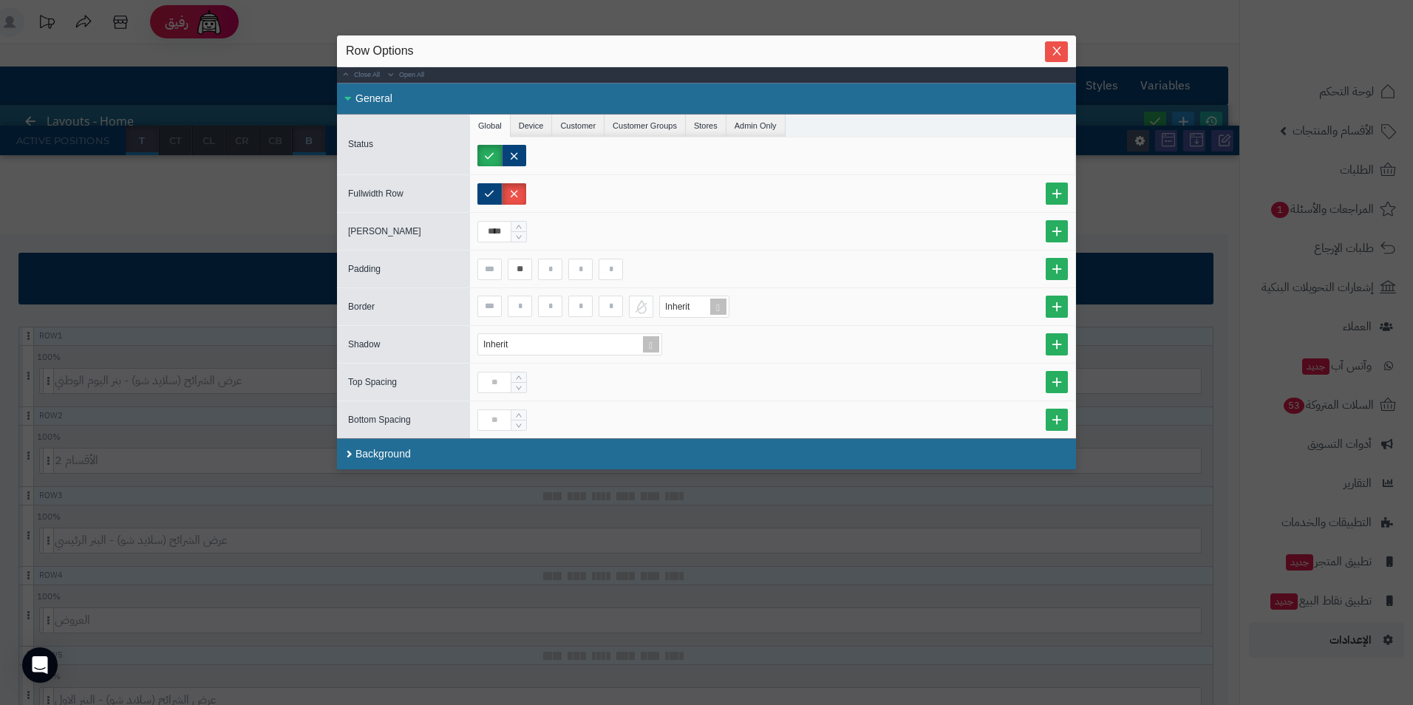
click at [389, 109] on div "General" at bounding box center [706, 99] width 739 height 32
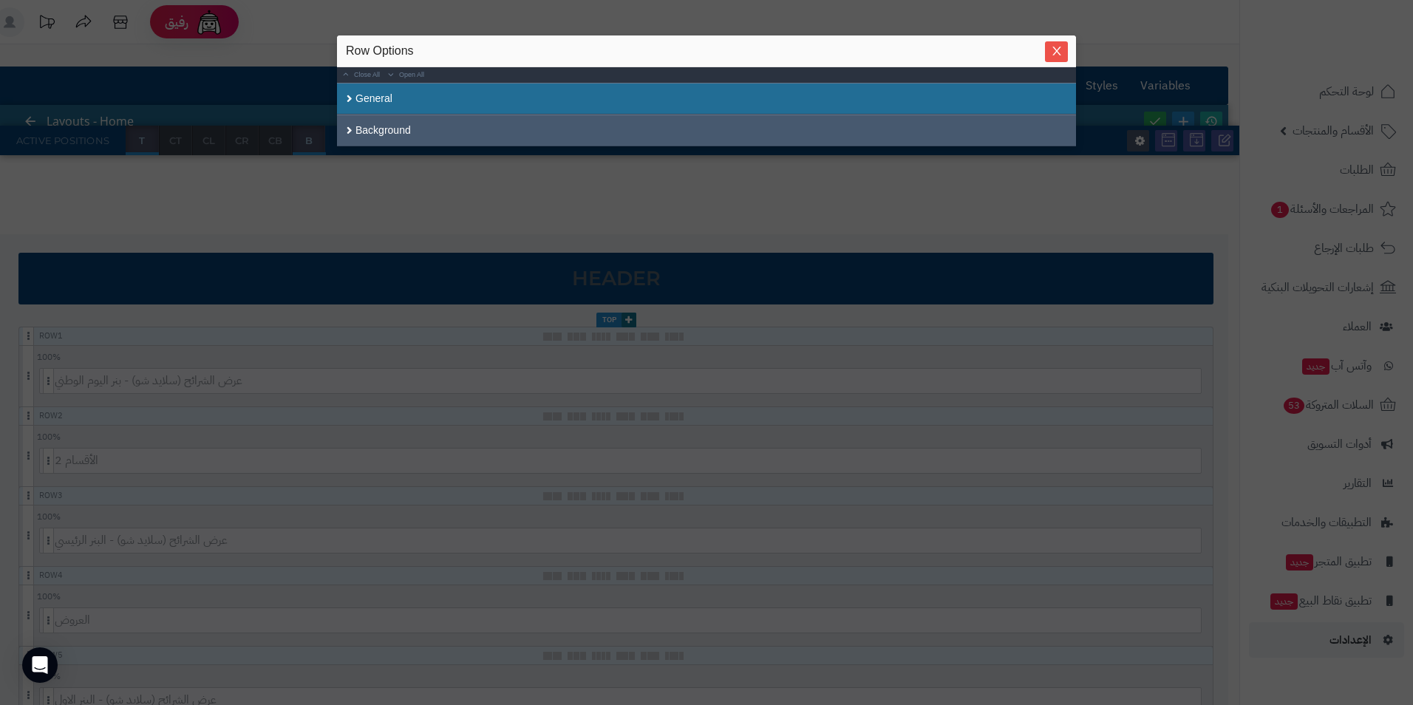
click at [383, 123] on div "Background" at bounding box center [706, 131] width 739 height 32
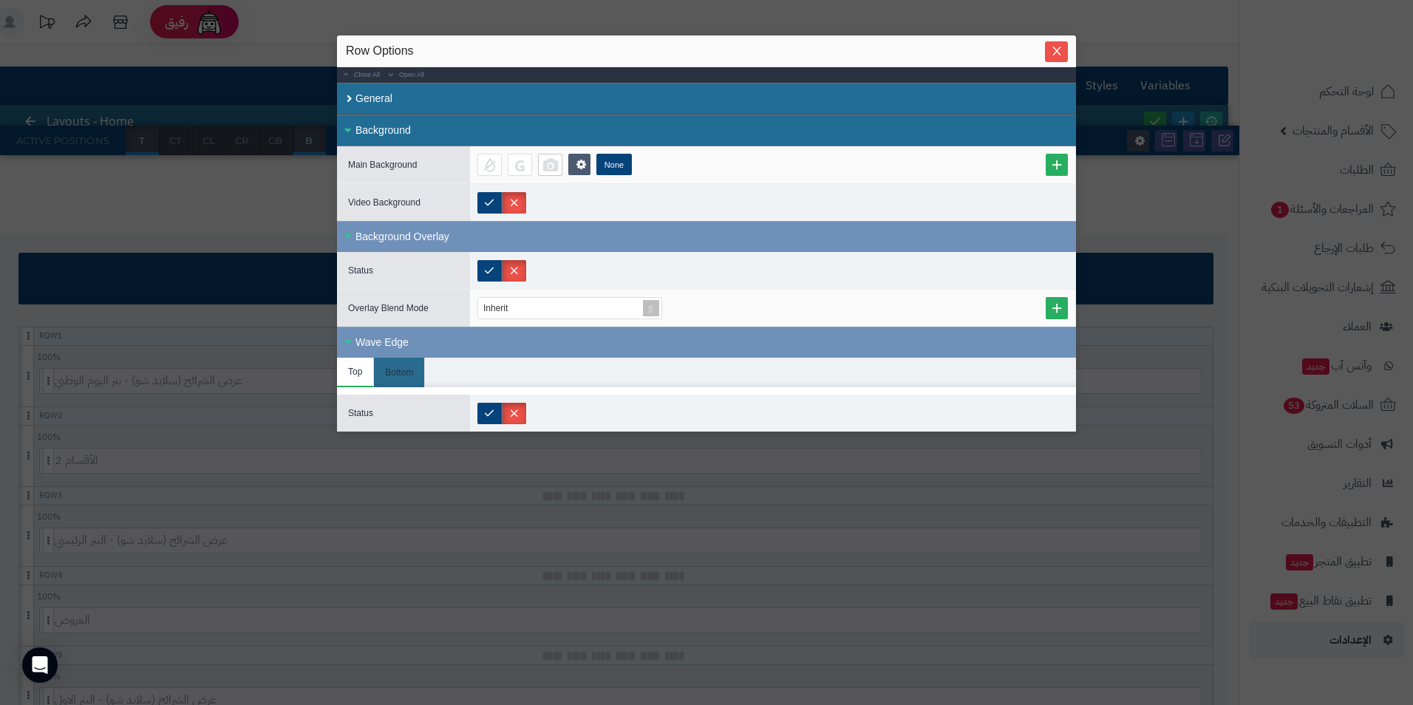
click at [554, 163] on div at bounding box center [550, 165] width 24 height 22
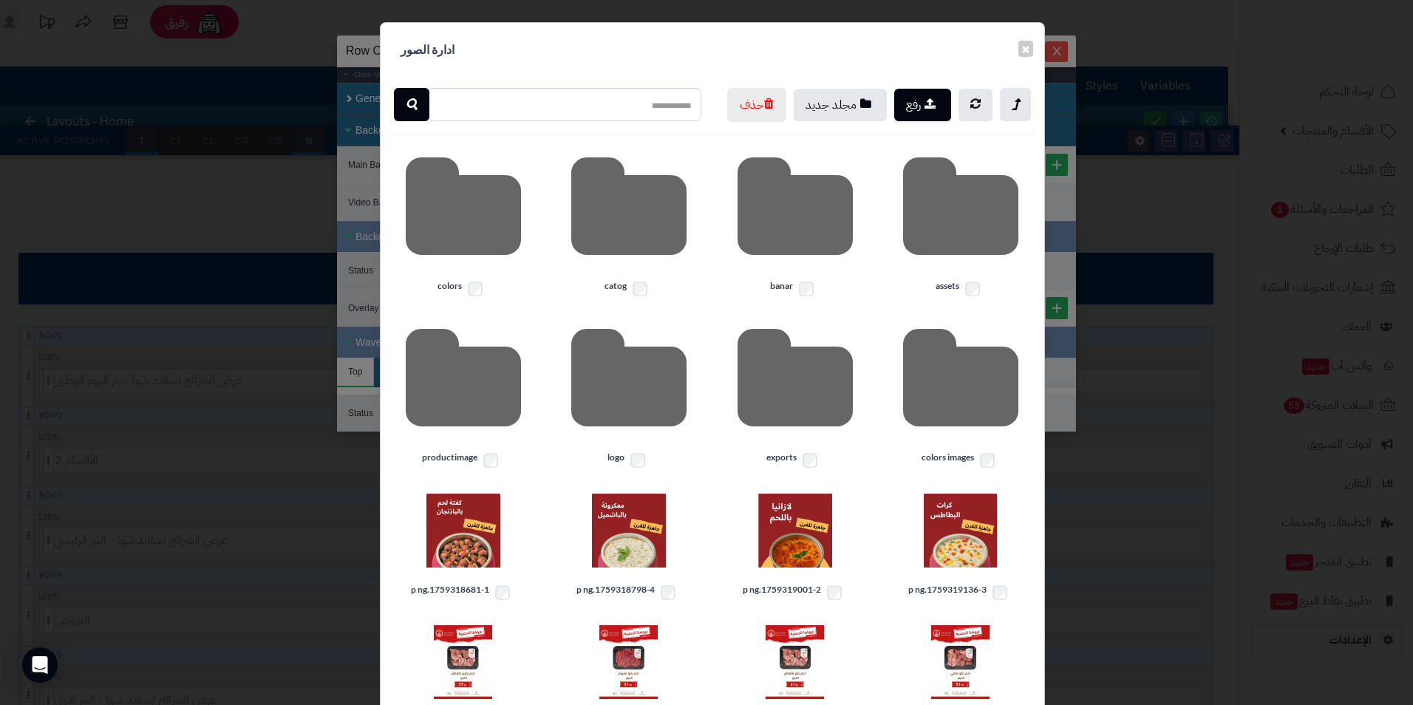
click at [1017, 51] on div "× ادارة الصور" at bounding box center [713, 50] width 664 height 54
click at [1029, 47] on button "×" at bounding box center [1025, 48] width 15 height 16
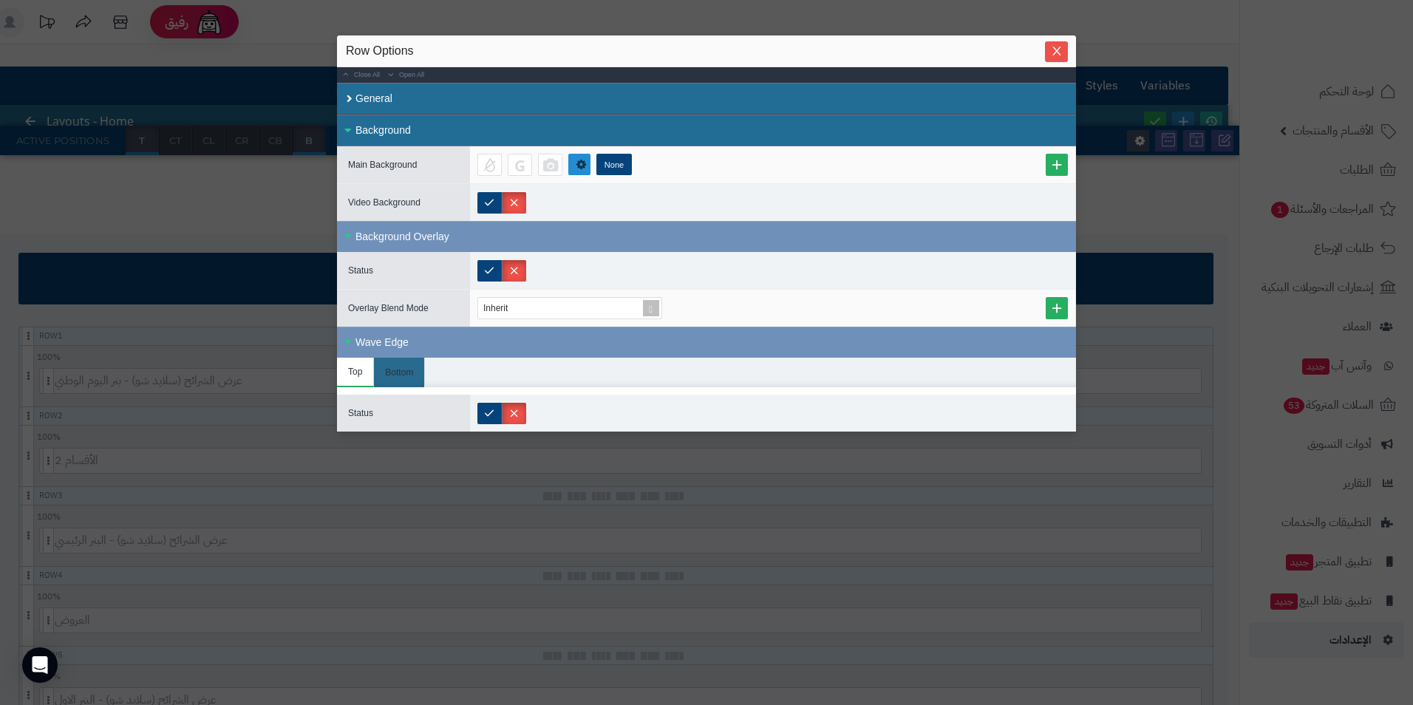
click at [580, 160] on icon at bounding box center [581, 165] width 10 height 12
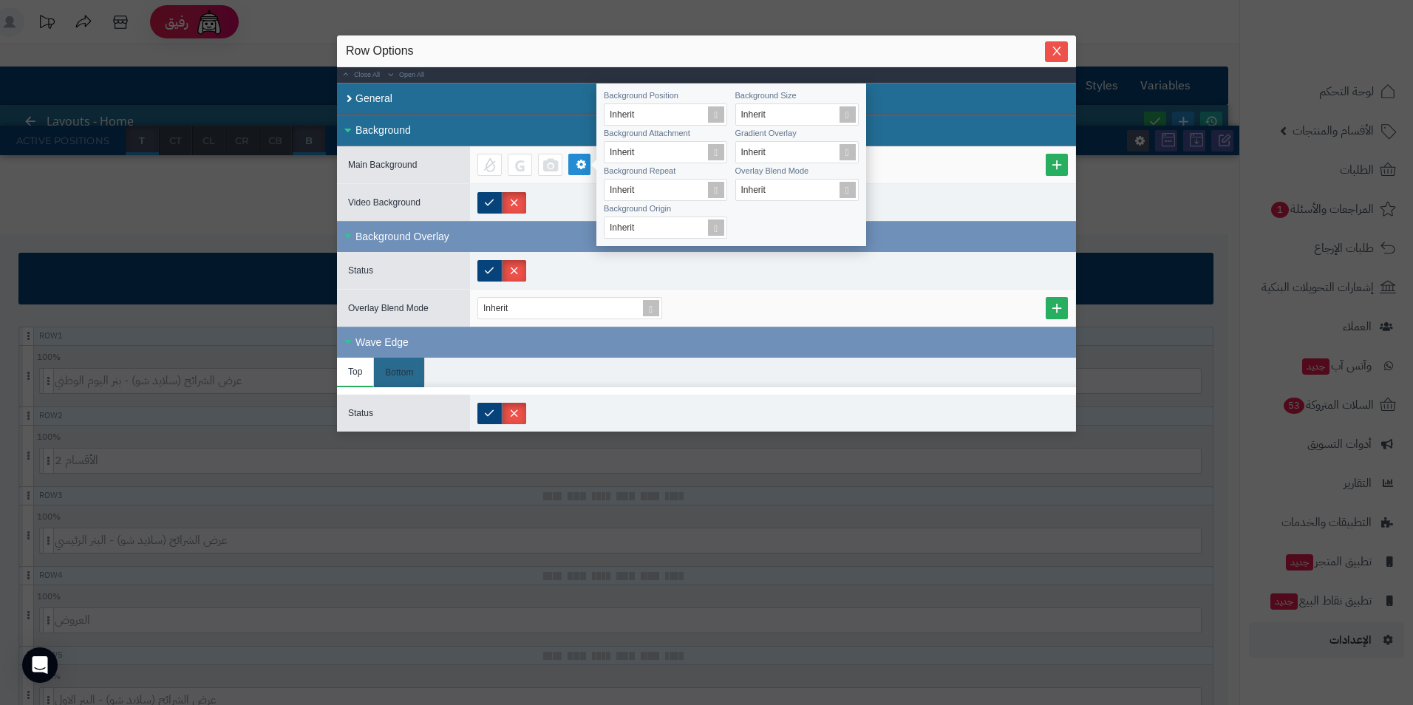
click at [794, 313] on div "Inherit" at bounding box center [772, 308] width 590 height 22
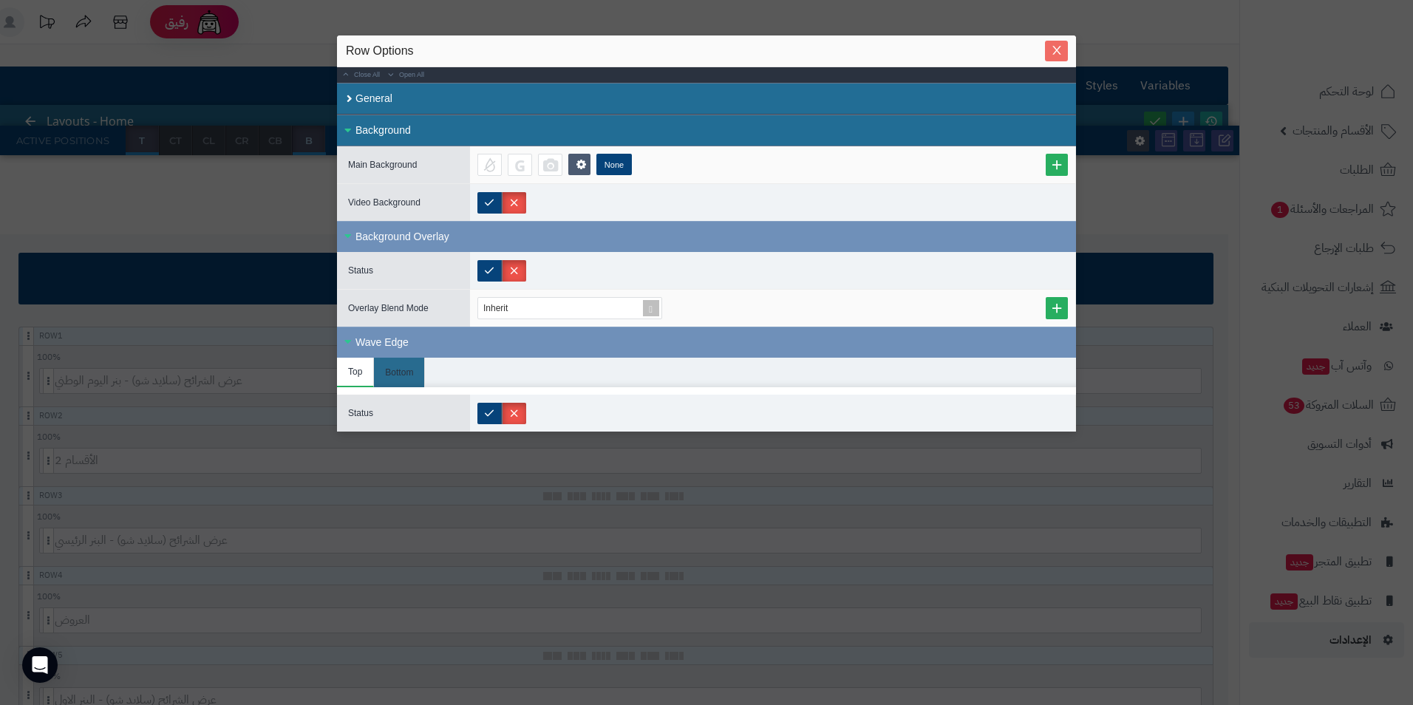
click at [1055, 51] on icon "Close" at bounding box center [1057, 50] width 12 height 12
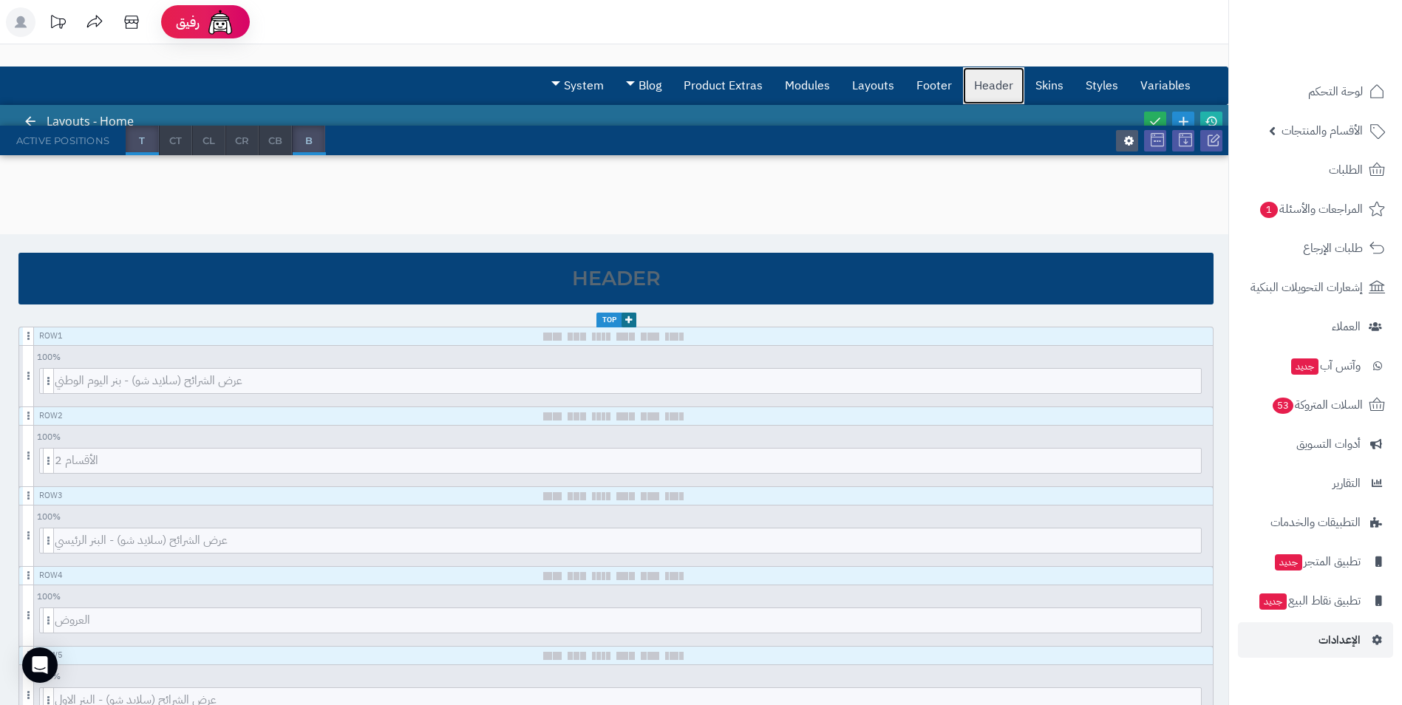
click at [987, 81] on link "Header" at bounding box center [993, 85] width 61 height 37
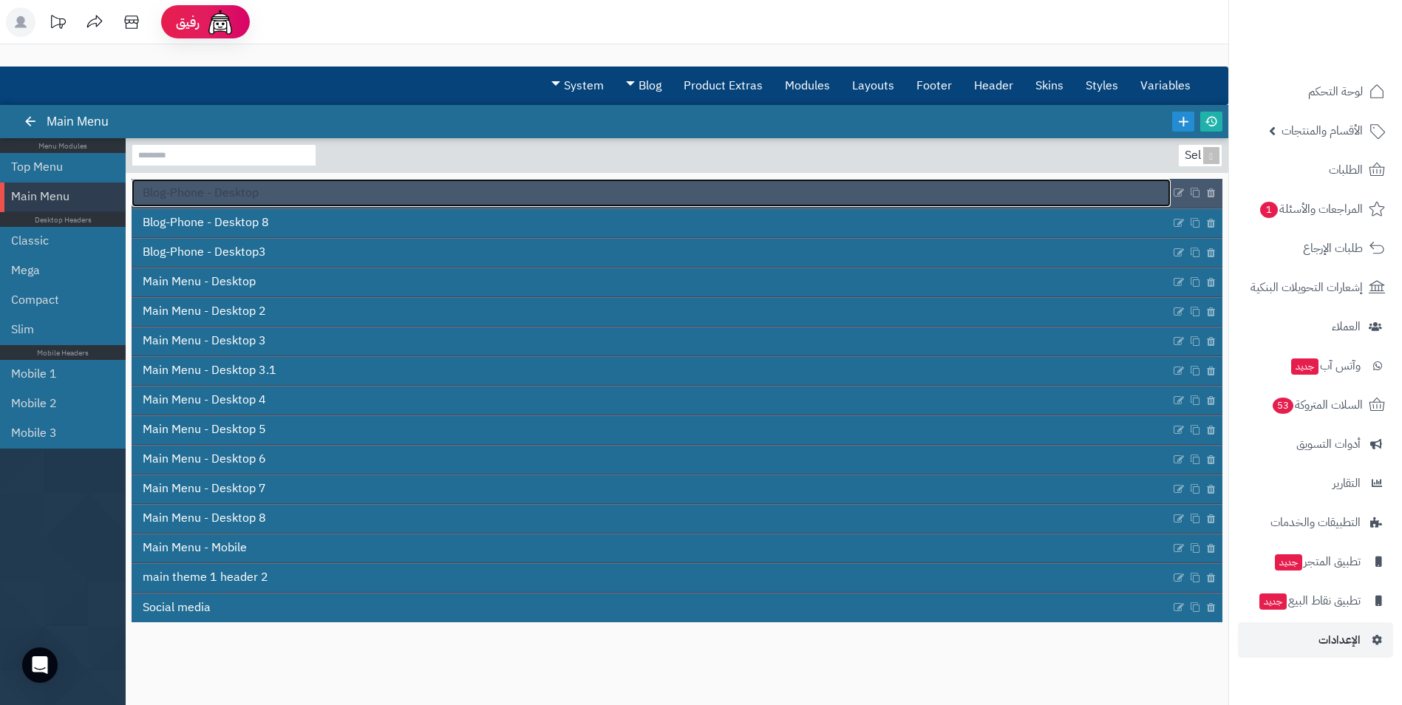
click at [208, 194] on span "Blog-Phone - Desktop" at bounding box center [201, 193] width 116 height 17
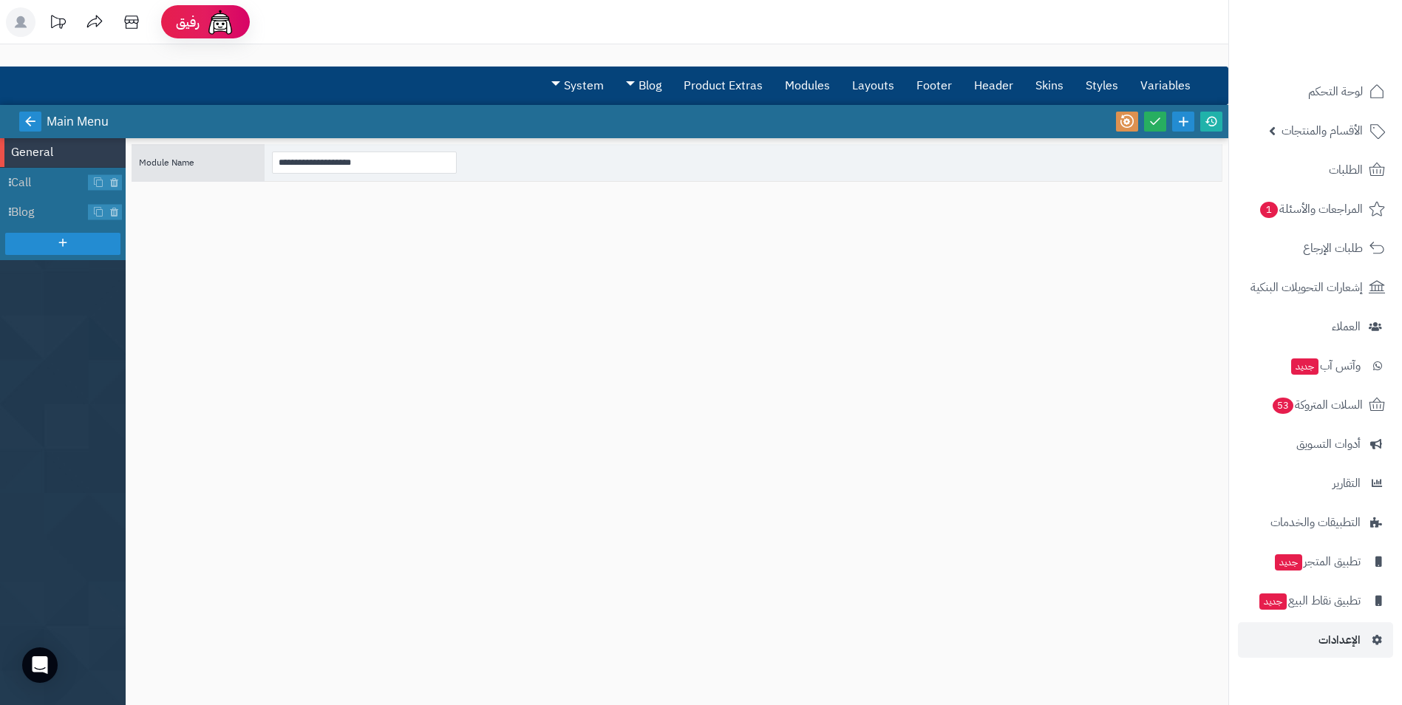
click at [41, 122] on link at bounding box center [30, 122] width 22 height 20
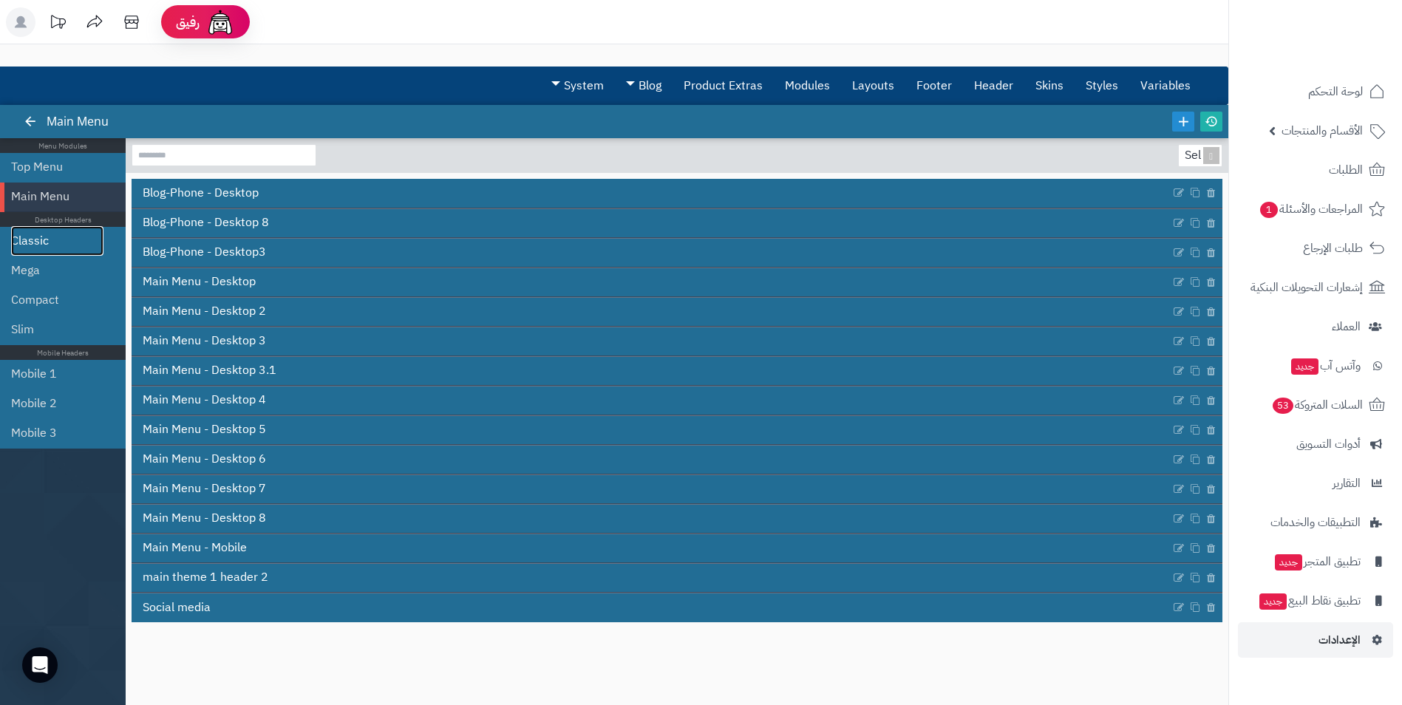
click at [65, 235] on link "Classic" at bounding box center [57, 241] width 92 height 30
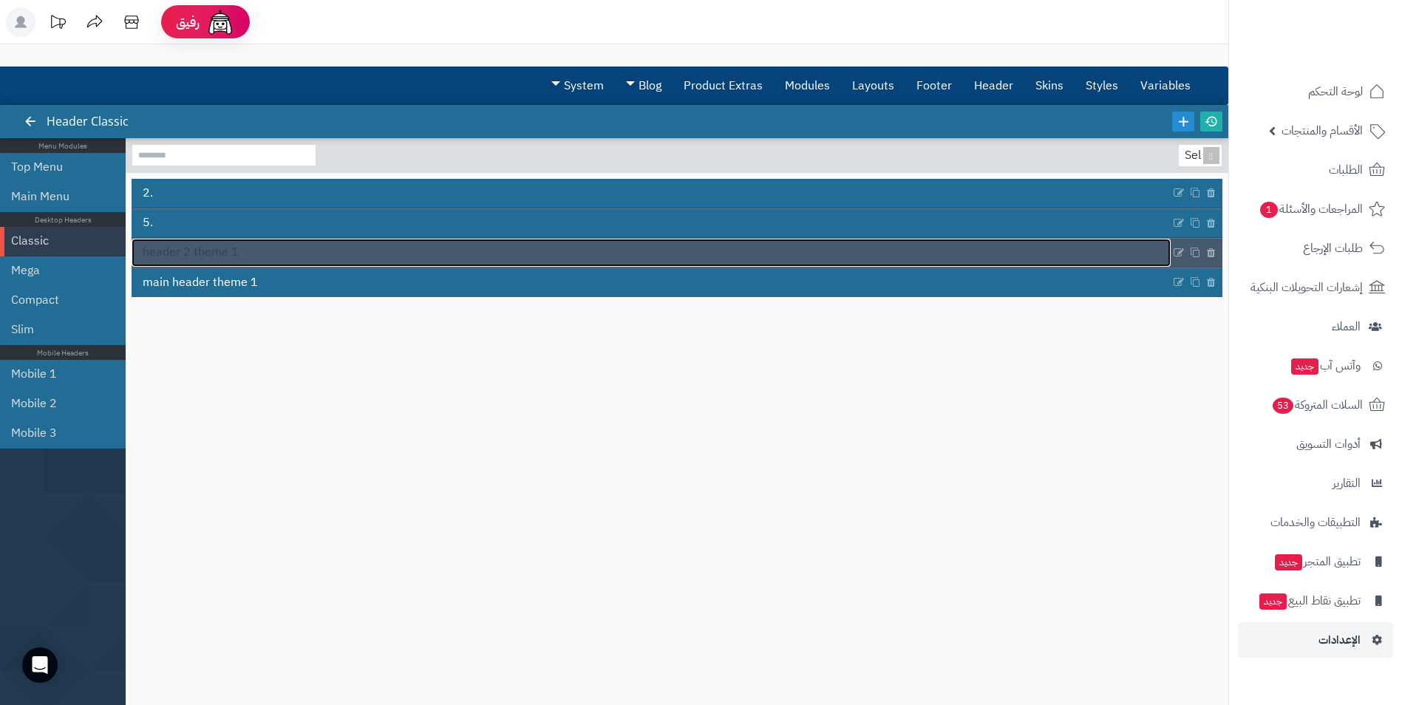
click at [227, 260] on span "header 2 theme 1" at bounding box center [191, 252] width 96 height 17
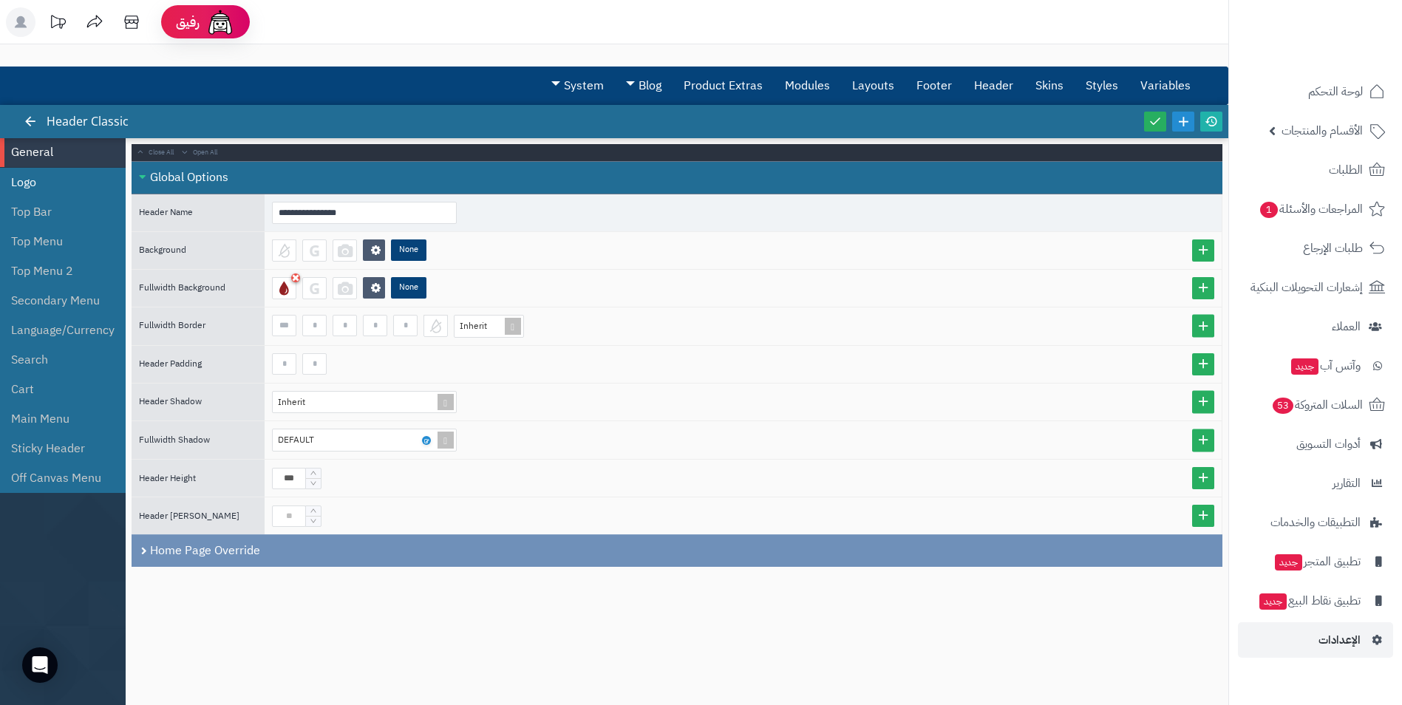
click at [51, 185] on li "Logo" at bounding box center [63, 183] width 126 height 30
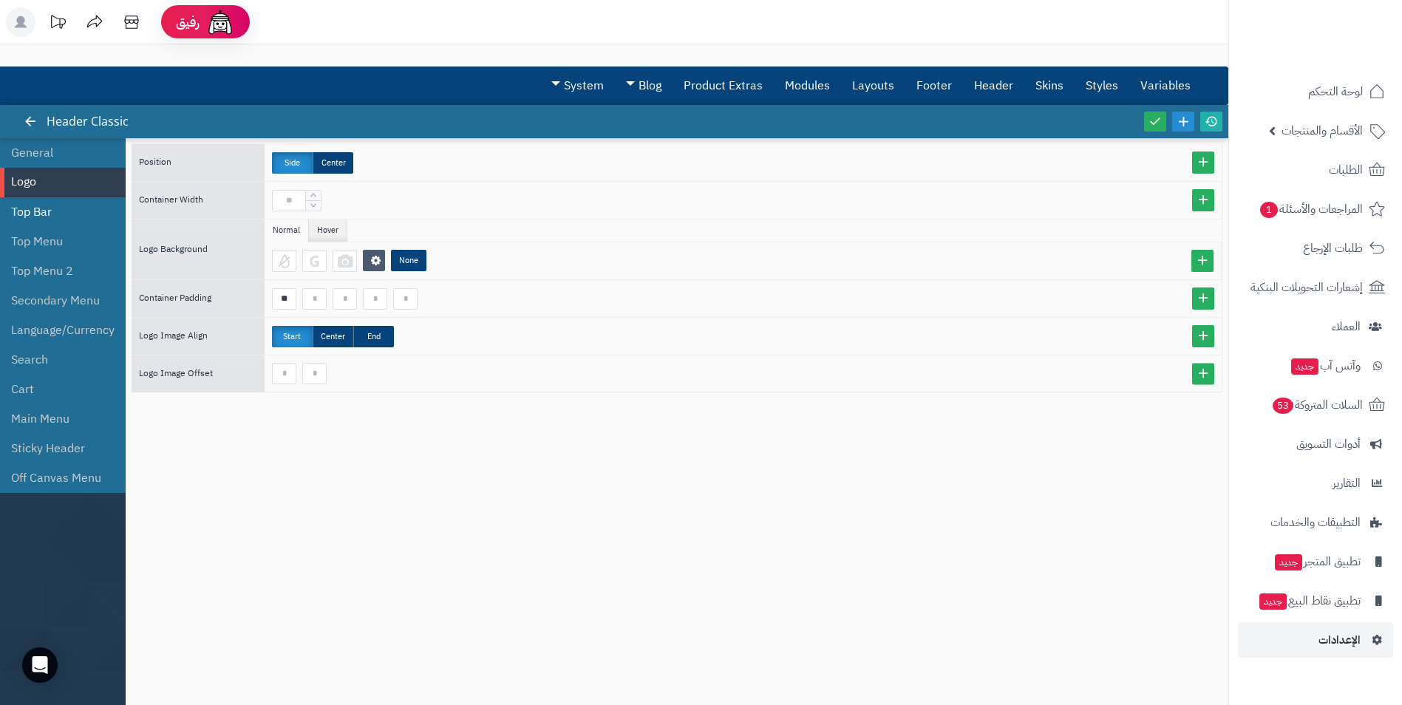
click at [48, 210] on li "Top Bar" at bounding box center [63, 212] width 126 height 30
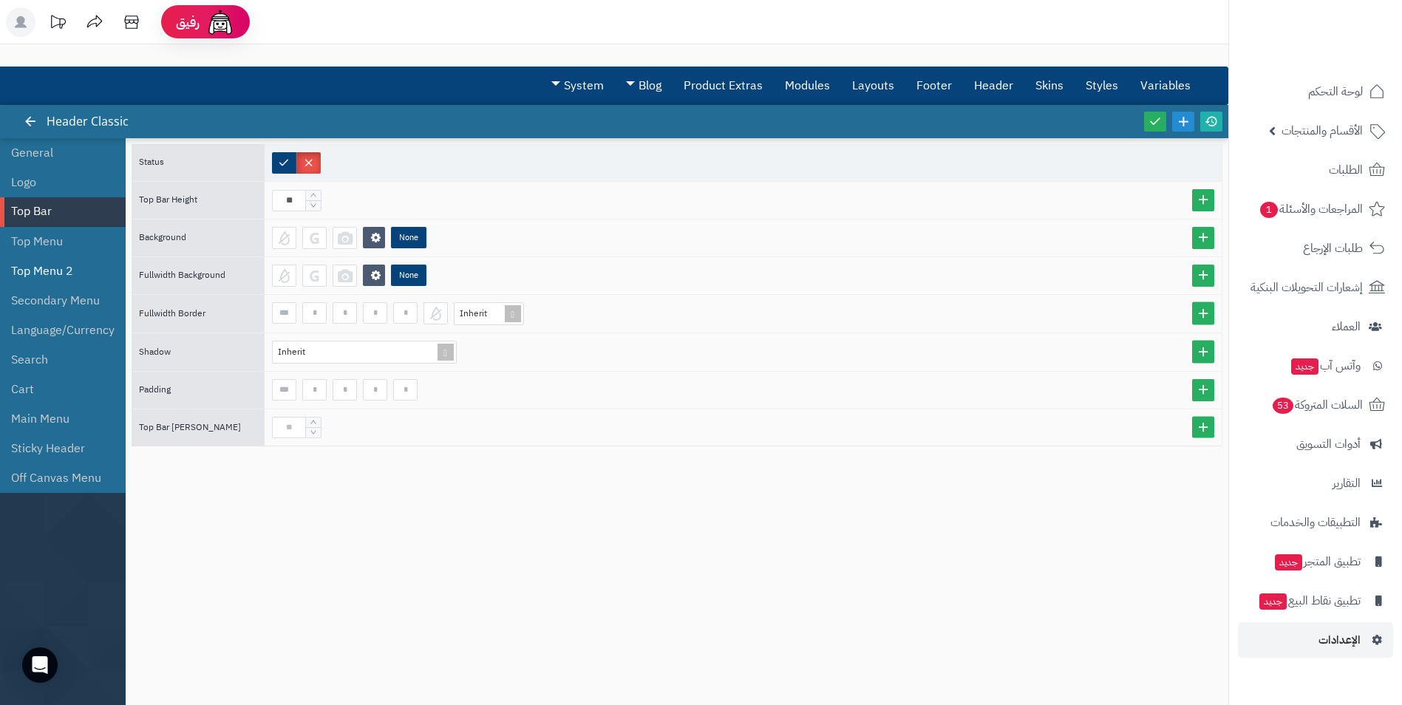
click at [63, 256] on li "Top Menu 2" at bounding box center [63, 271] width 126 height 30
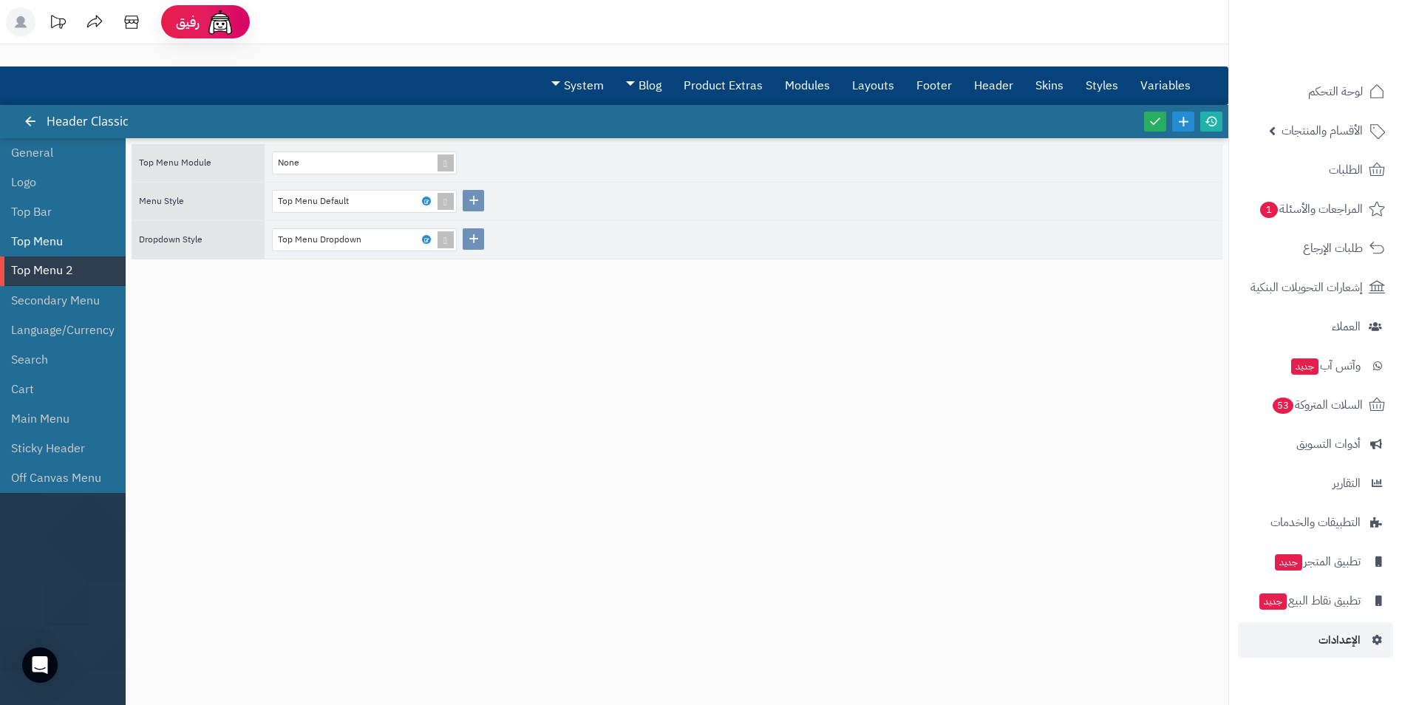
click at [56, 234] on li "Top Menu" at bounding box center [63, 242] width 126 height 30
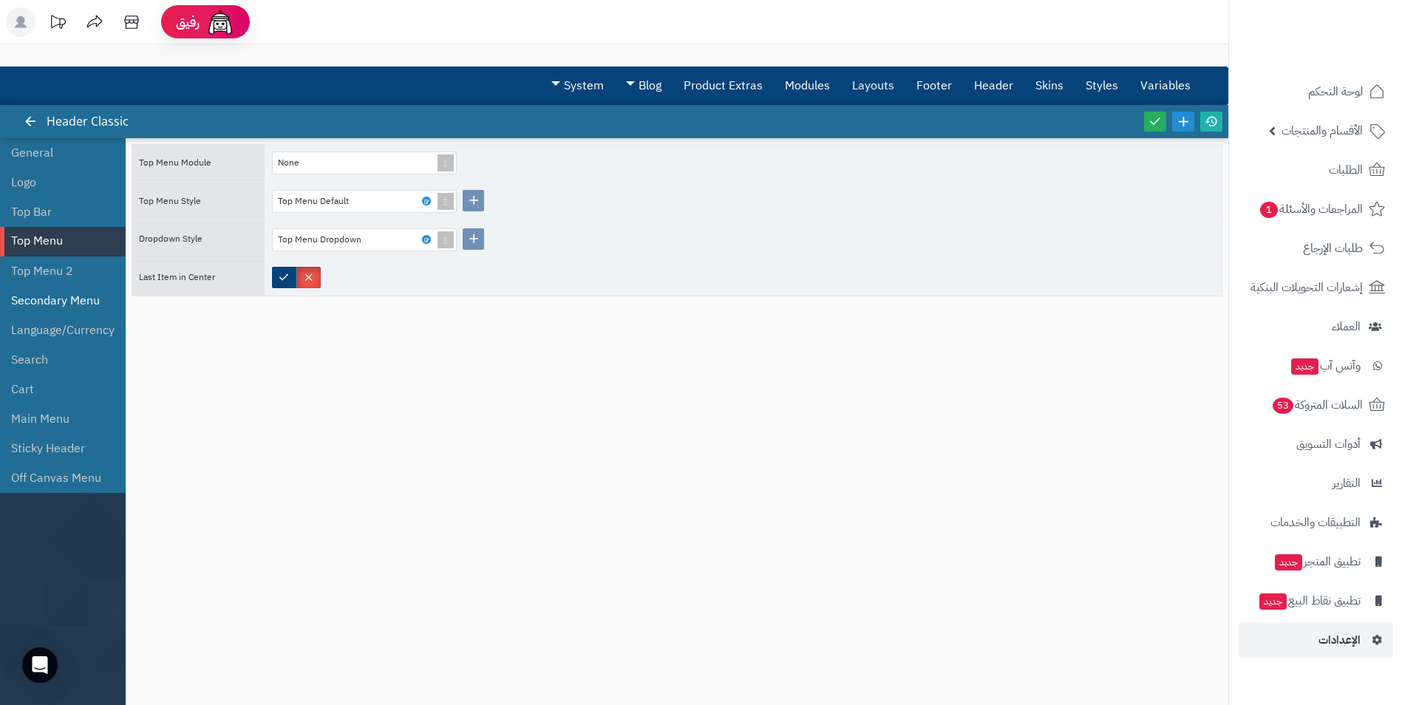
click at [72, 292] on li "Secondary Menu" at bounding box center [63, 301] width 126 height 30
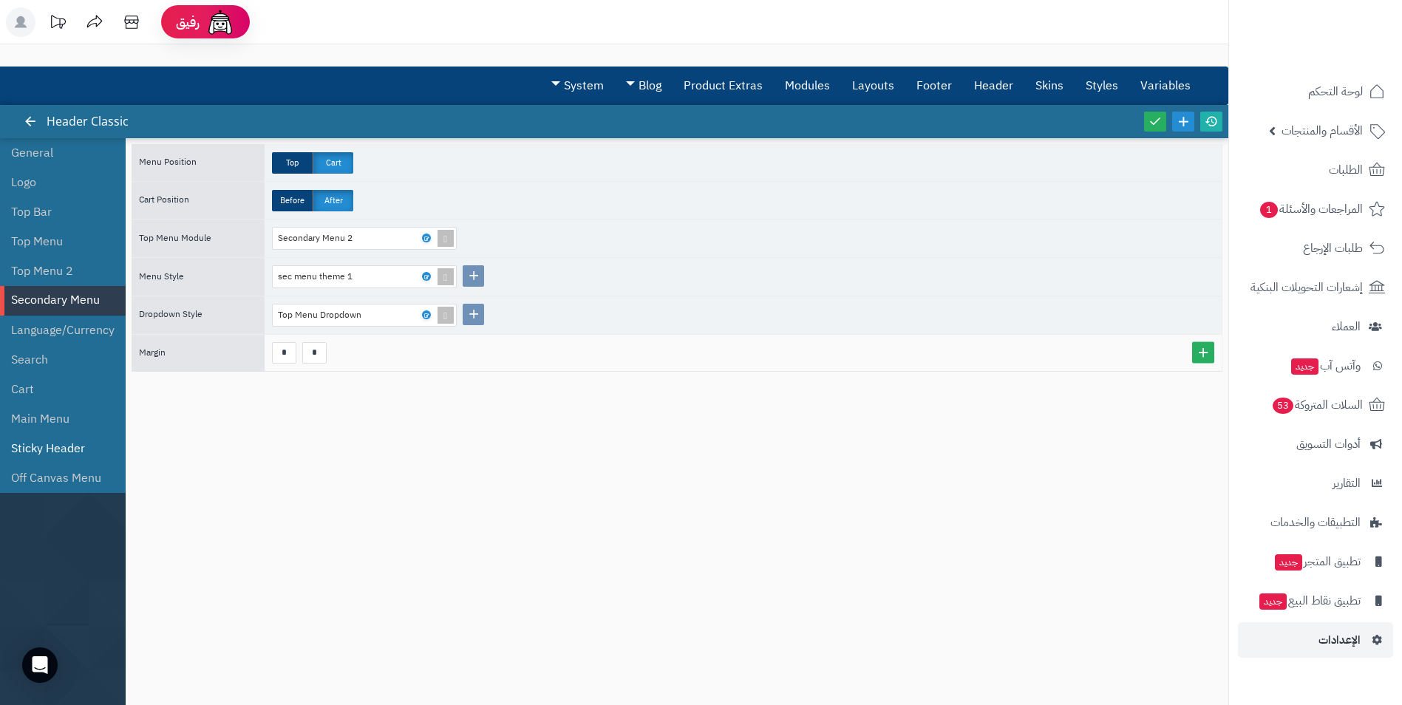
click at [48, 438] on li "Sticky Header" at bounding box center [63, 449] width 126 height 30
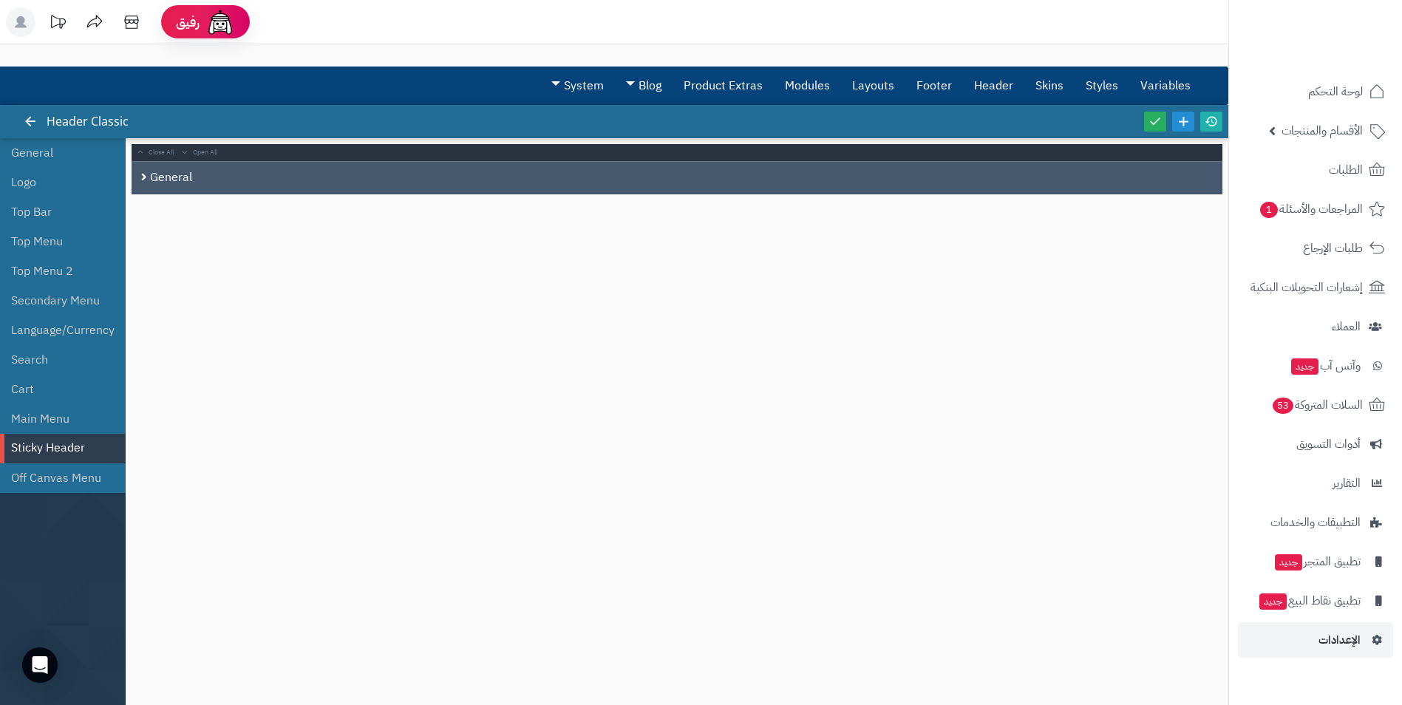
click at [170, 179] on div "General" at bounding box center [677, 177] width 1091 height 33
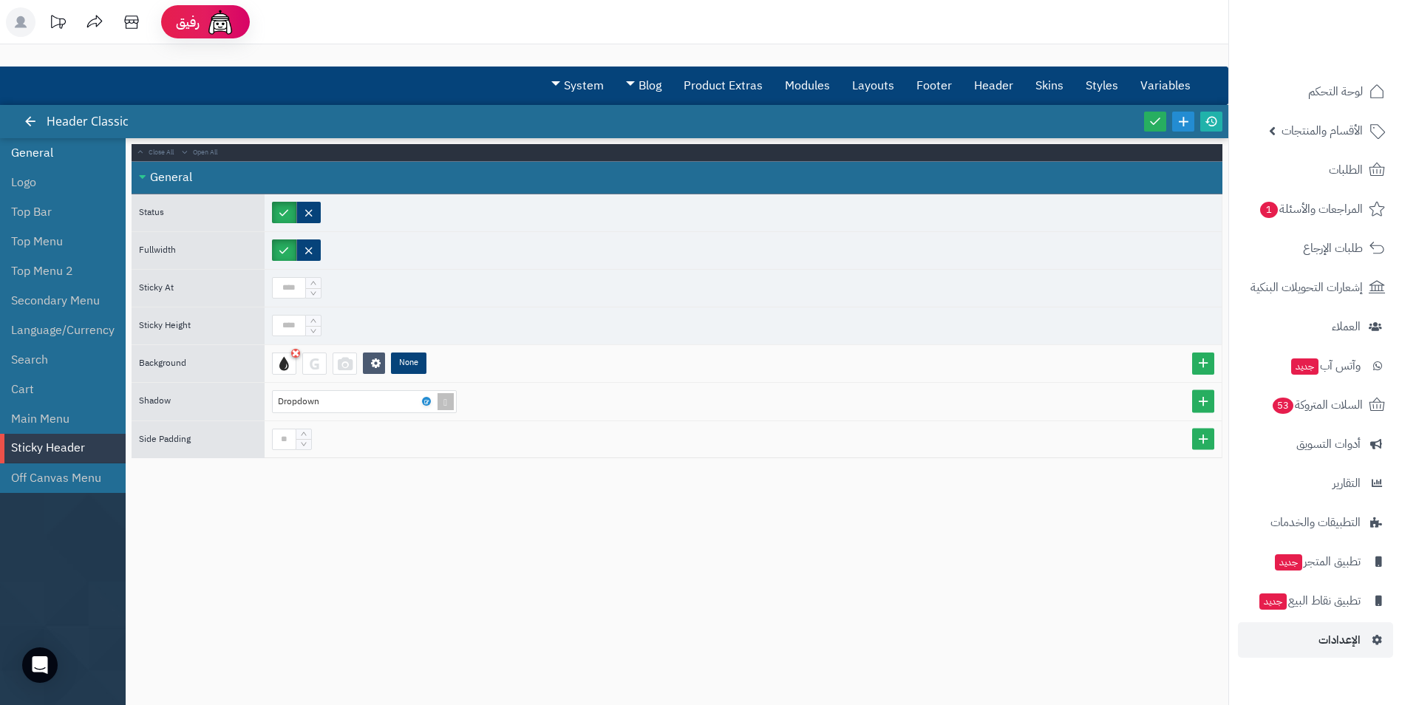
click at [41, 145] on li "General" at bounding box center [63, 153] width 126 height 30
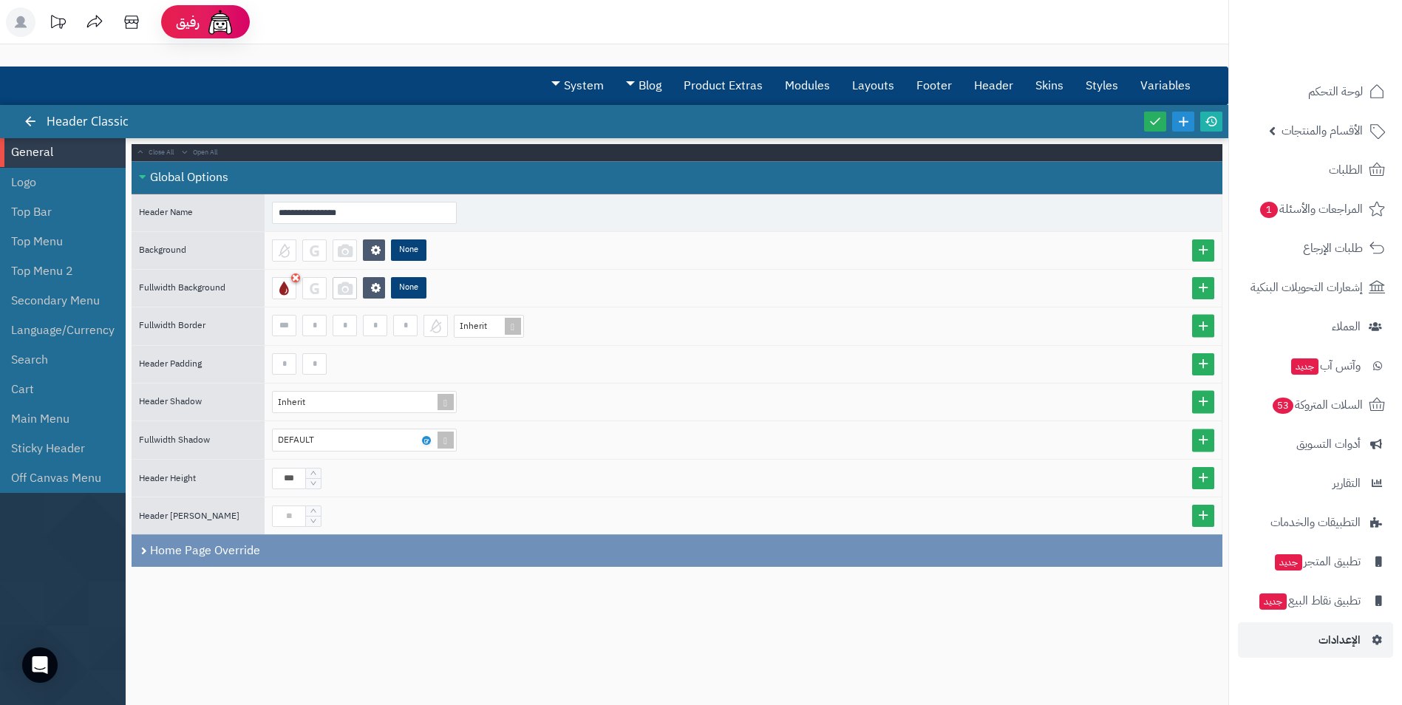
click at [347, 289] on div at bounding box center [345, 288] width 24 height 22
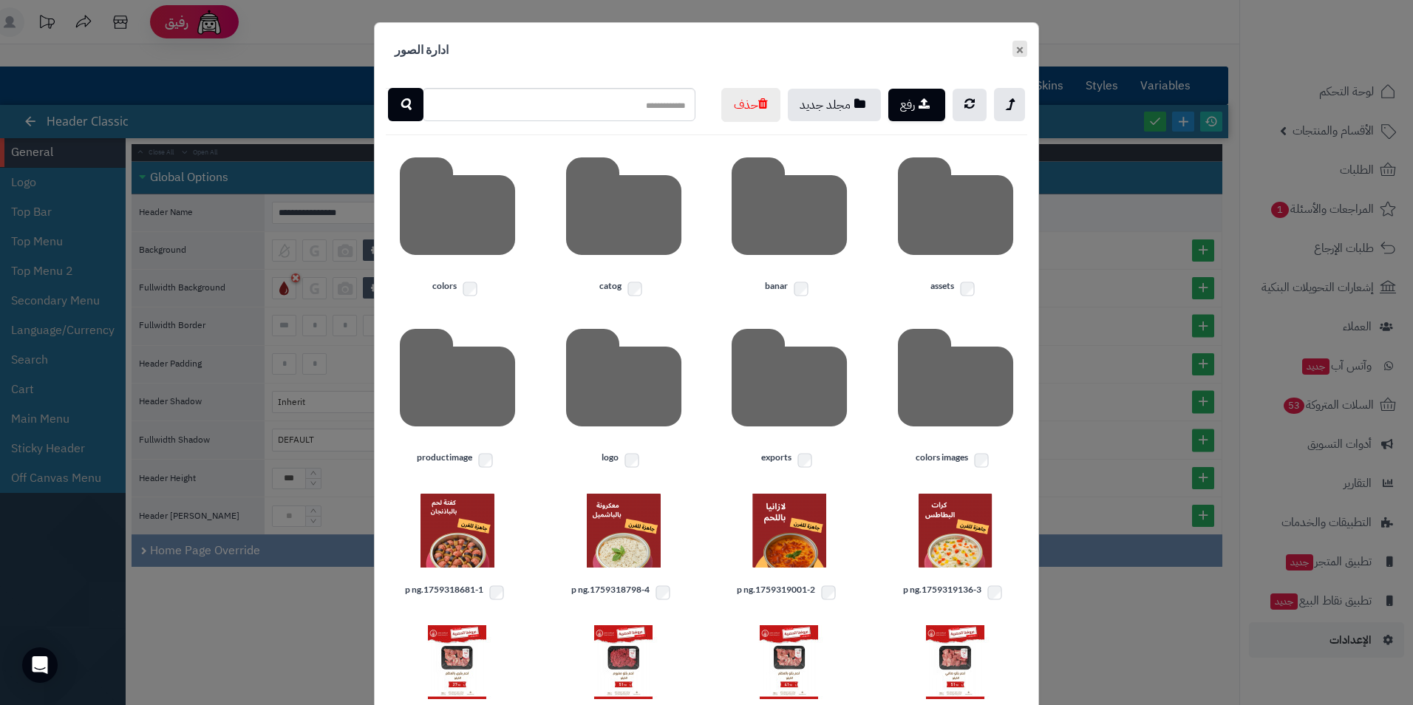
drag, startPoint x: 1022, startPoint y: 50, endPoint x: 1007, endPoint y: 57, distance: 16.5
click at [1022, 50] on button "×" at bounding box center [1019, 49] width 15 height 16
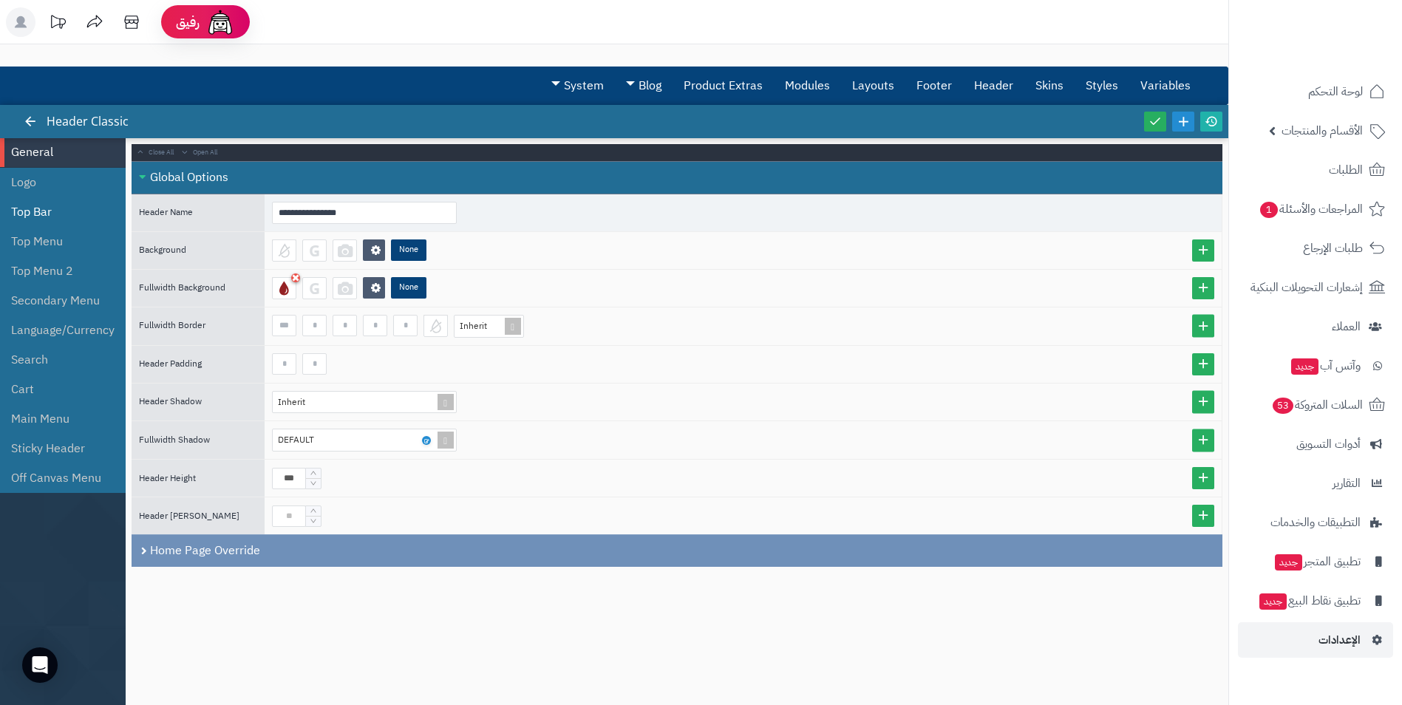
click at [24, 206] on li "Top Bar" at bounding box center [63, 212] width 126 height 30
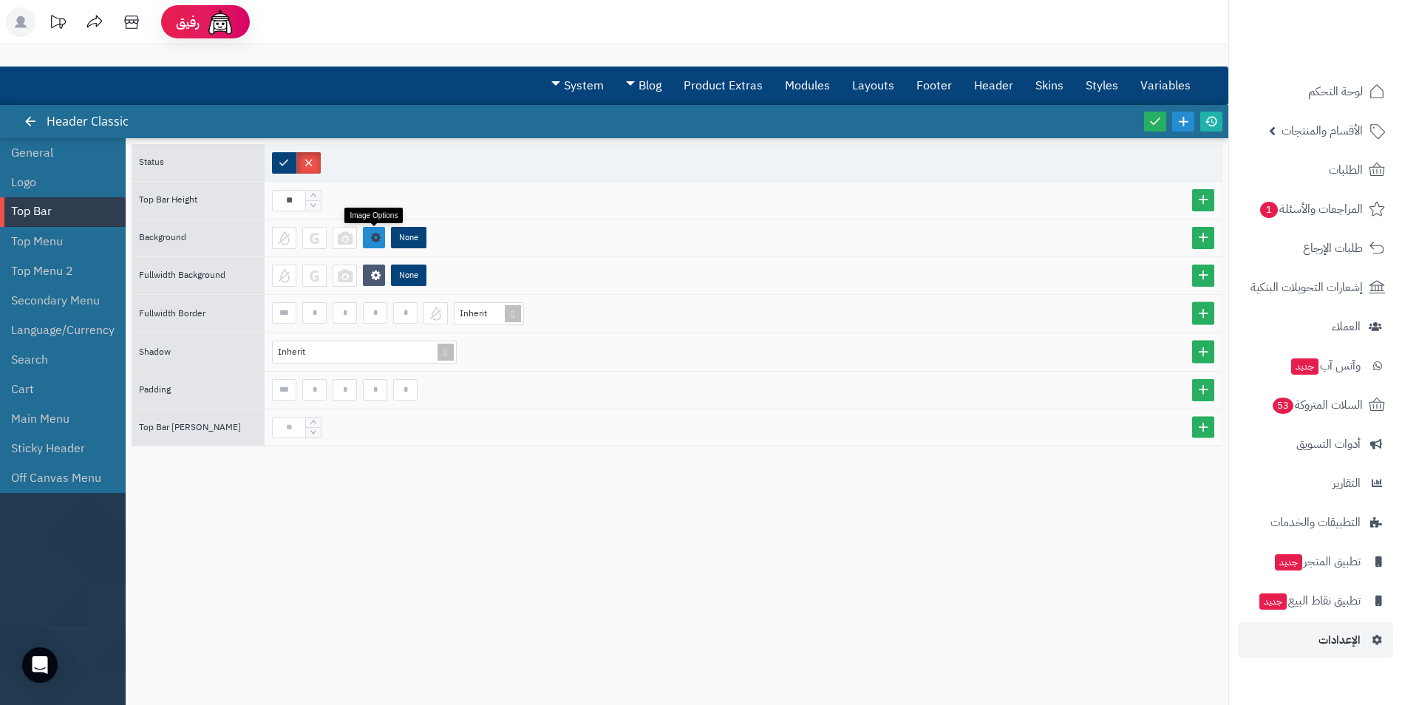
click at [372, 236] on icon at bounding box center [376, 237] width 10 height 11
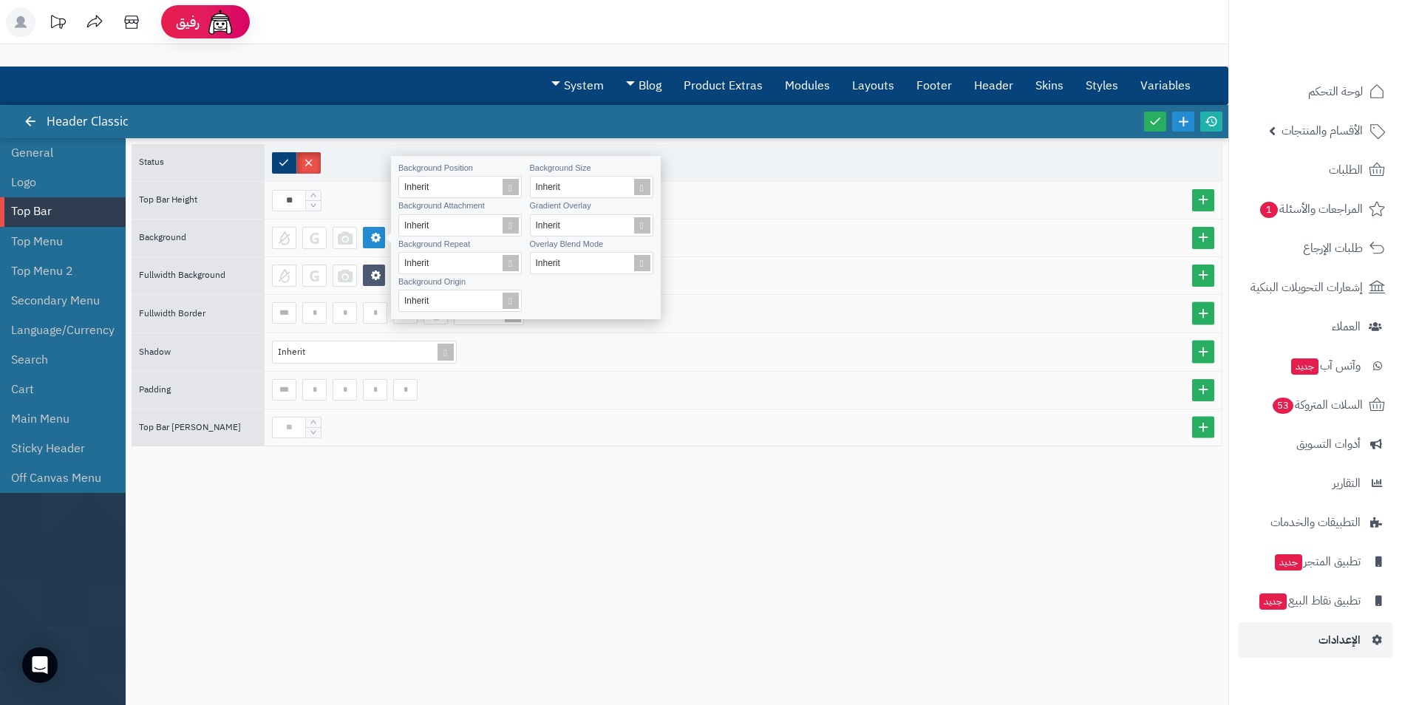
click at [555, 351] on div "Inherit" at bounding box center [743, 352] width 942 height 23
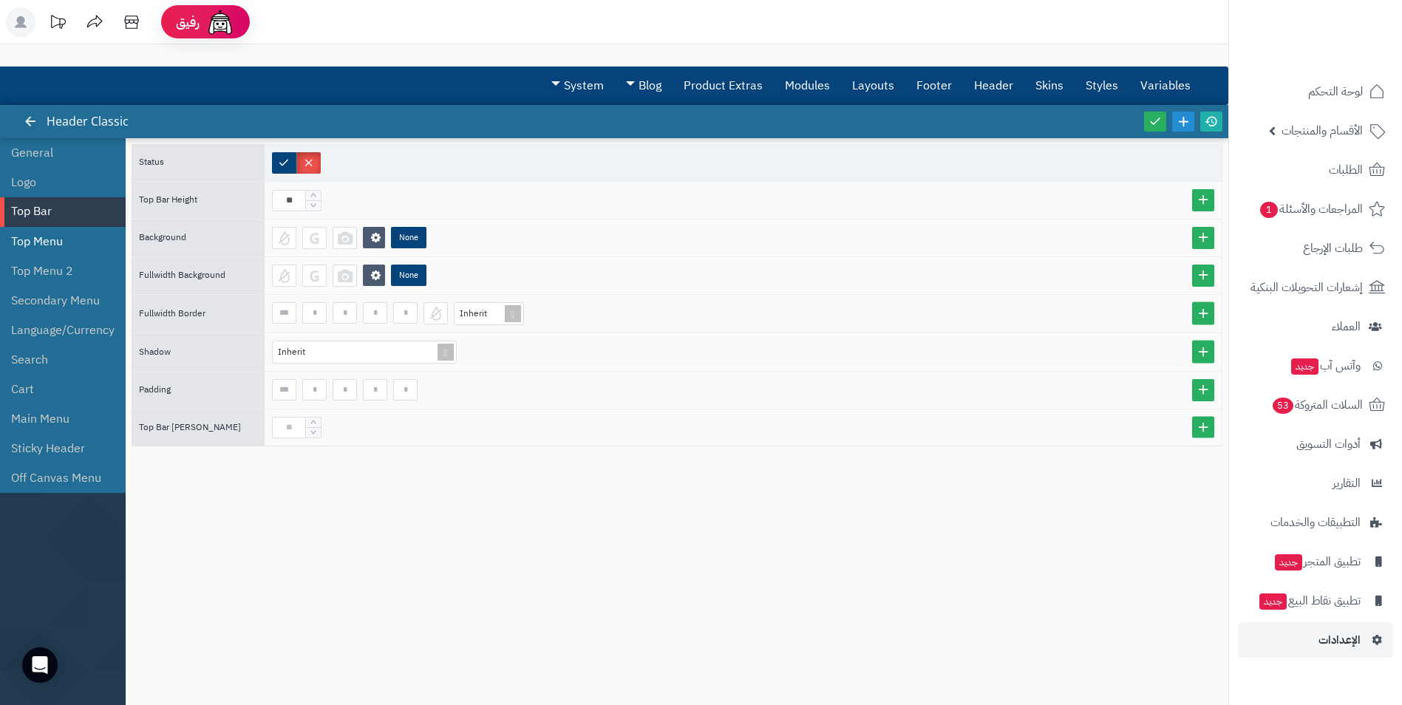
click at [72, 247] on li "Top Menu" at bounding box center [63, 242] width 126 height 30
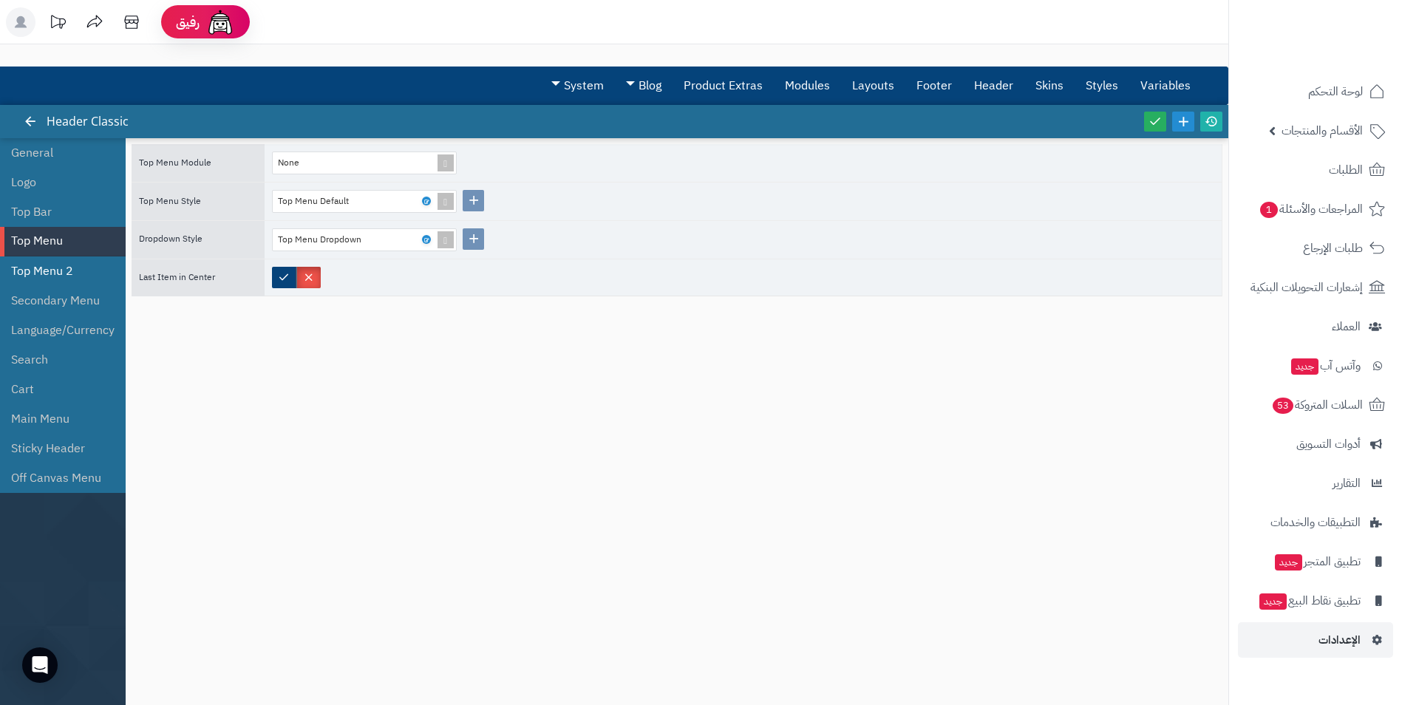
click at [65, 265] on li "Top Menu 2" at bounding box center [63, 271] width 126 height 30
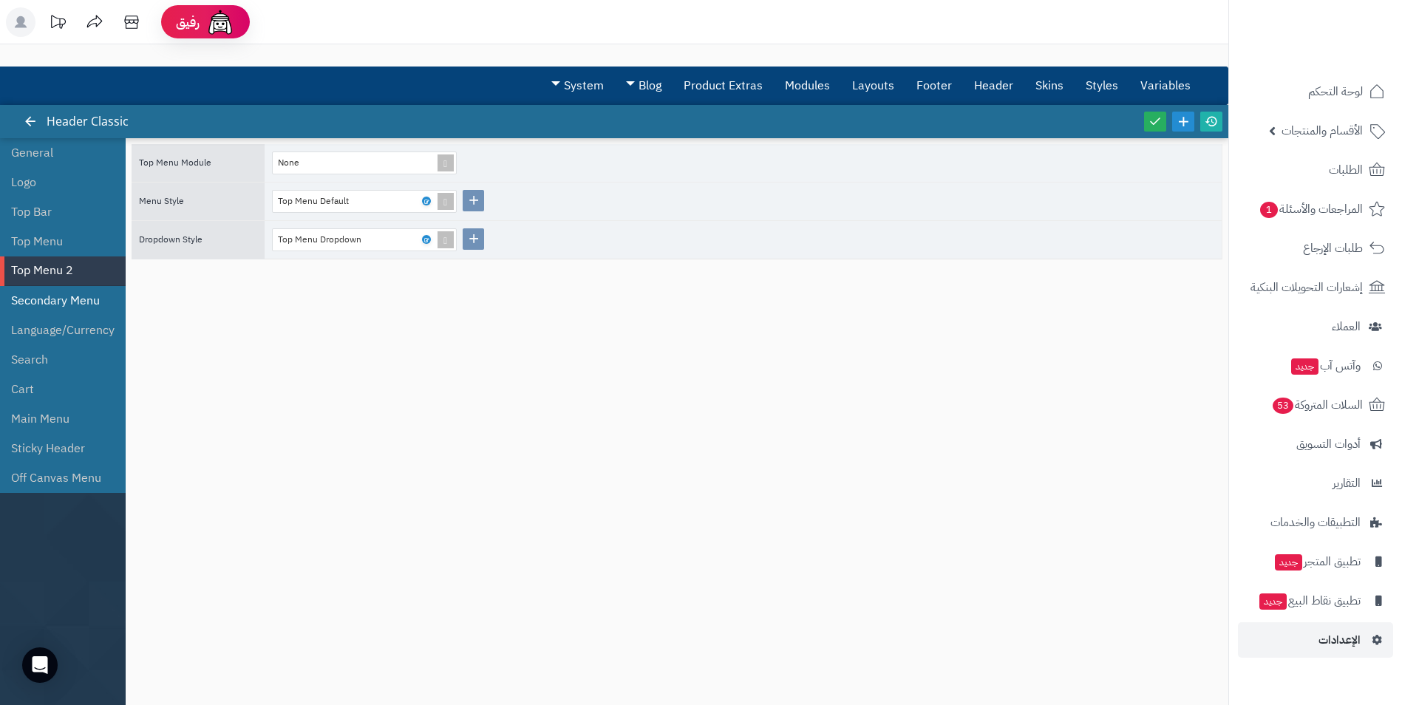
click at [62, 295] on li "Secondary Menu" at bounding box center [63, 301] width 126 height 30
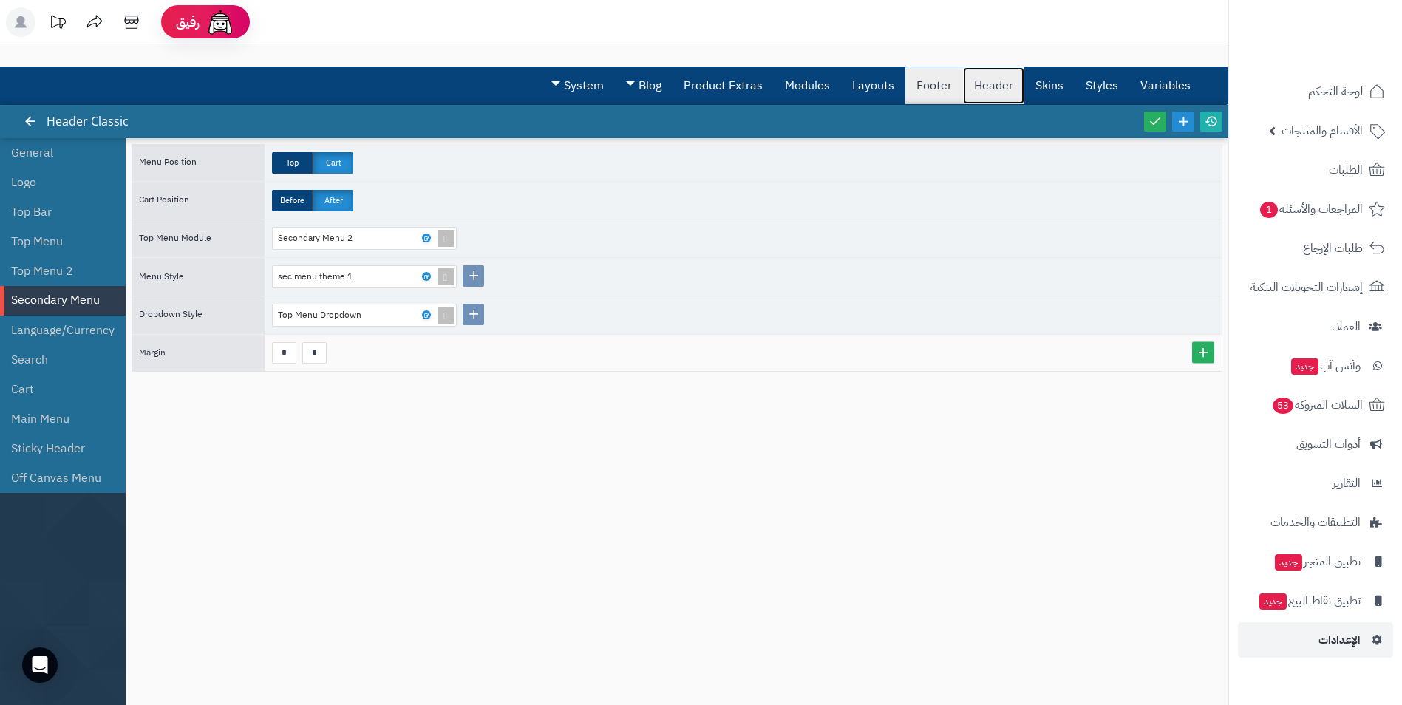
click at [964, 84] on link "Header" at bounding box center [993, 85] width 61 height 37
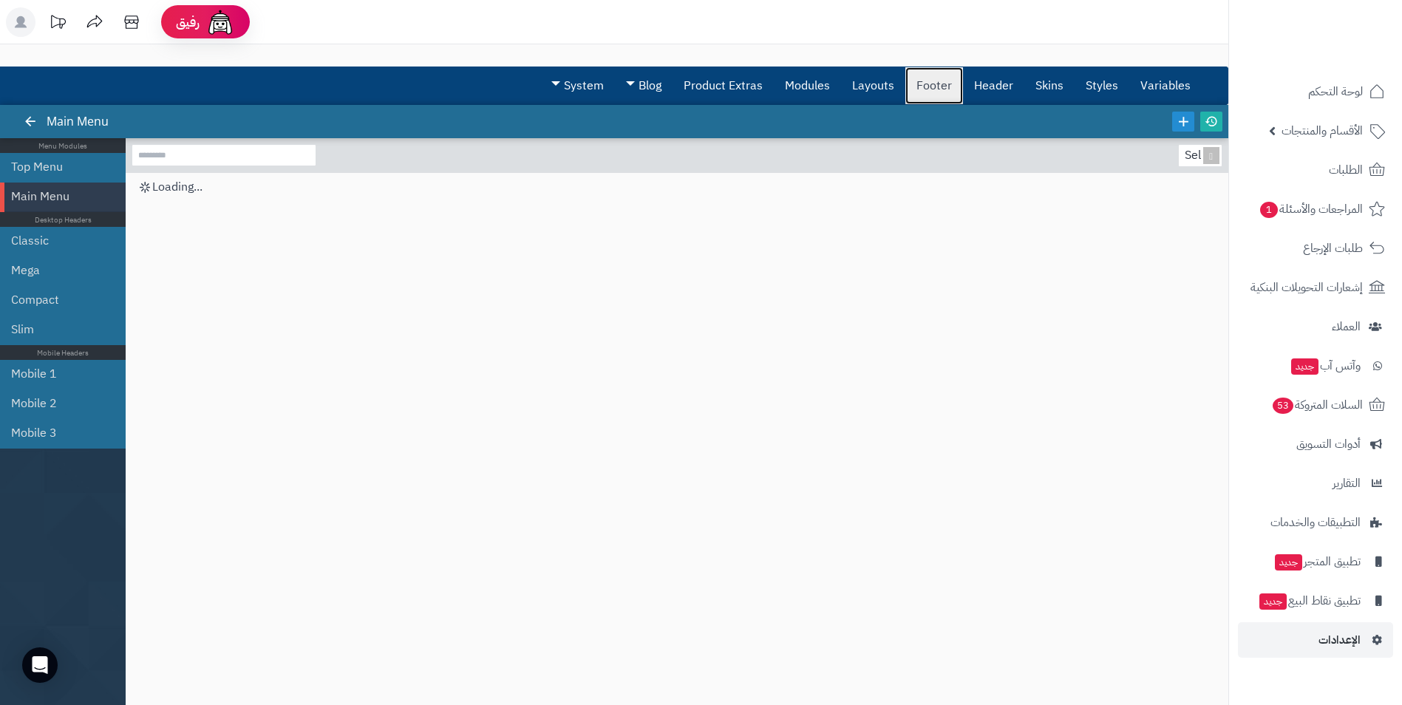
click at [934, 85] on link "Footer" at bounding box center [934, 85] width 58 height 37
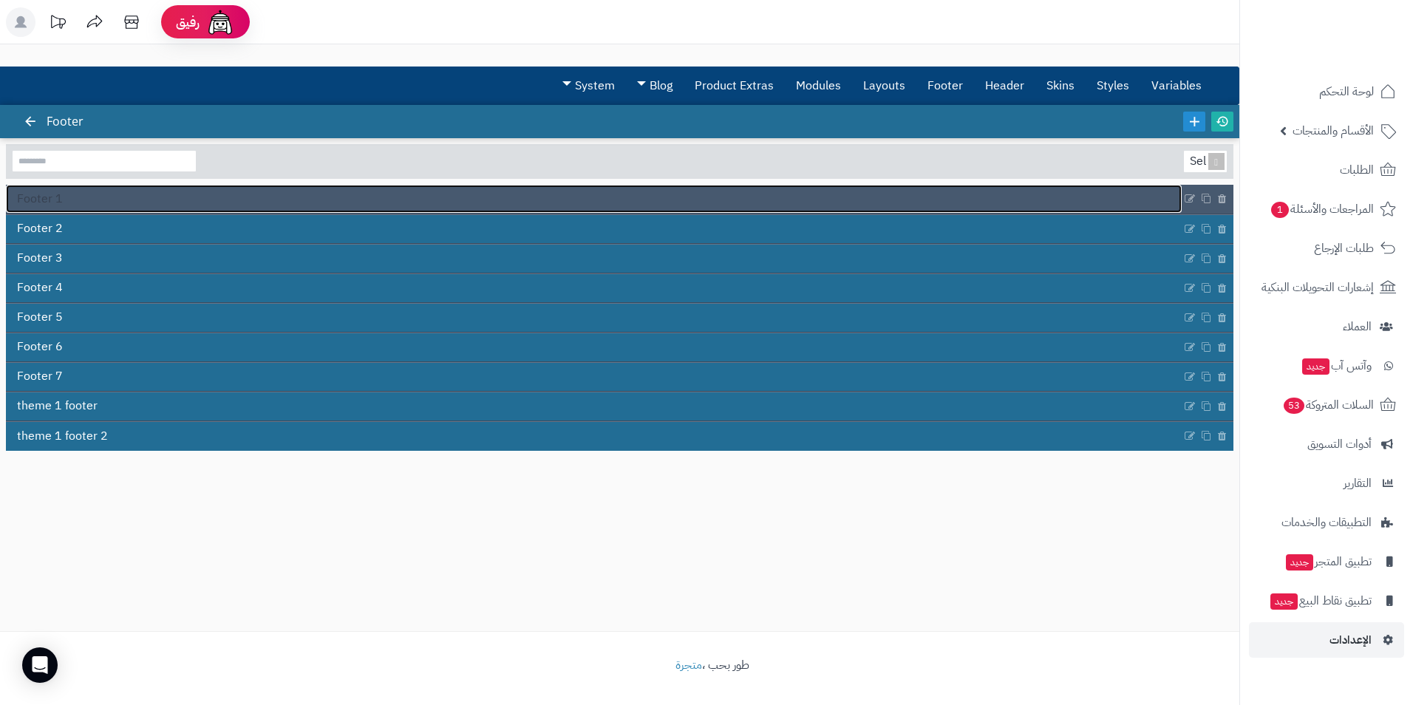
click at [86, 198] on link "Footer 1" at bounding box center [594, 199] width 1176 height 28
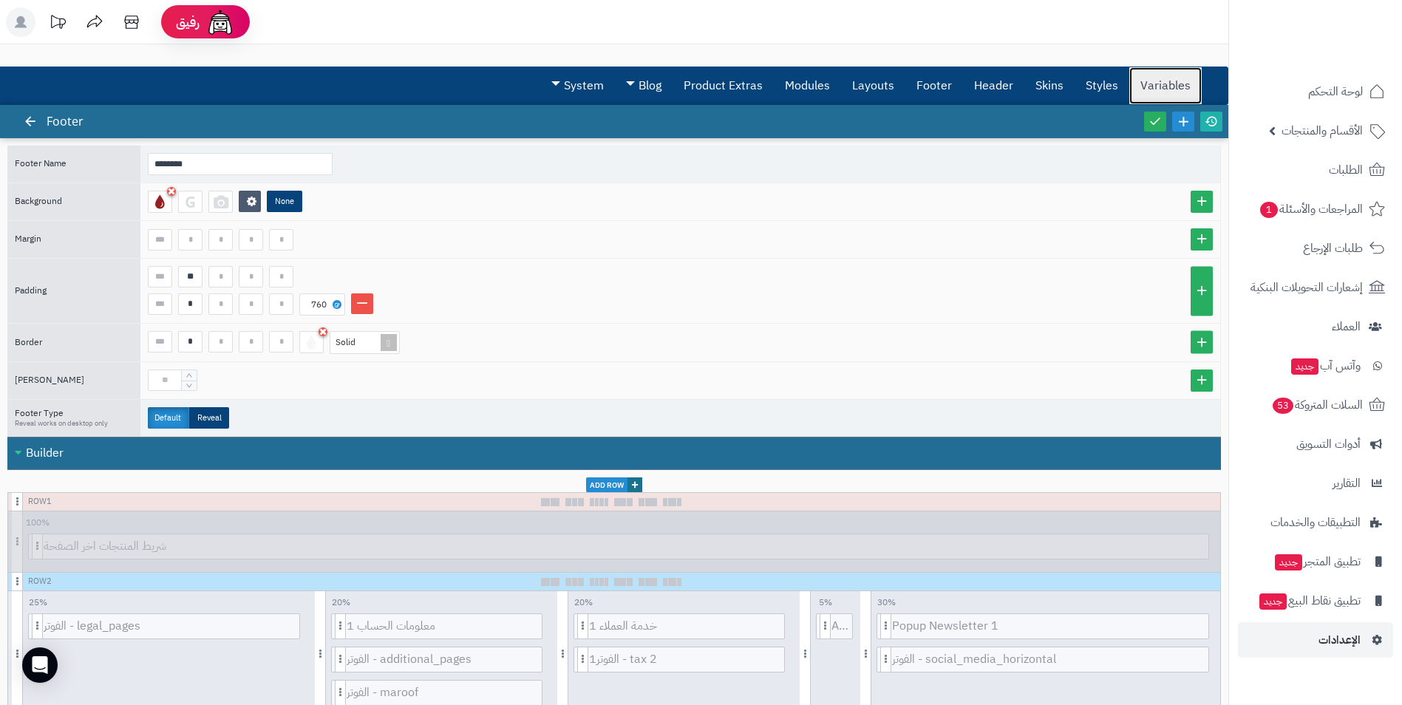
click at [1151, 76] on link "Variables" at bounding box center [1165, 85] width 72 height 37
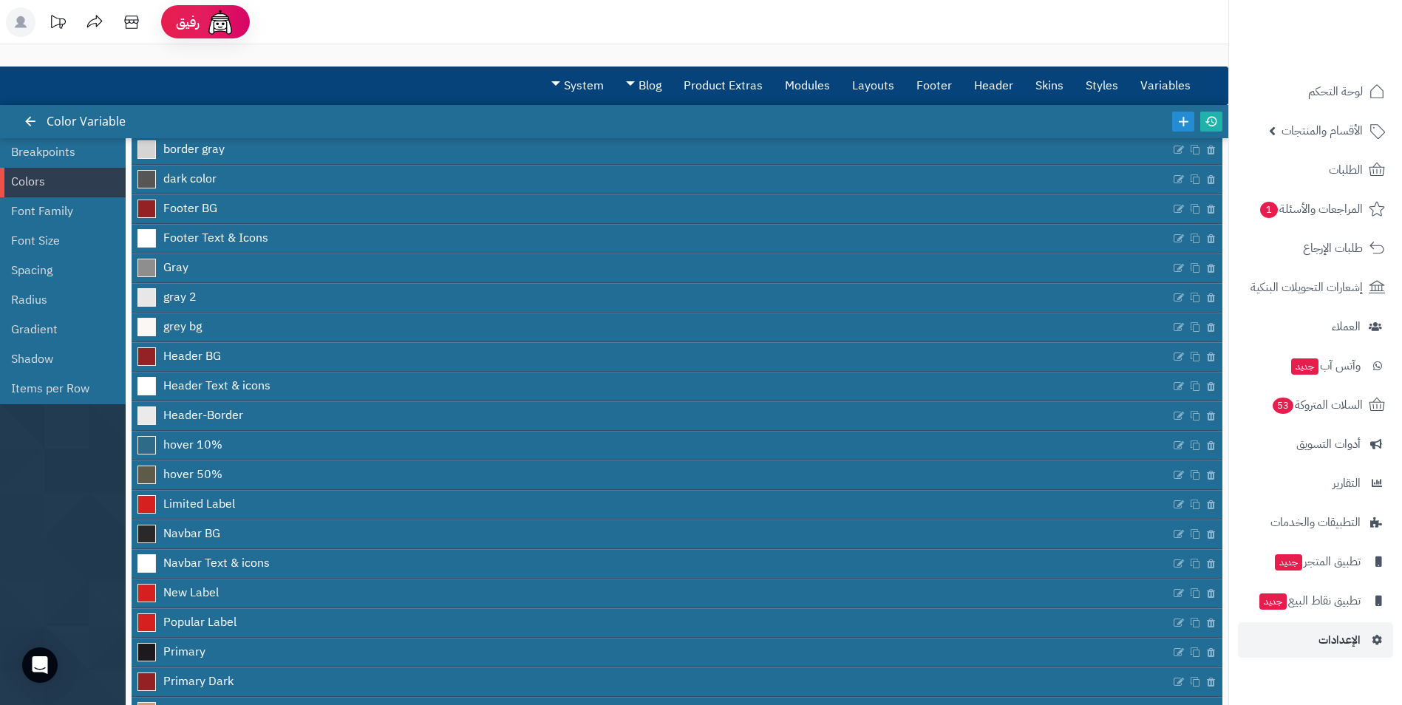
click at [81, 120] on div "Color Variable" at bounding box center [84, 121] width 114 height 33
click at [30, 123] on icon at bounding box center [30, 121] width 13 height 13
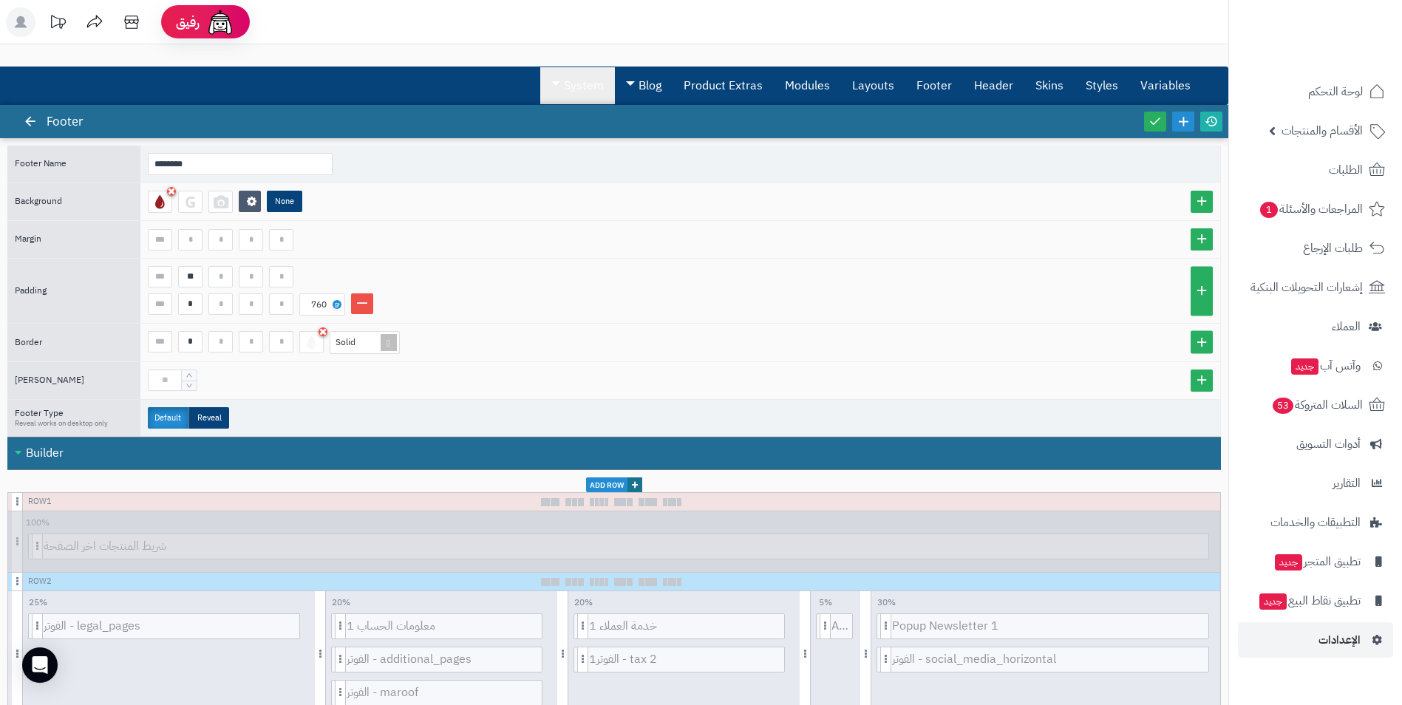
click at [556, 84] on span at bounding box center [555, 83] width 9 height 4
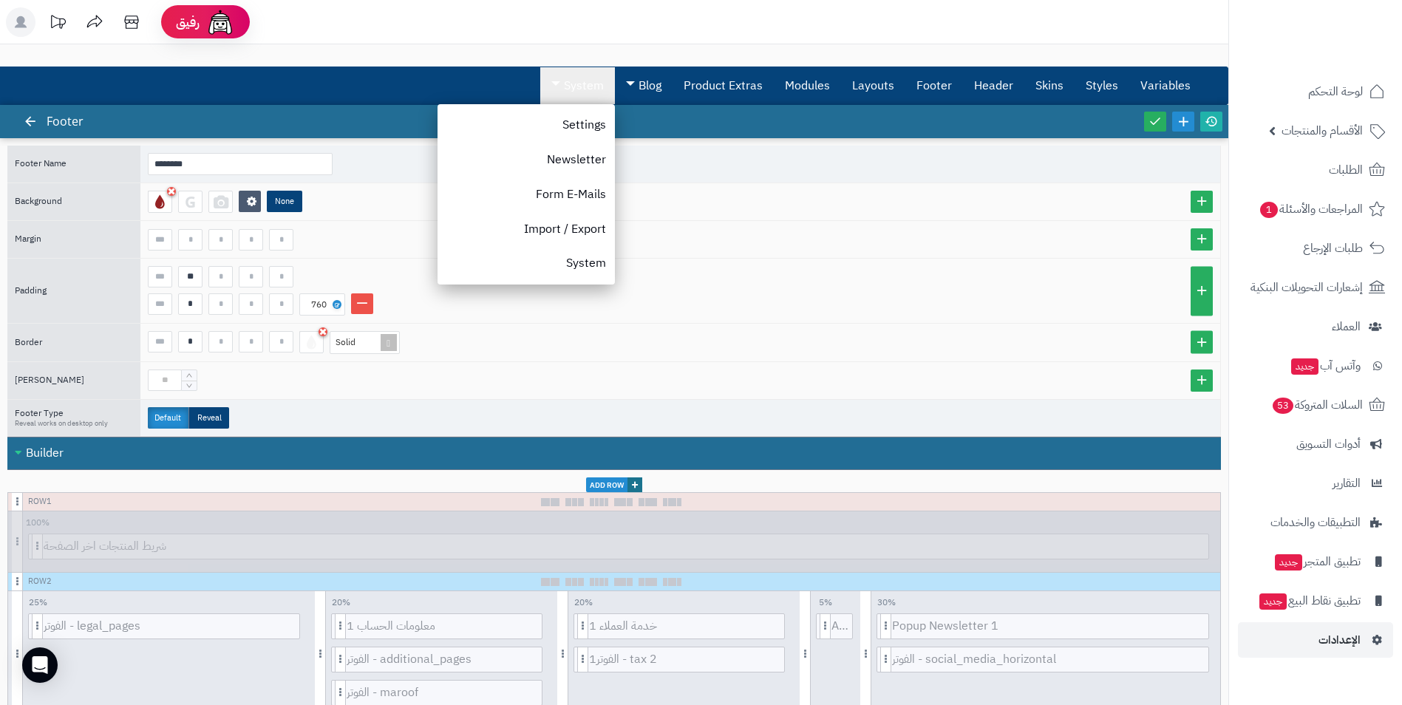
click at [574, 84] on link "System" at bounding box center [577, 85] width 75 height 37
click at [1345, 522] on span "التطبيقات والخدمات" at bounding box center [1315, 522] width 89 height 21
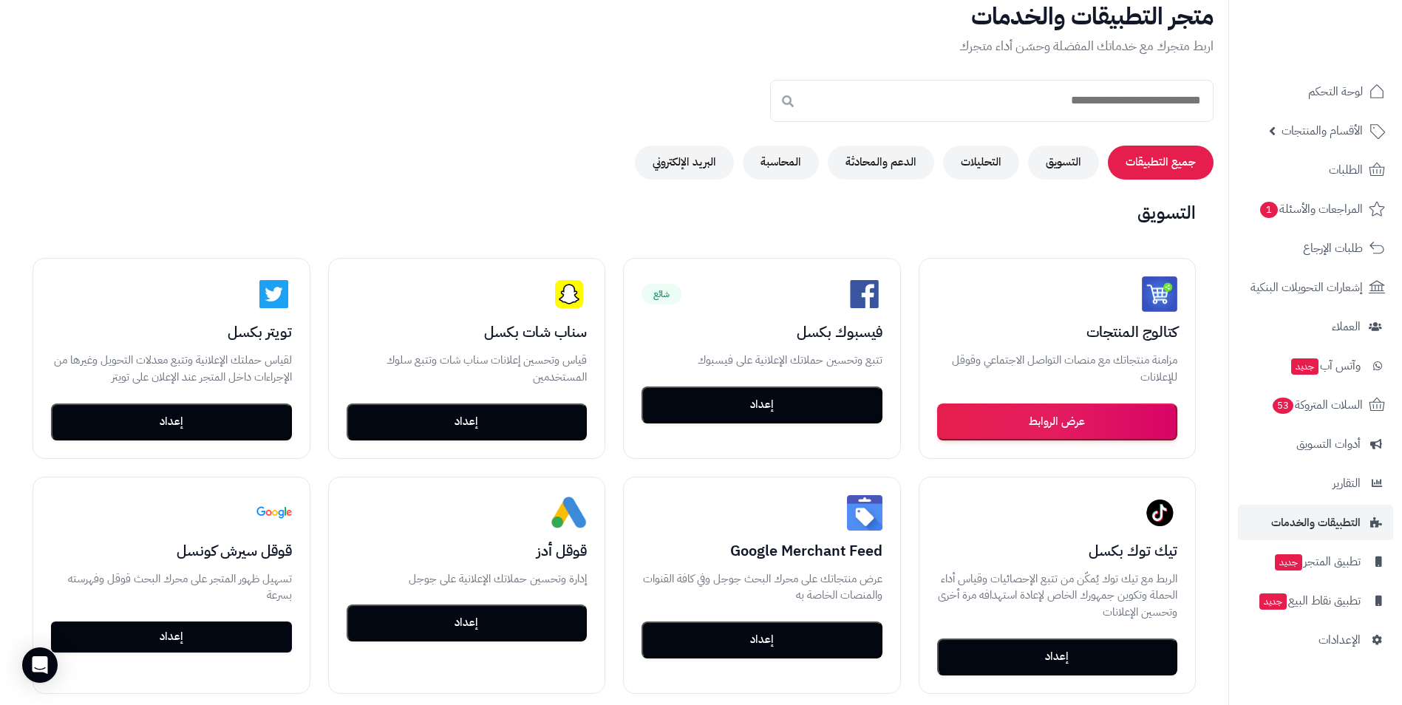
scroll to position [74, 0]
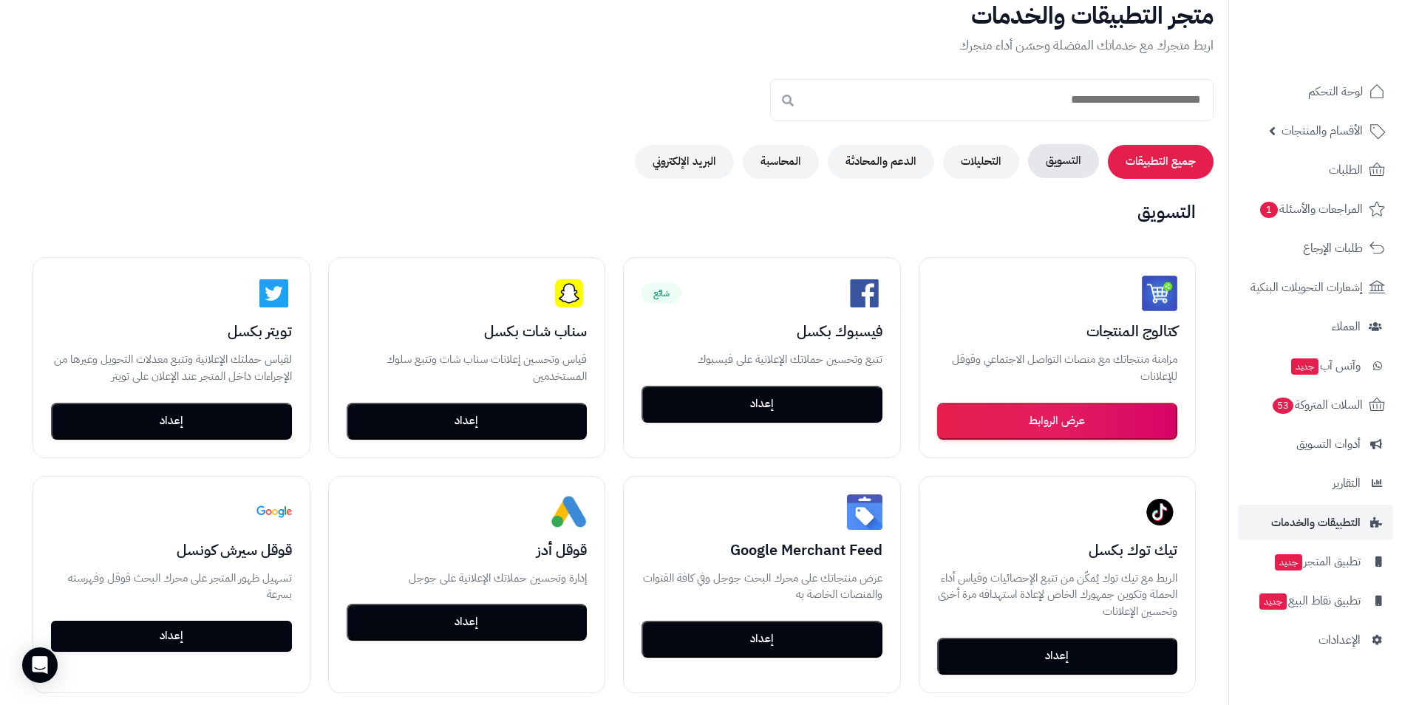
click at [1061, 166] on button "التسويق" at bounding box center [1063, 161] width 71 height 34
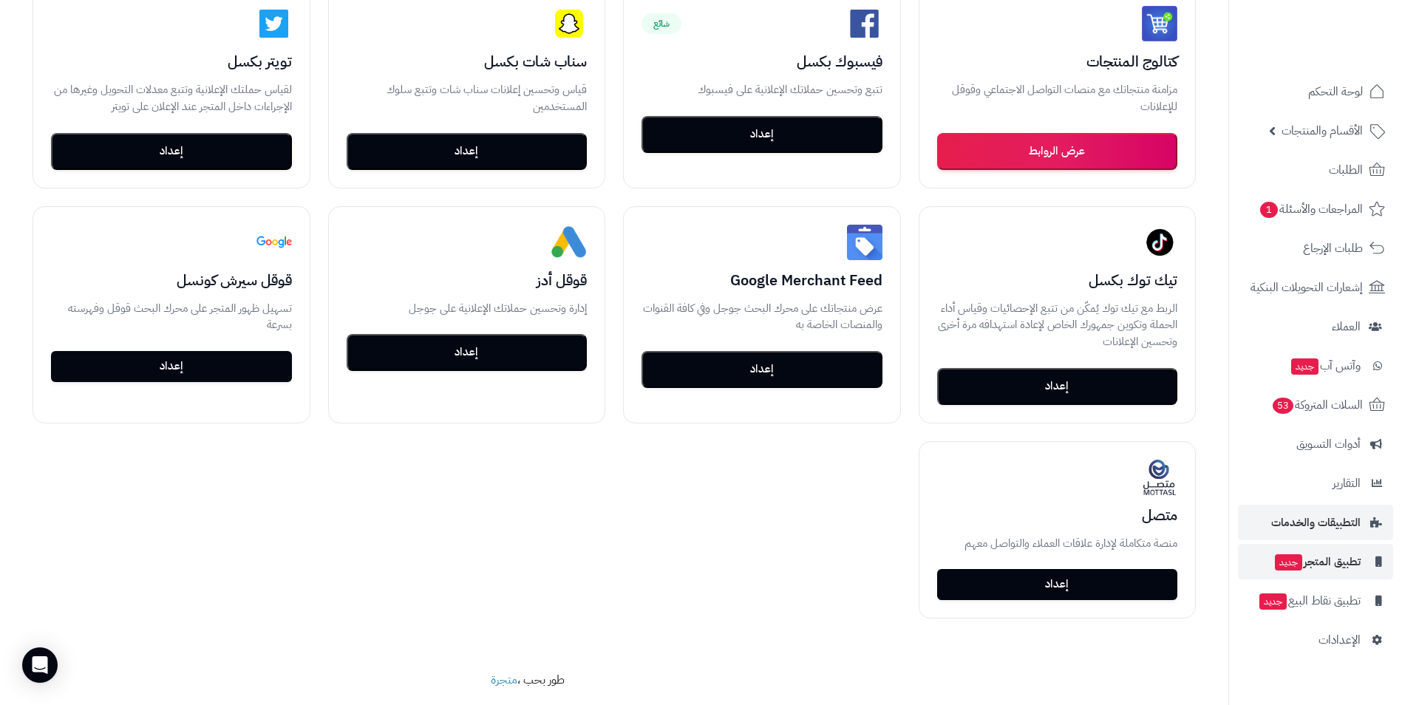
scroll to position [370, 0]
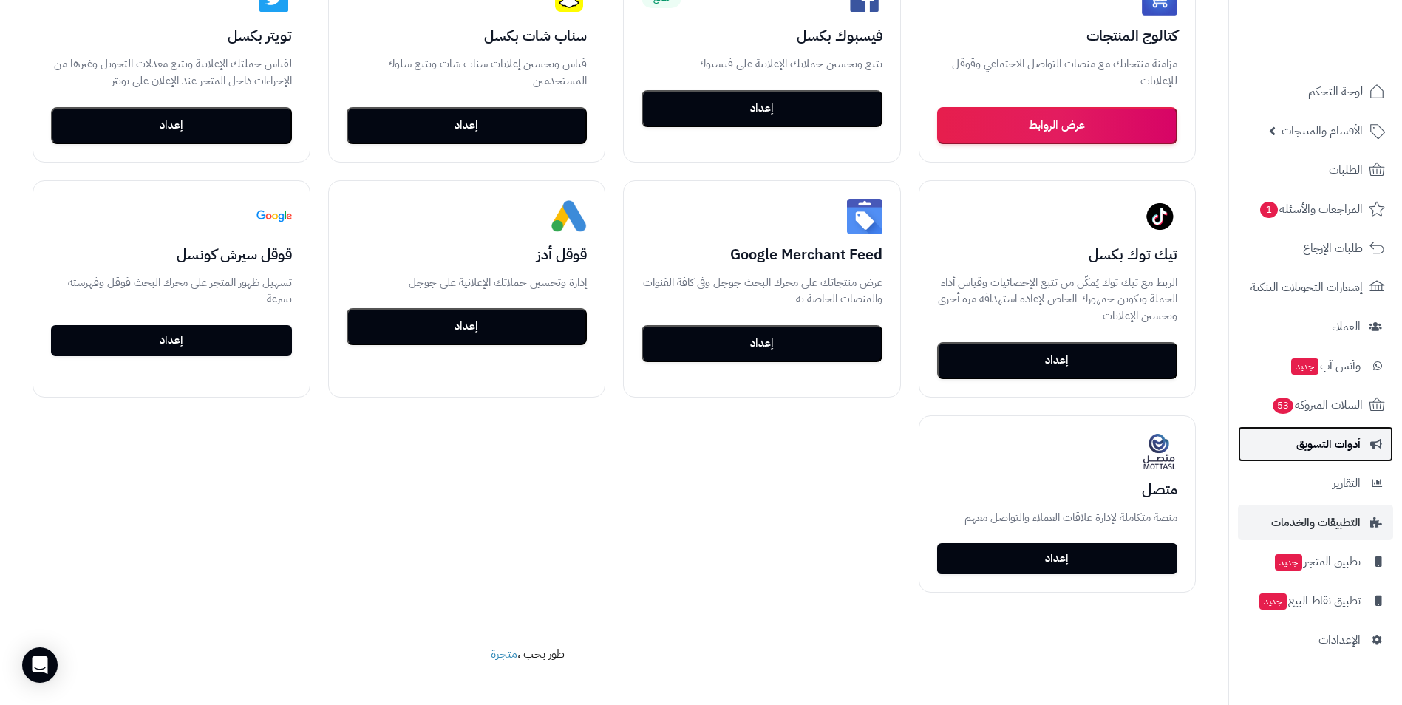
click at [1341, 440] on span "أدوات التسويق" at bounding box center [1328, 444] width 64 height 21
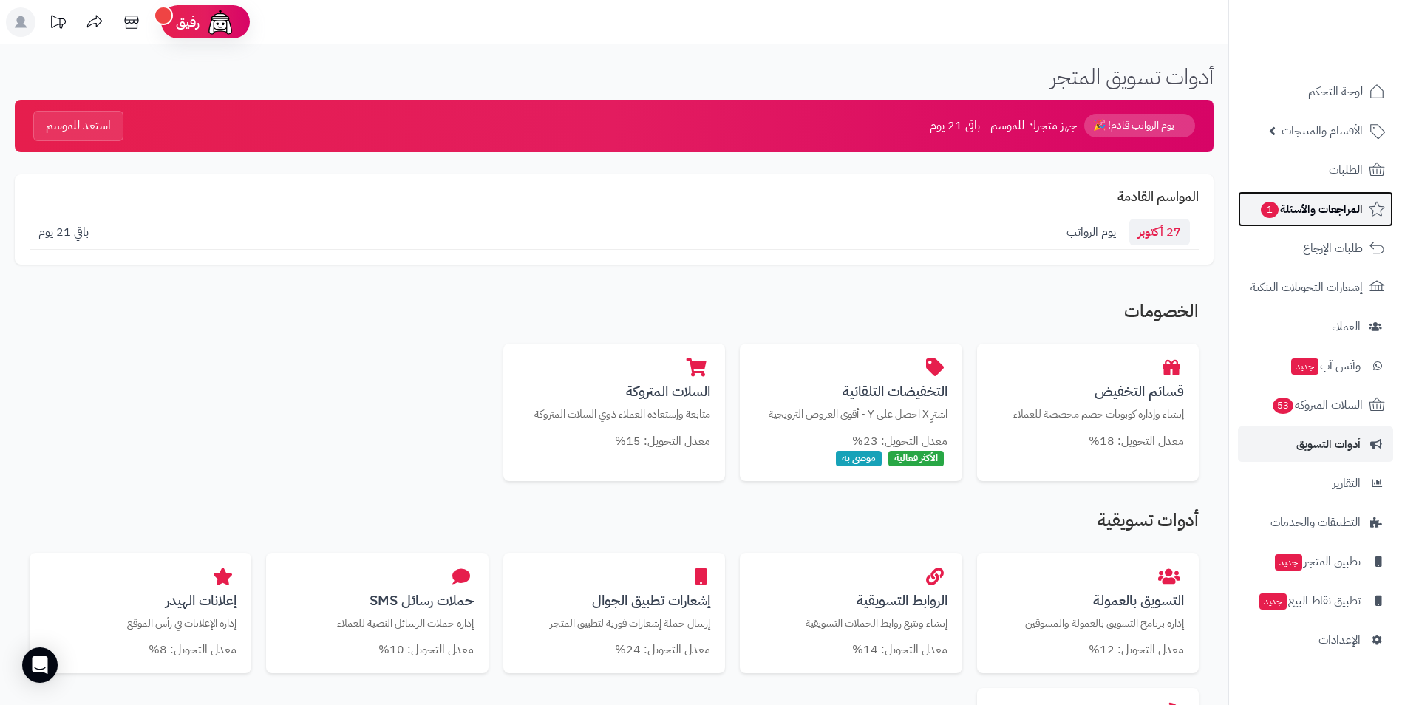
click at [1308, 200] on span "المراجعات والأسئلة 1" at bounding box center [1310, 209] width 103 height 21
